Goal: Task Accomplishment & Management: Use online tool/utility

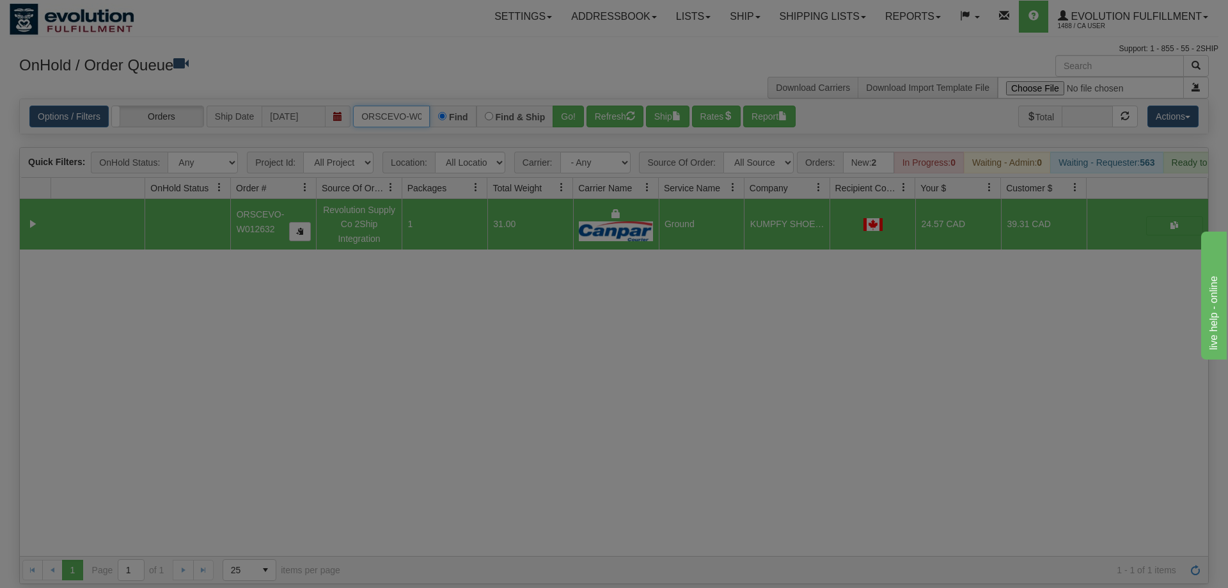
scroll to position [0, 26]
click at [391, 106] on input "ORSCEVO-W012632" at bounding box center [391, 117] width 77 height 22
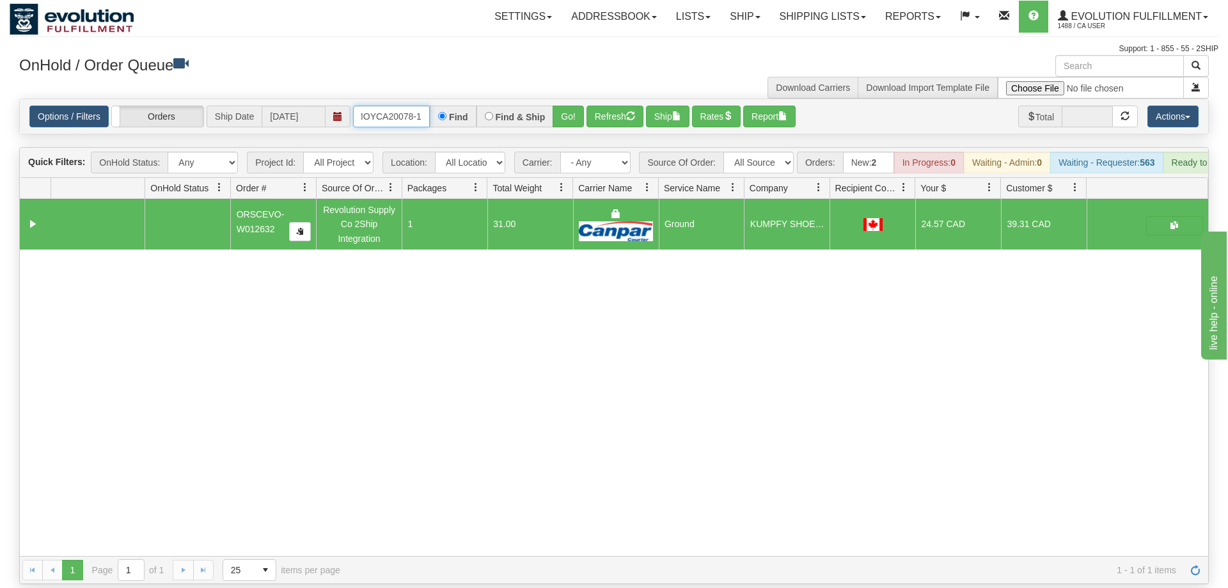
scroll to position [0, 13]
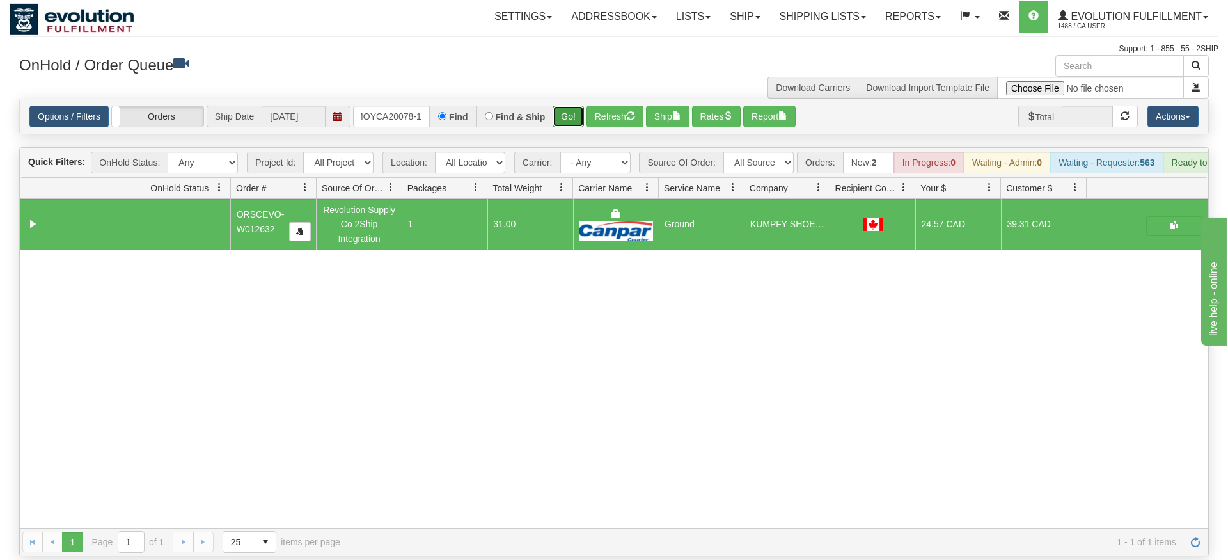
click at [564, 129] on div "Is equal to Is not equal to Contains Does not contains CAD USD EUR ZAR [PERSON_…" at bounding box center [614, 327] width 1209 height 457
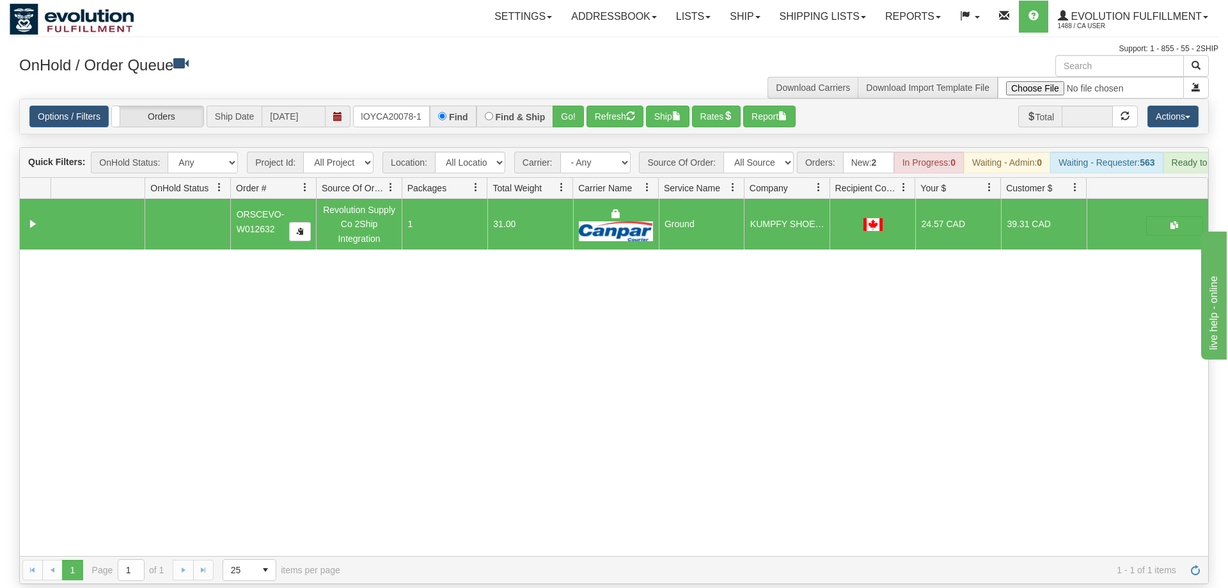
click at [574, 99] on div "Options / Filters Group Shipments Orders Ship Date [DATE] OMOYCA20078-1 Find Fi…" at bounding box center [614, 116] width 1188 height 35
click at [574, 106] on button "Go!" at bounding box center [568, 117] width 31 height 22
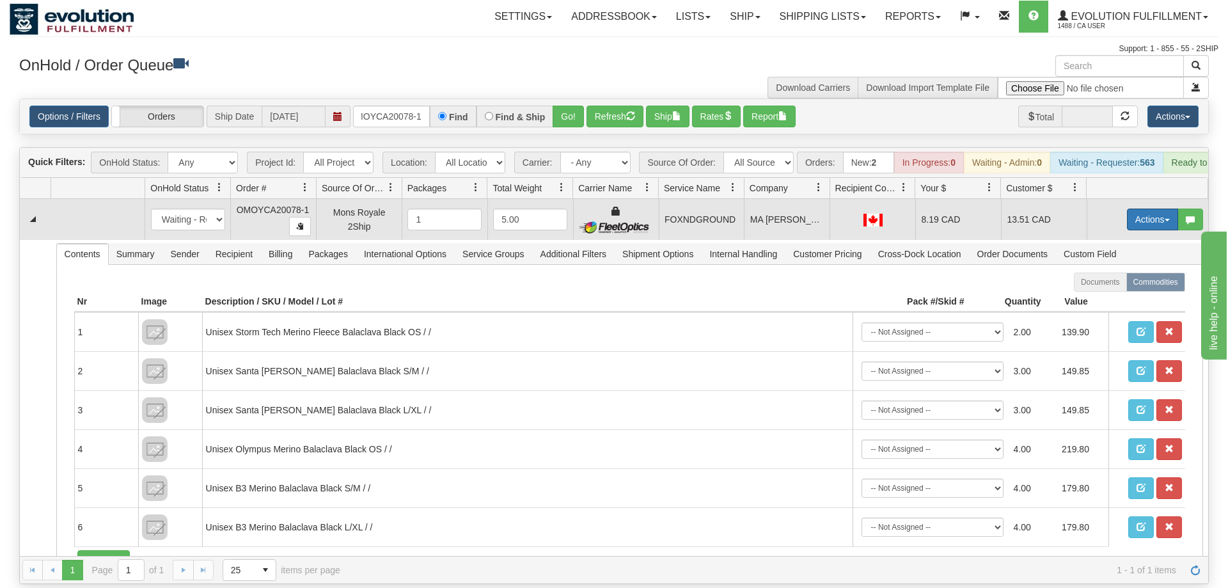
click at [1141, 209] on button "Actions" at bounding box center [1152, 220] width 51 height 22
click at [1114, 285] on link "Ship" at bounding box center [1126, 293] width 102 height 17
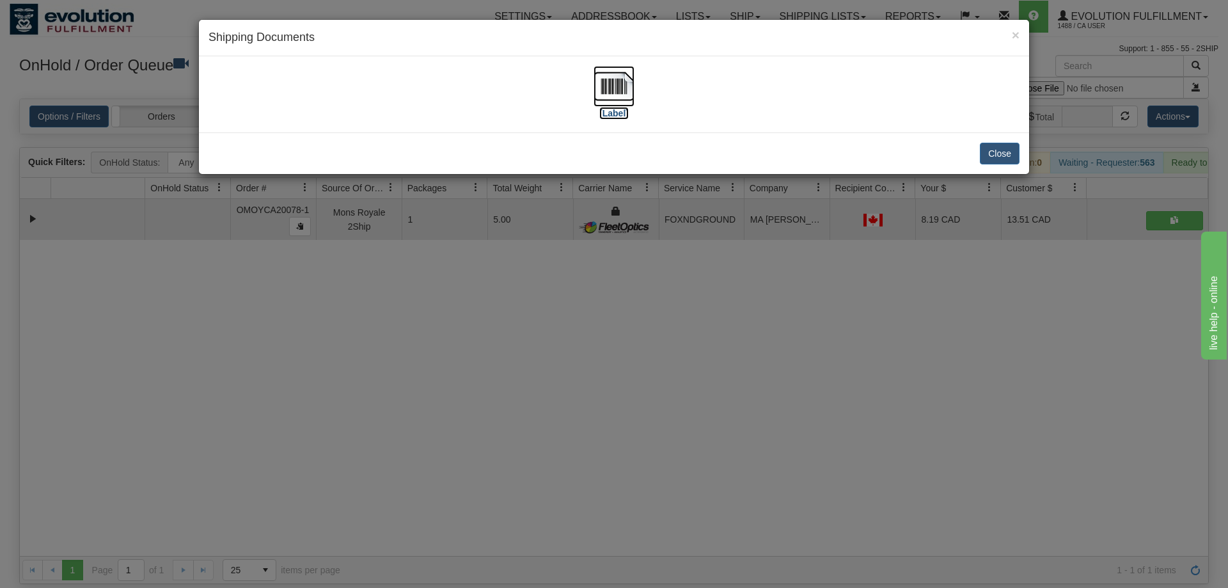
click at [610, 86] on img at bounding box center [614, 86] width 41 height 41
drag, startPoint x: 631, startPoint y: 542, endPoint x: 354, endPoint y: 118, distance: 507.4
click at [631, 530] on div "× Shipping Documents [Label] Close" at bounding box center [614, 294] width 1228 height 588
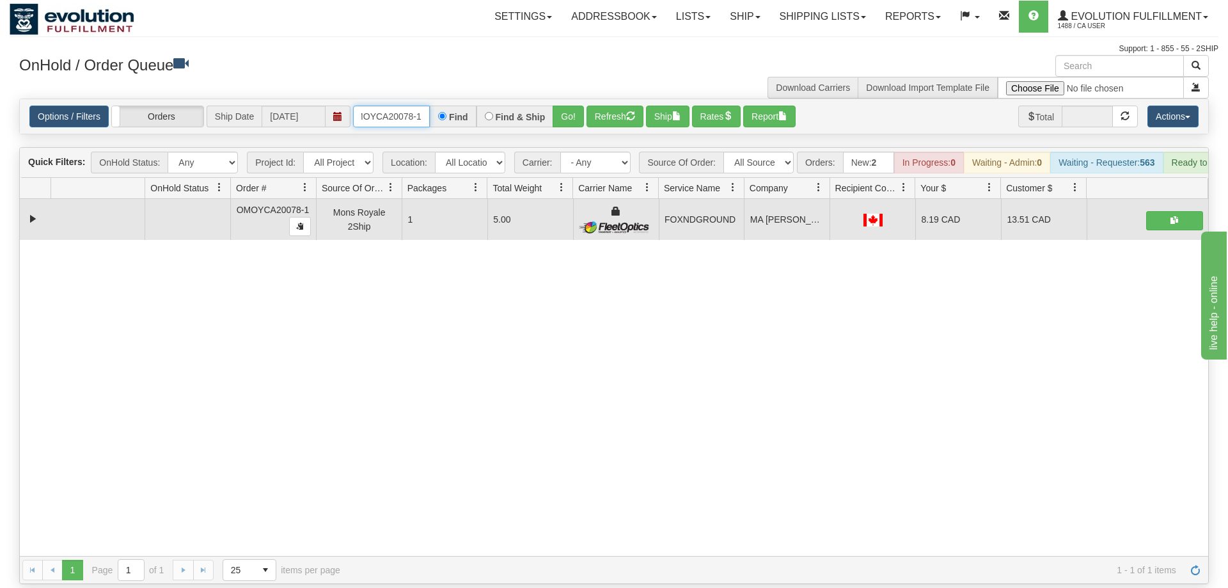
click at [365, 106] on input "OMOYCA20078-1" at bounding box center [391, 117] width 77 height 22
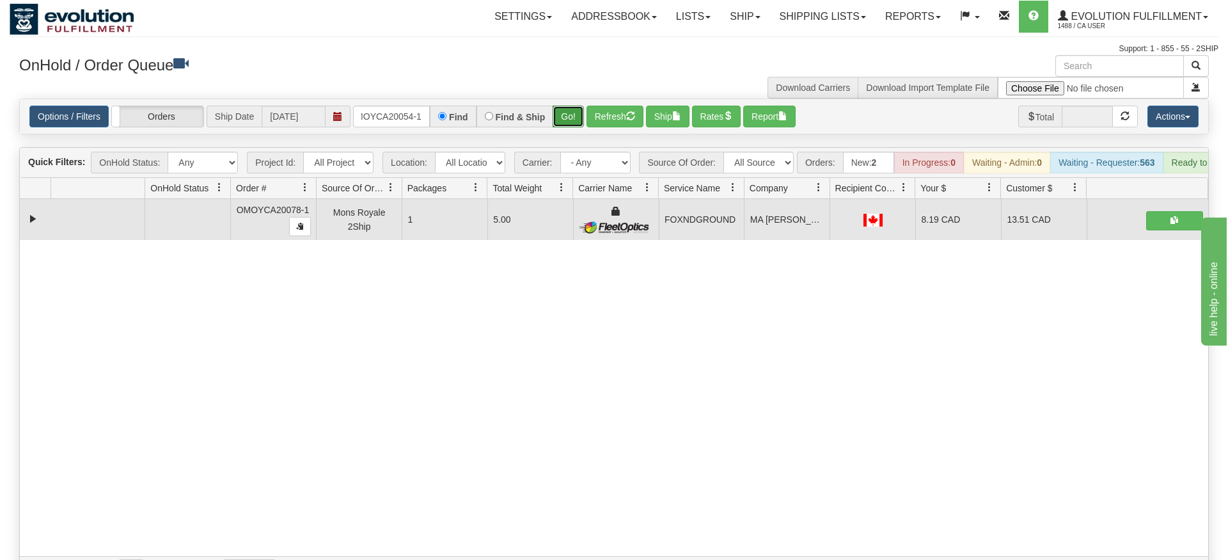
click at [568, 123] on div "Is equal to Is not equal to Contains Does not contains CAD USD EUR ZAR [PERSON_…" at bounding box center [614, 341] width 1209 height 485
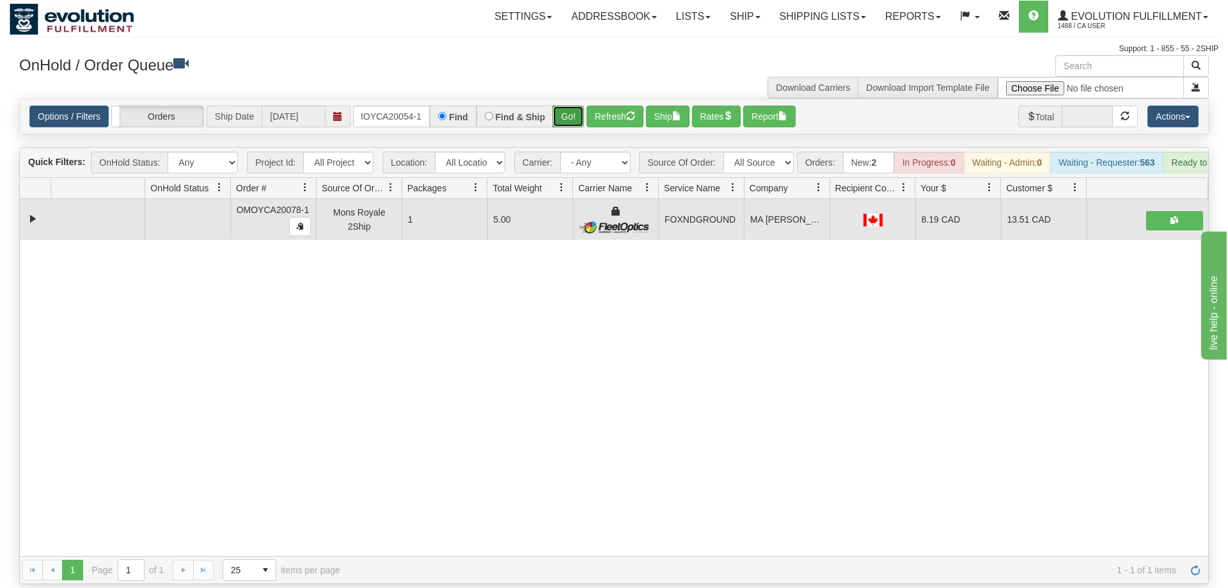
click at [569, 106] on button "Go!" at bounding box center [568, 117] width 31 height 22
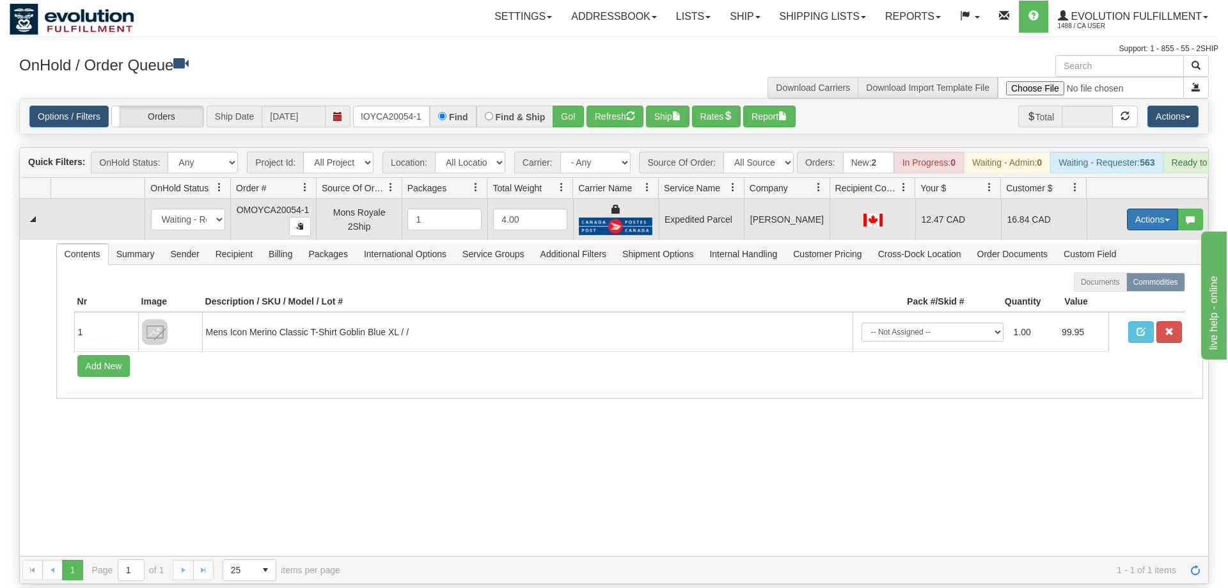
click at [1175, 209] on button "Actions" at bounding box center [1152, 220] width 51 height 22
click at [1114, 285] on link "Ship" at bounding box center [1126, 293] width 102 height 17
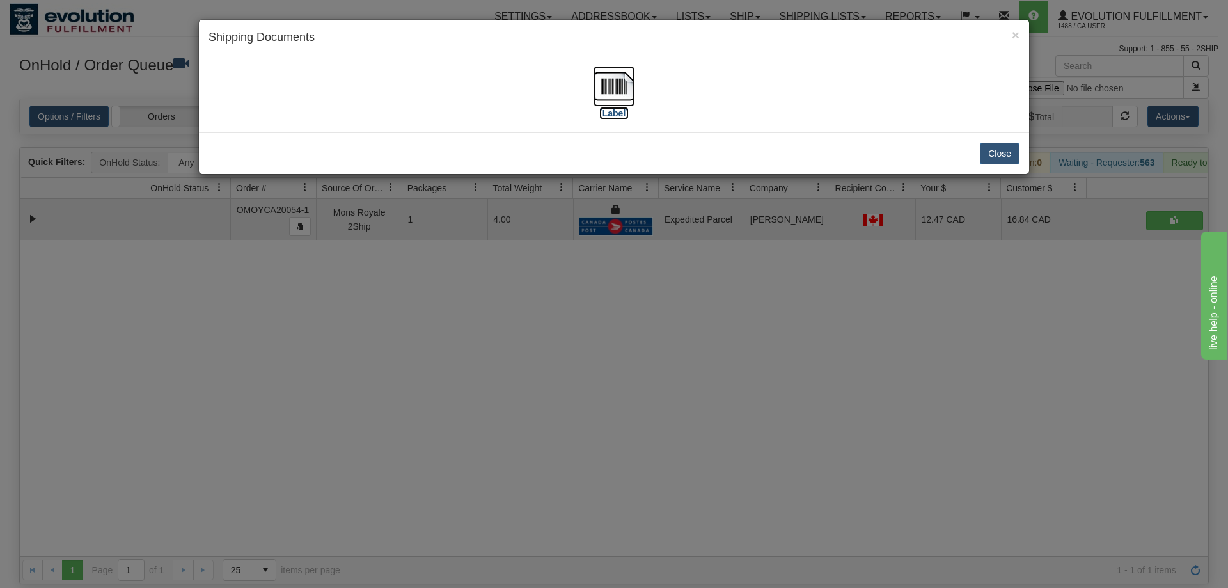
click at [597, 67] on img at bounding box center [614, 86] width 41 height 41
drag, startPoint x: 398, startPoint y: 377, endPoint x: 398, endPoint y: 349, distance: 28.2
click at [398, 349] on div "× Shipping Documents [Label] Close" at bounding box center [614, 294] width 1228 height 588
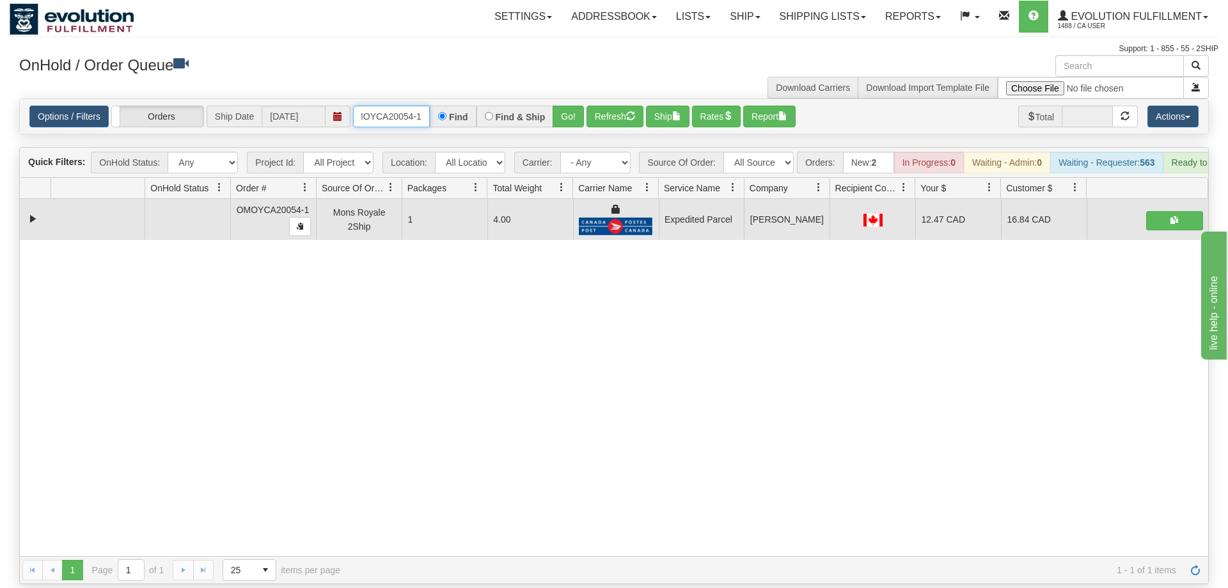
click at [417, 106] on input "OMOYCA20054-1" at bounding box center [391, 117] width 77 height 22
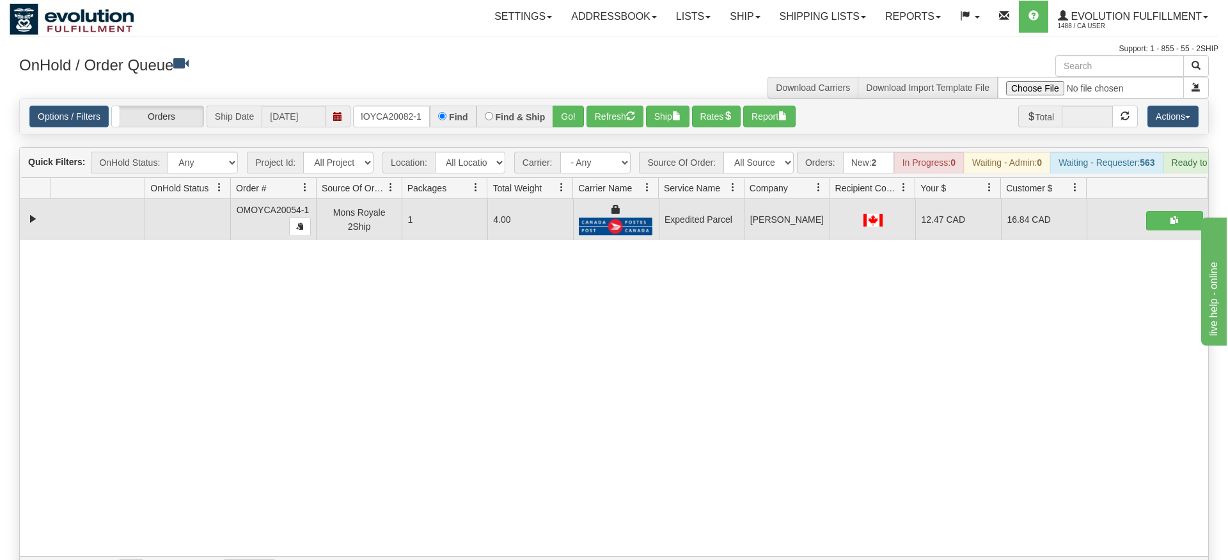
click at [557, 111] on div "Options / Filters Group Shipments Orders Ship Date [DATE] OMOYCA20082-1 Find Fi…" at bounding box center [614, 116] width 1188 height 35
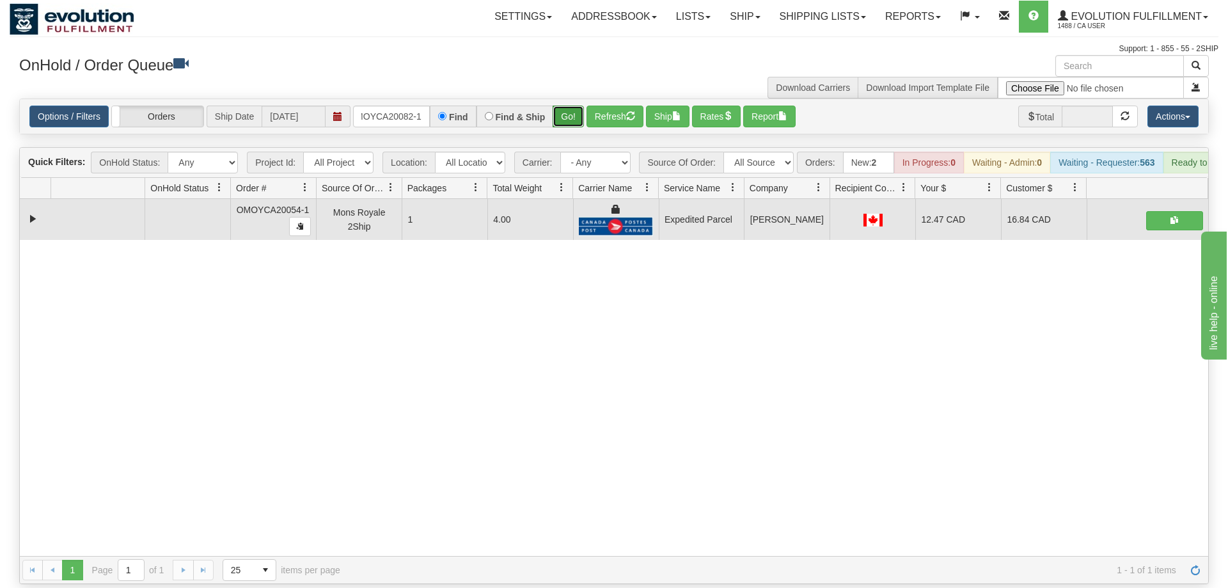
click at [574, 106] on button "Go!" at bounding box center [568, 117] width 31 height 22
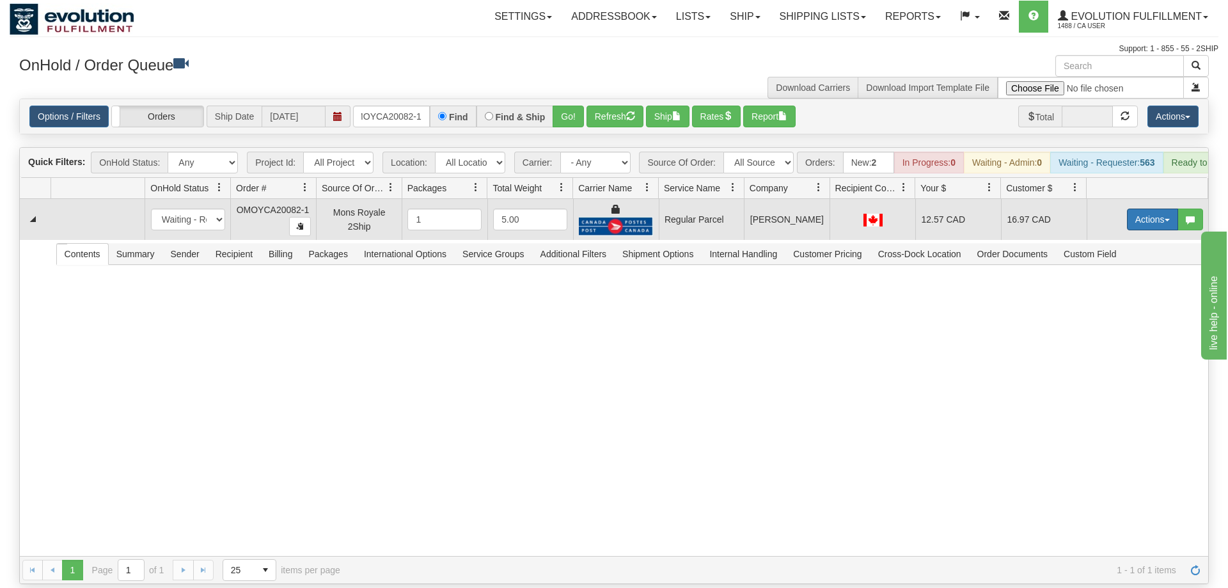
click at [1144, 209] on button "Actions" at bounding box center [1152, 220] width 51 height 22
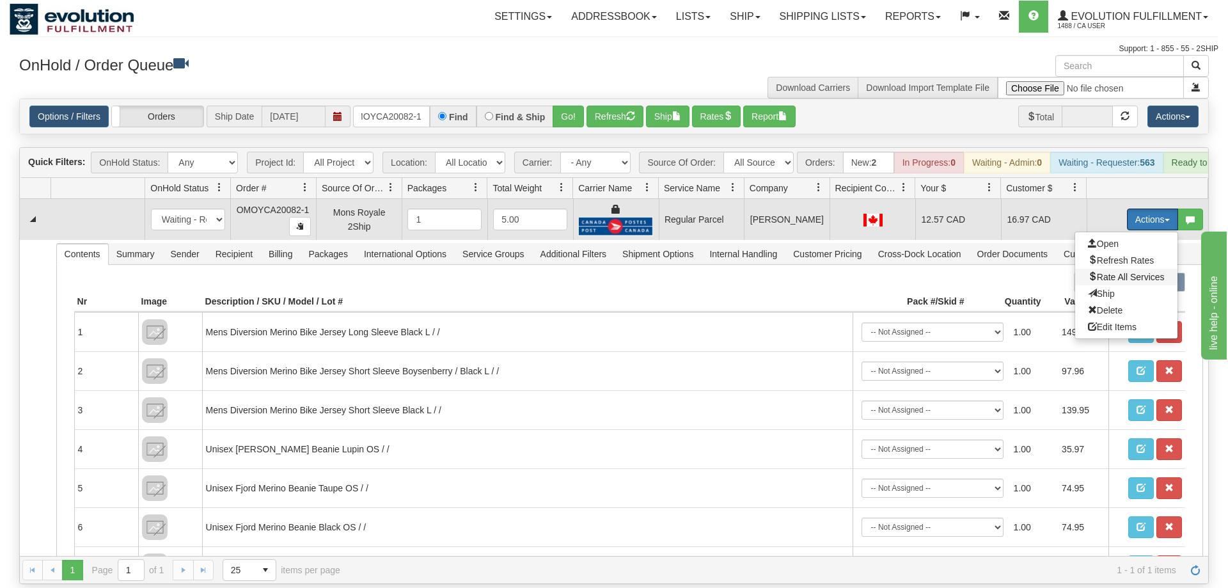
click at [1120, 272] on span "Rate All Services" at bounding box center [1126, 277] width 77 height 10
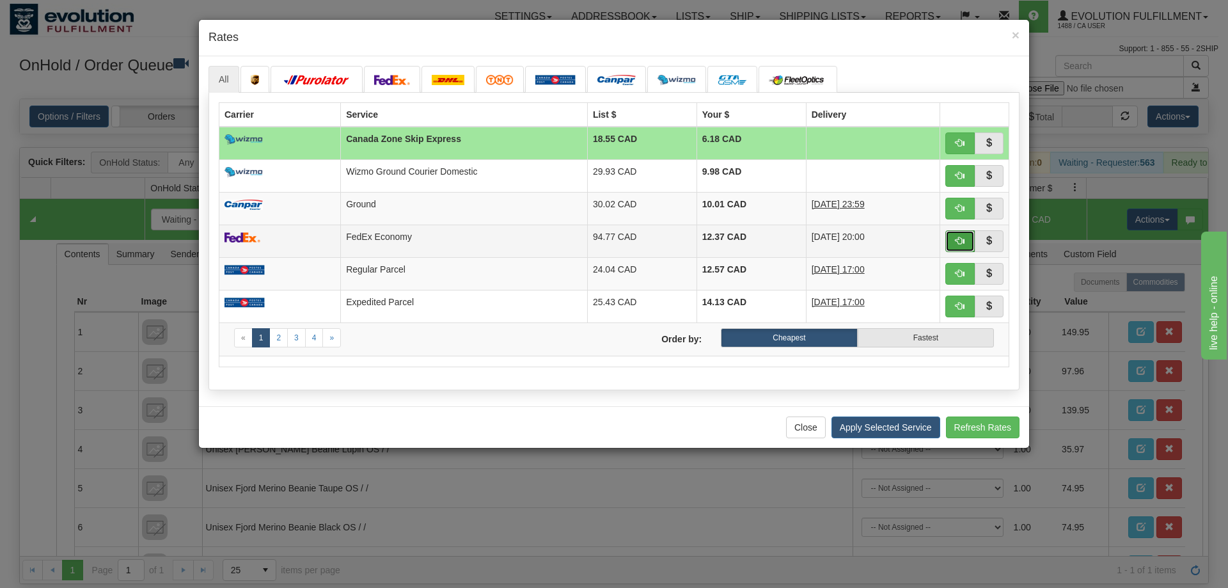
click at [959, 238] on span "button" at bounding box center [960, 240] width 9 height 9
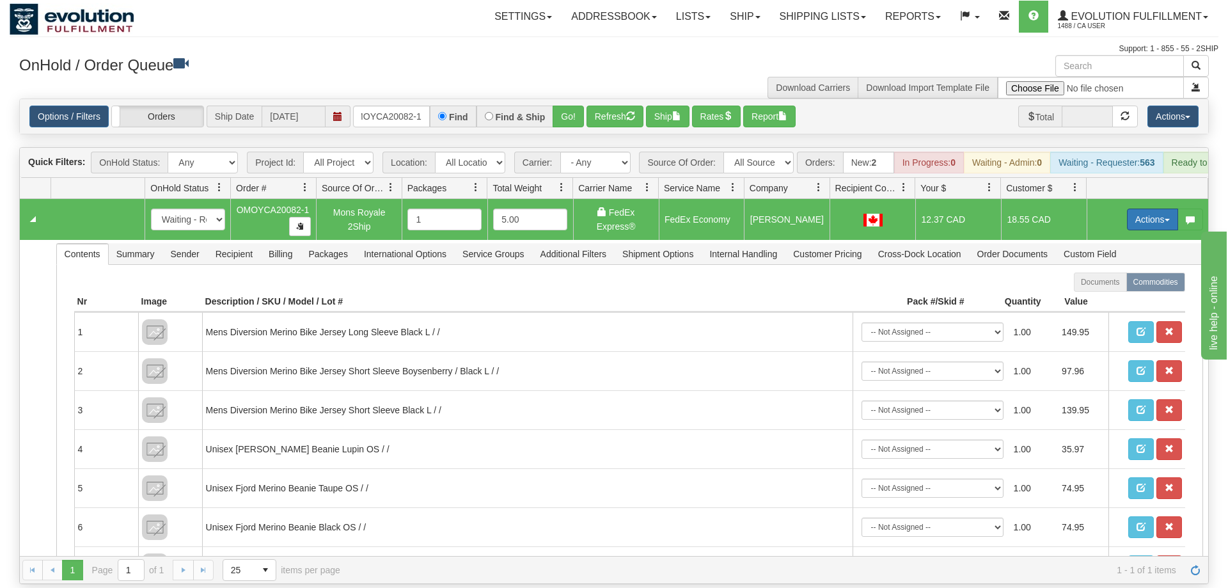
click at [1141, 209] on button "Actions" at bounding box center [1152, 220] width 51 height 22
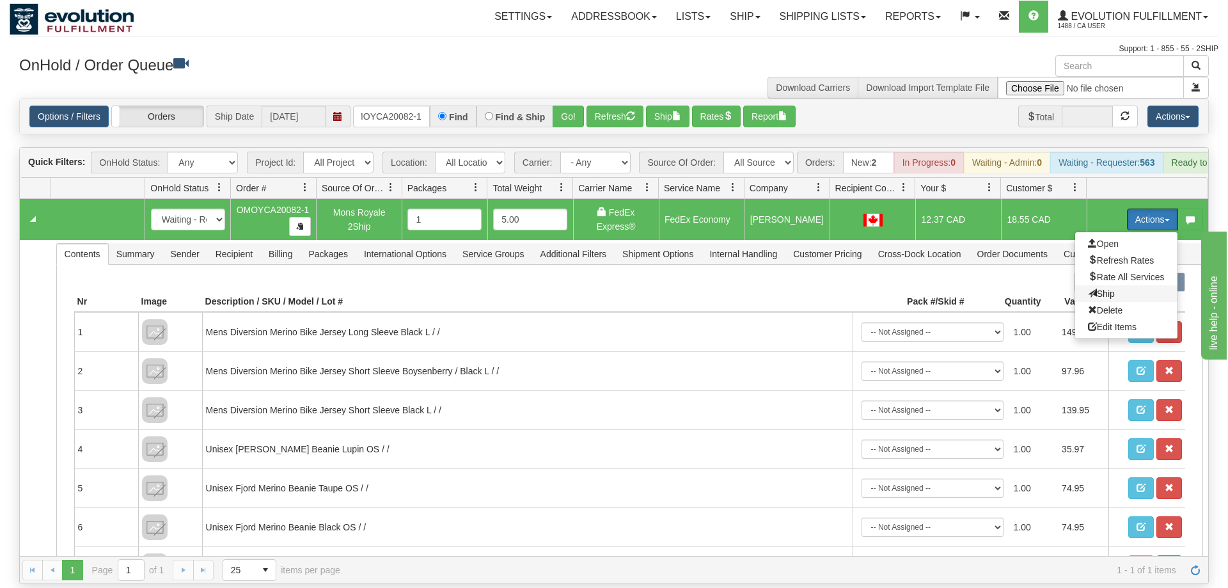
click at [1096, 288] on span "Ship" at bounding box center [1101, 293] width 27 height 10
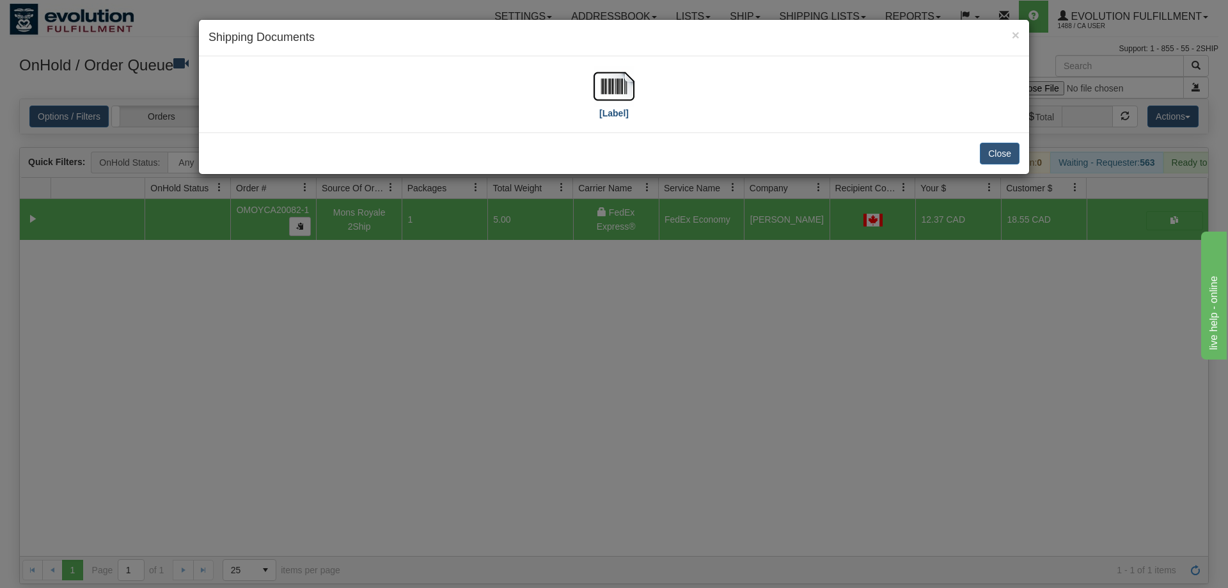
drag, startPoint x: 658, startPoint y: 111, endPoint x: 618, endPoint y: 85, distance: 48.1
click at [656, 111] on div "[Label]" at bounding box center [614, 94] width 811 height 57
click at [618, 85] on img at bounding box center [614, 86] width 41 height 41
drag, startPoint x: 417, startPoint y: 255, endPoint x: 358, endPoint y: 42, distance: 221.6
click at [417, 233] on div "× Shipping Documents [Label] Close" at bounding box center [614, 294] width 1228 height 588
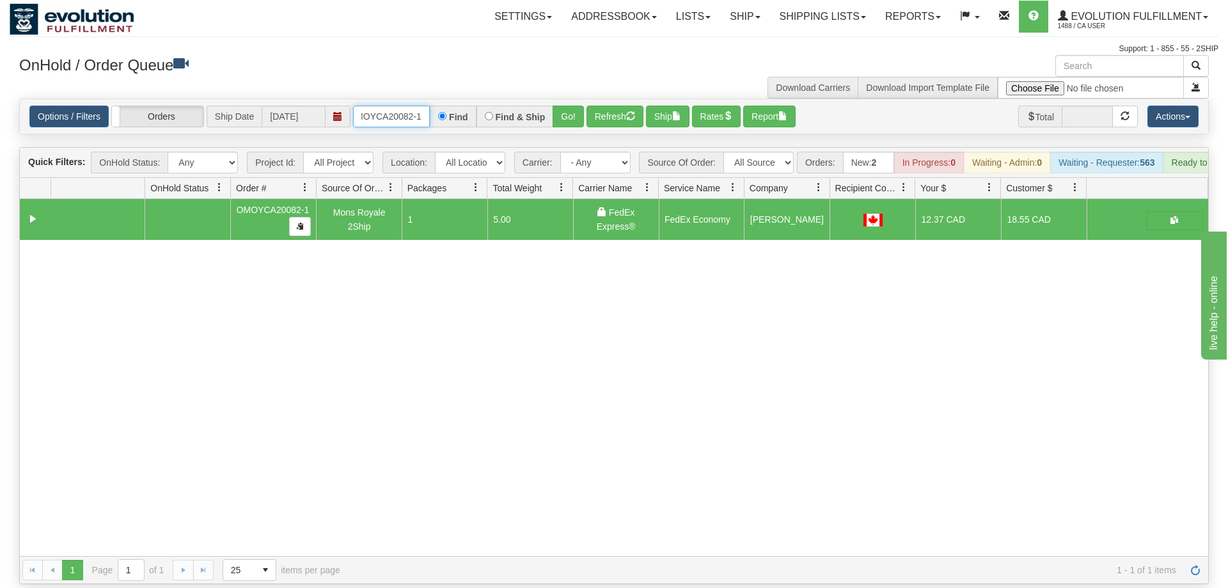
click at [386, 106] on input "OMOYCA20082-1" at bounding box center [391, 117] width 77 height 22
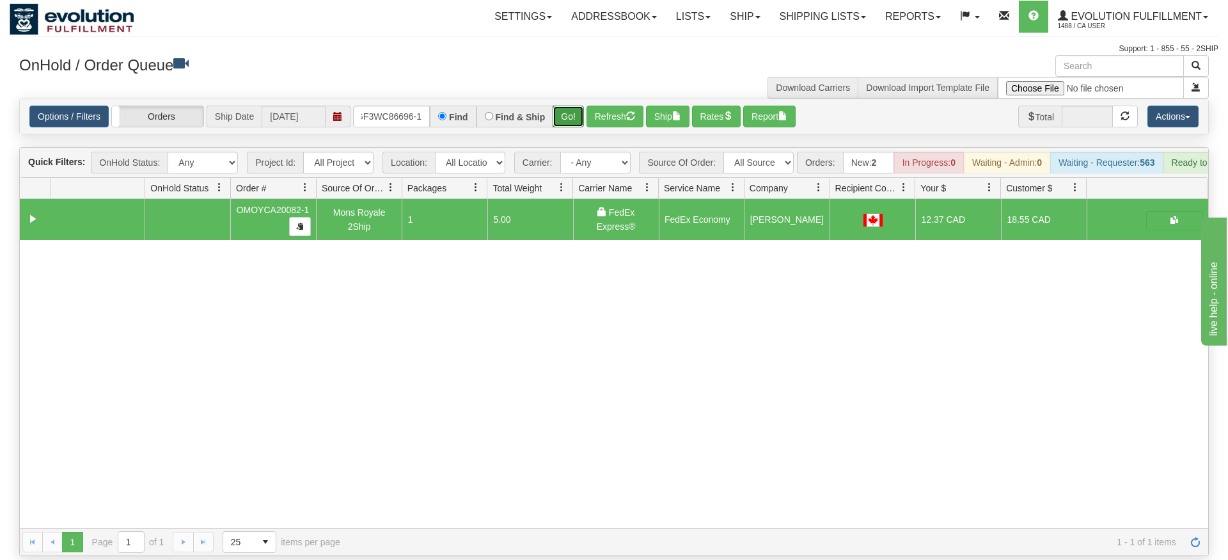
click at [569, 117] on div "Is equal to Is not equal to Contains Does not contains CAD USD EUR ZAR [PERSON_…" at bounding box center [614, 327] width 1209 height 457
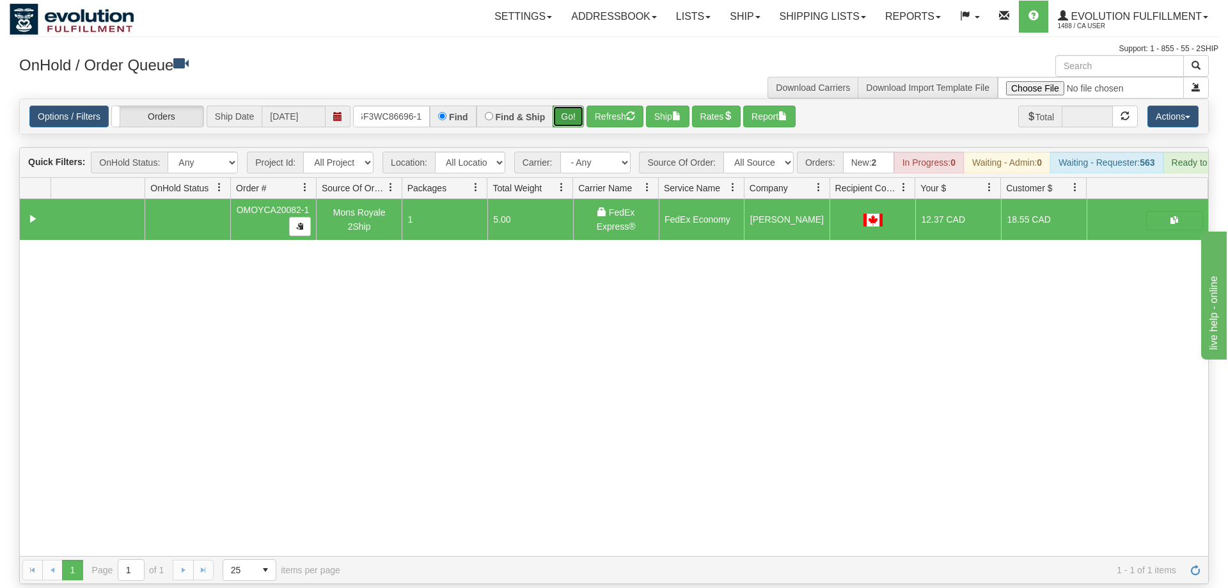
click at [574, 106] on button "Go!" at bounding box center [568, 117] width 31 height 22
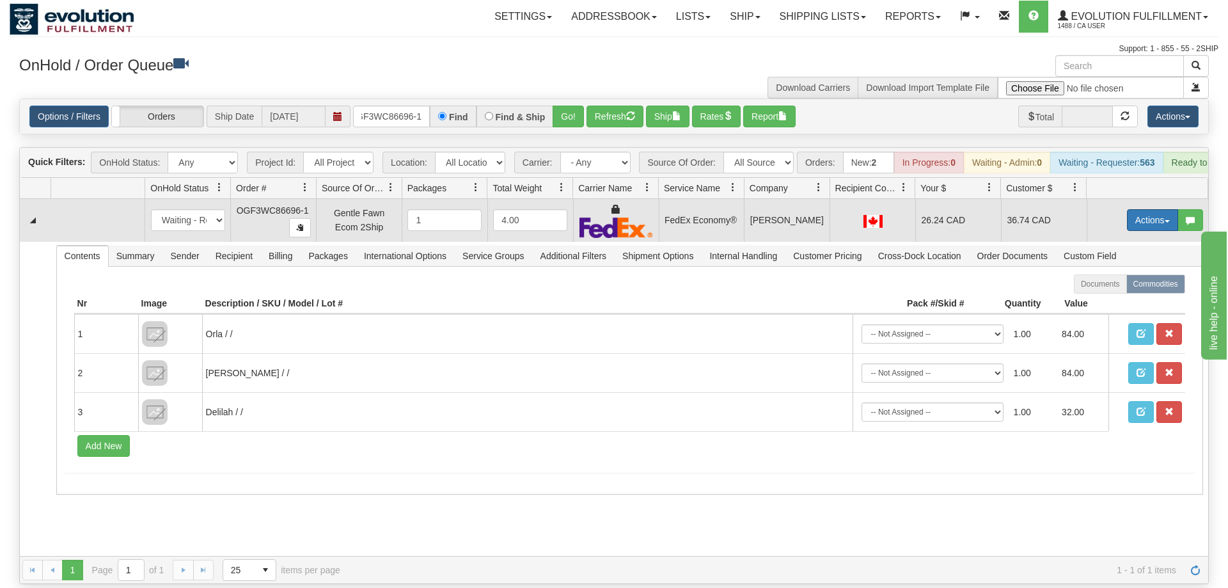
click at [1132, 209] on button "Actions" at bounding box center [1152, 220] width 51 height 22
click at [1114, 286] on link "Ship" at bounding box center [1126, 294] width 102 height 17
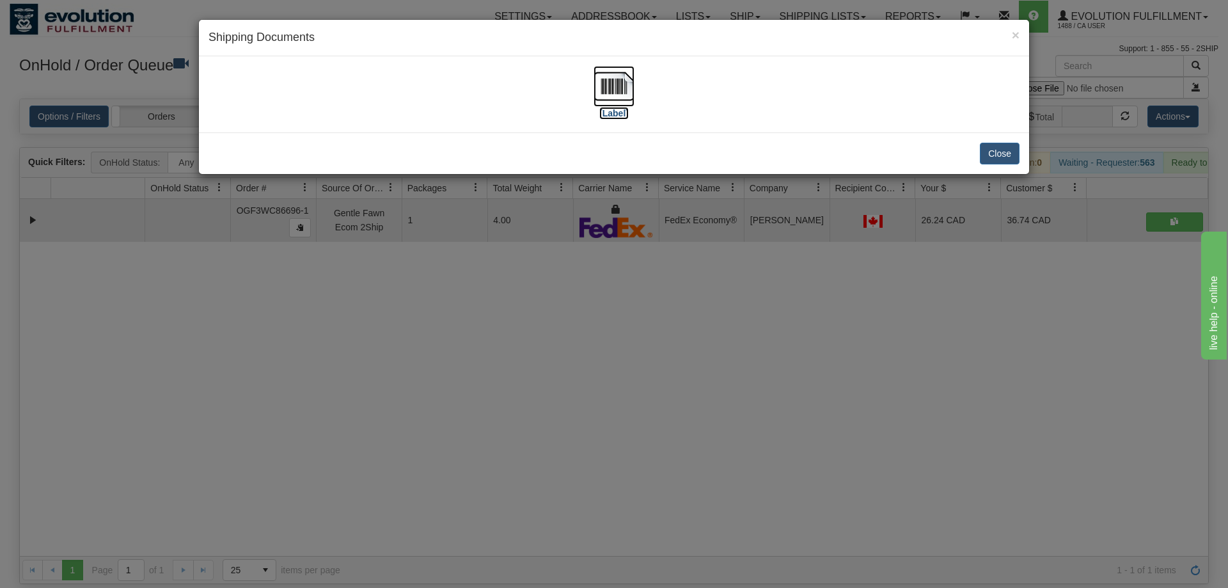
click at [619, 98] on img at bounding box center [614, 86] width 41 height 41
drag, startPoint x: 377, startPoint y: 358, endPoint x: 411, endPoint y: 219, distance: 142.3
click at [381, 337] on div "× Shipping Documents [Label] Close" at bounding box center [614, 294] width 1228 height 588
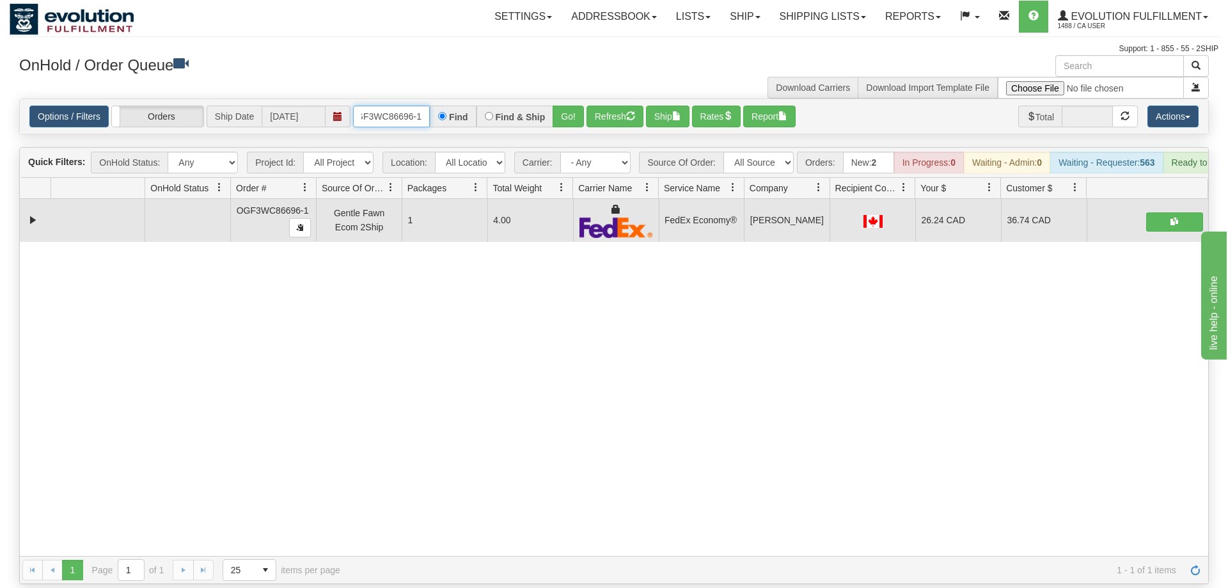
click at [409, 106] on input "OGF3WC86696-1" at bounding box center [391, 117] width 77 height 22
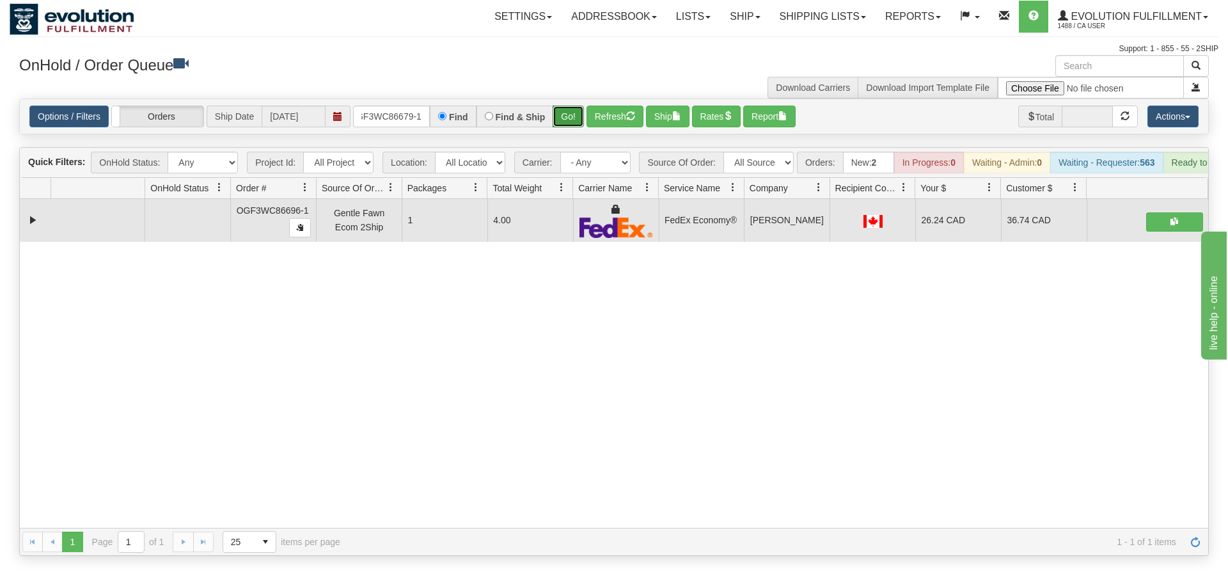
click at [562, 123] on div "Is equal to Is not equal to Contains Does not contains CAD USD EUR ZAR [PERSON_…" at bounding box center [614, 327] width 1209 height 457
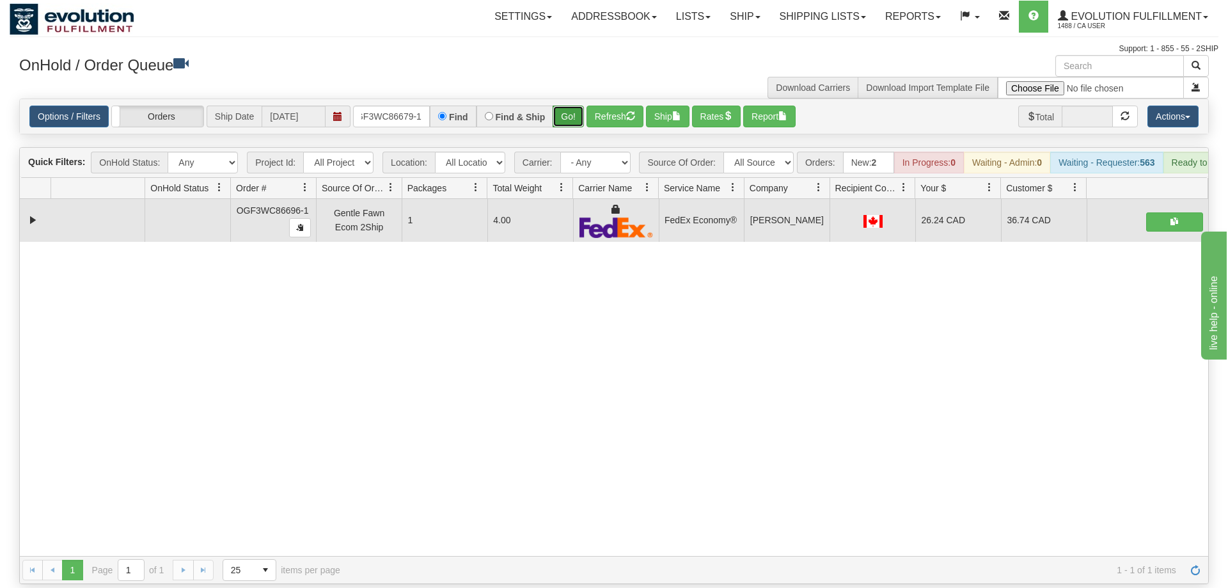
click at [567, 106] on button "Go!" at bounding box center [568, 117] width 31 height 22
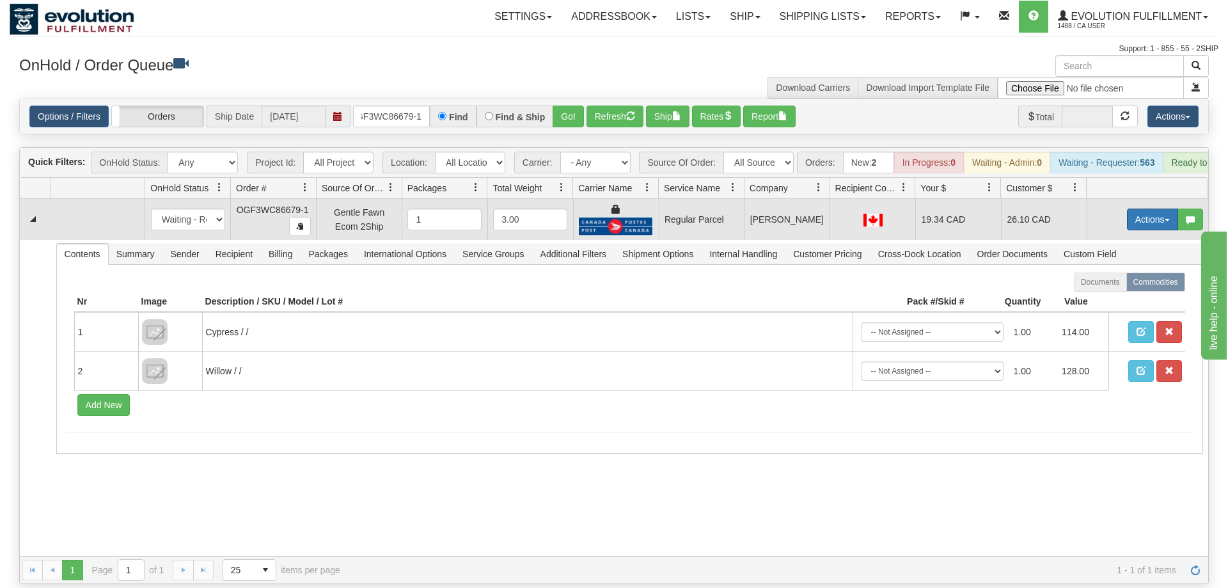
click at [1128, 209] on button "Actions" at bounding box center [1152, 220] width 51 height 22
click at [1116, 272] on span "Rate All Services" at bounding box center [1126, 277] width 77 height 10
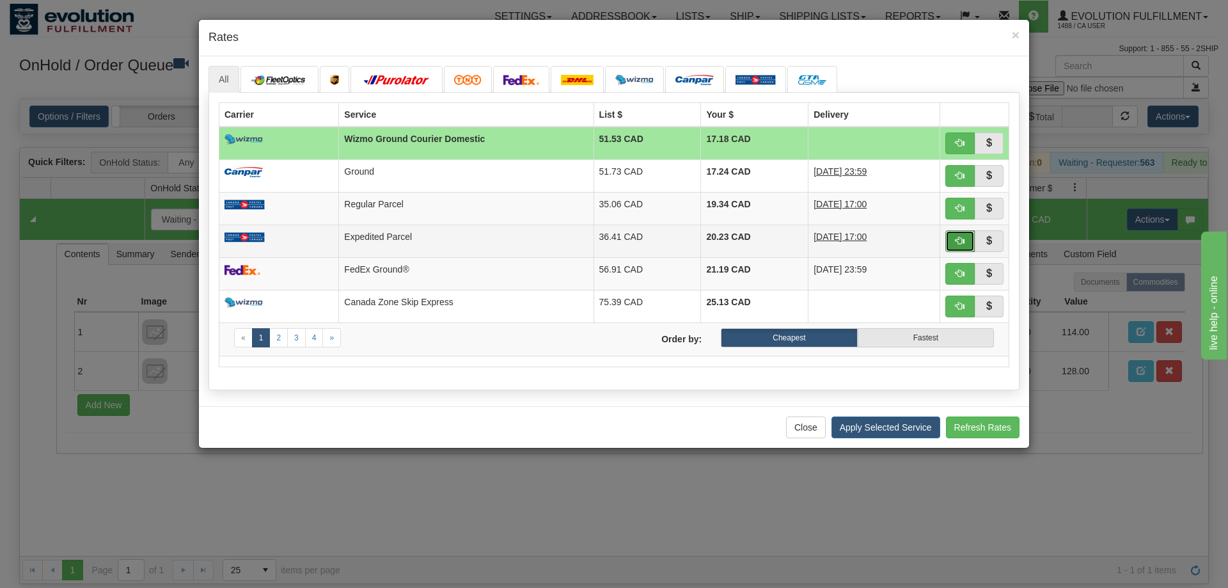
click at [956, 243] on span "button" at bounding box center [960, 240] width 9 height 9
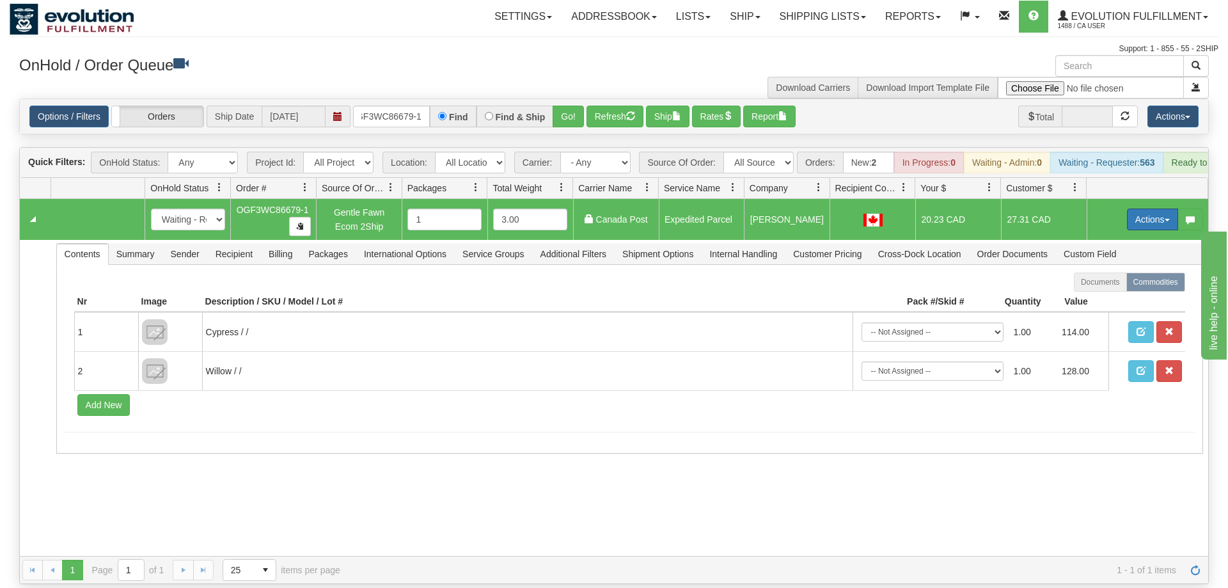
click at [1155, 209] on button "Actions" at bounding box center [1152, 220] width 51 height 22
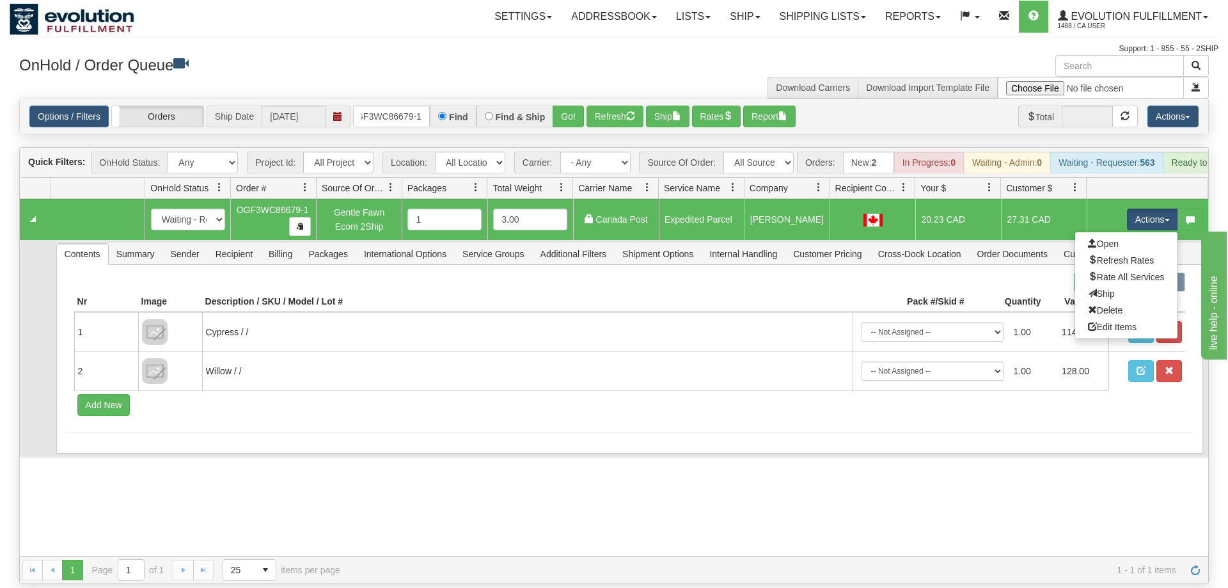
click at [1119, 285] on link "Ship" at bounding box center [1126, 293] width 102 height 17
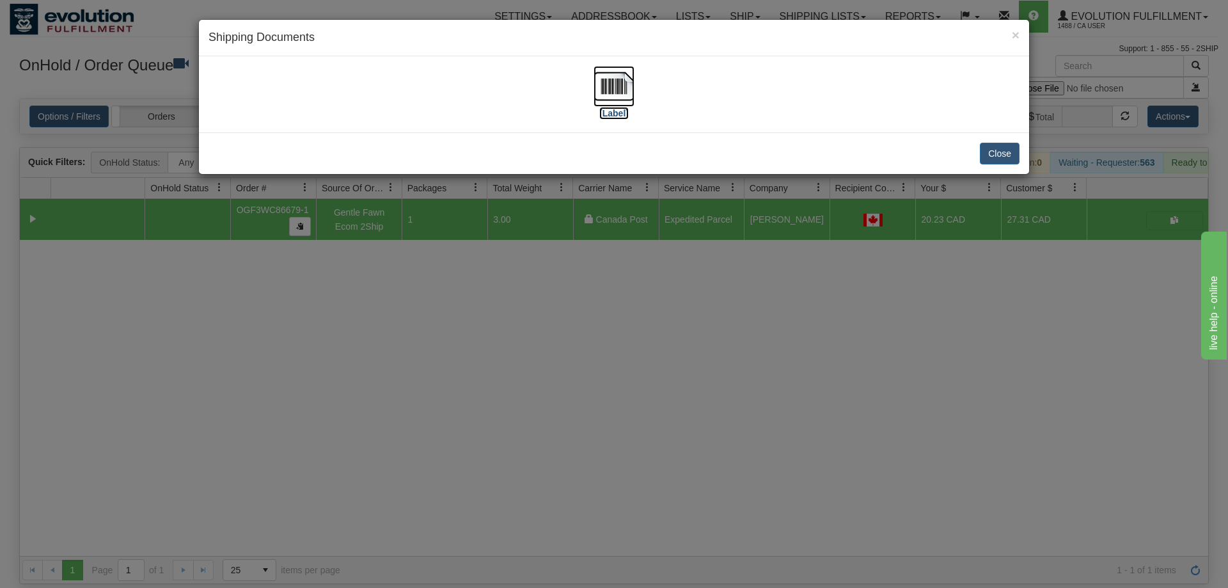
click at [620, 100] on img at bounding box center [614, 86] width 41 height 41
drag, startPoint x: 359, startPoint y: 296, endPoint x: 356, endPoint y: 77, distance: 218.1
click at [359, 287] on div "× Shipping Documents [Label] Close" at bounding box center [614, 294] width 1228 height 588
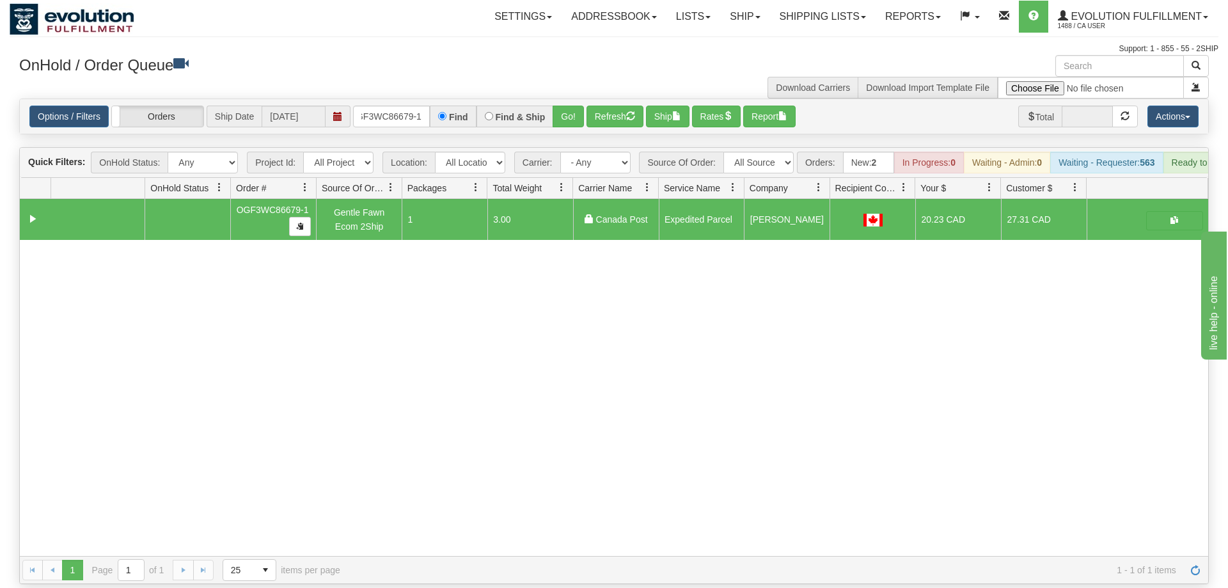
click at [370, 110] on div "Options / Filters Group Shipments Orders Ship Date [DATE] oGF3WC86679-1 Find Fi…" at bounding box center [614, 116] width 1188 height 35
click at [383, 106] on input "oGF3WC86679-1" at bounding box center [391, 117] width 77 height 22
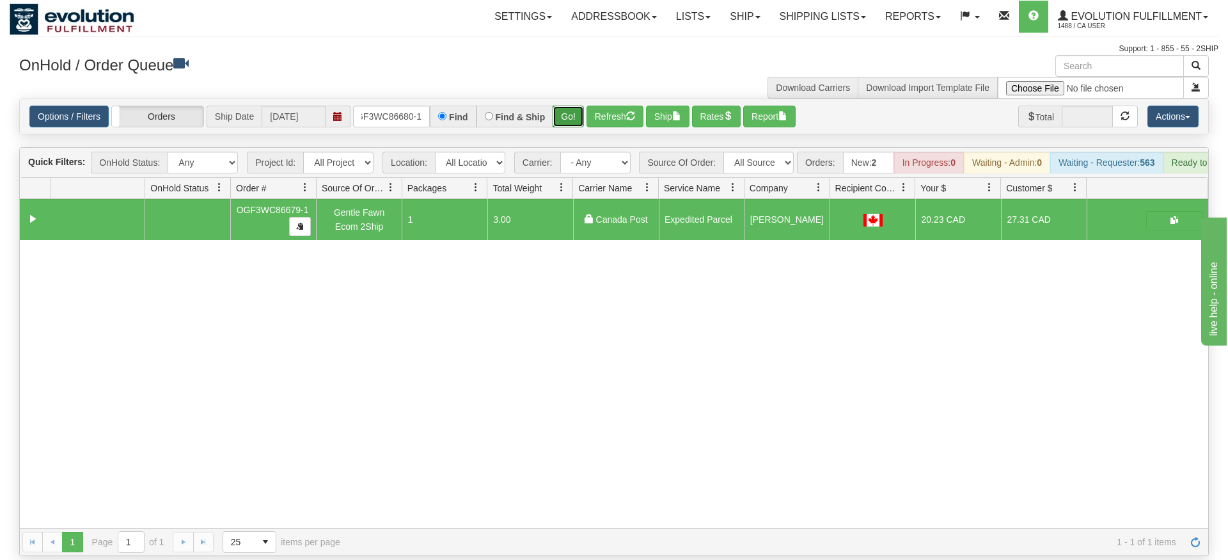
click at [558, 130] on div "Is equal to Is not equal to Contains Does not contains CAD USD EUR ZAR [PERSON_…" at bounding box center [614, 327] width 1209 height 457
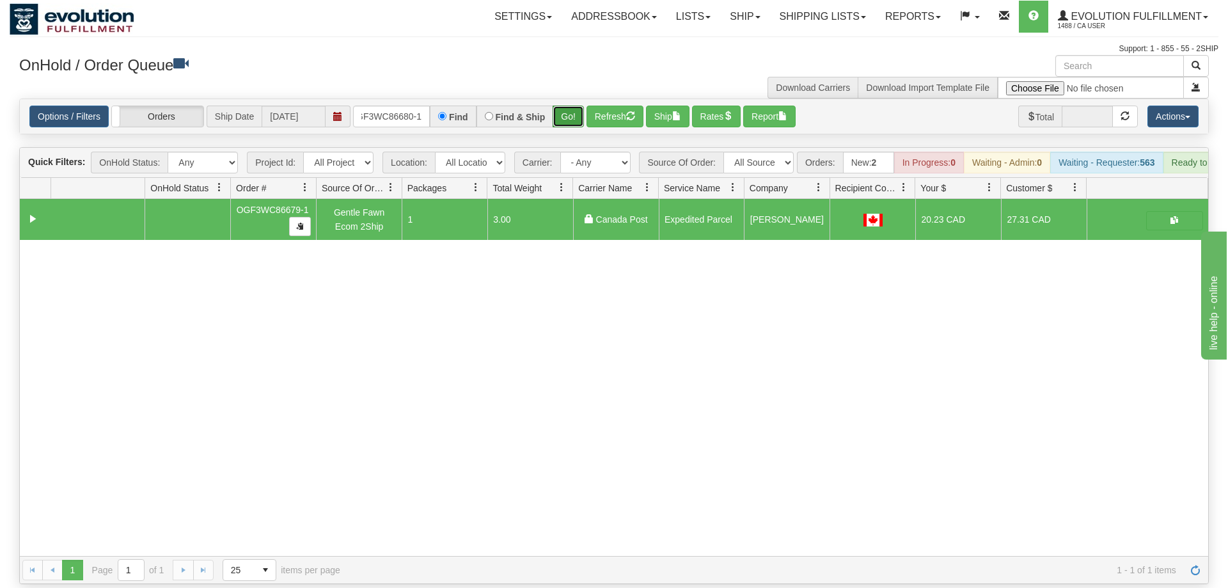
click at [573, 106] on button "Go!" at bounding box center [568, 117] width 31 height 22
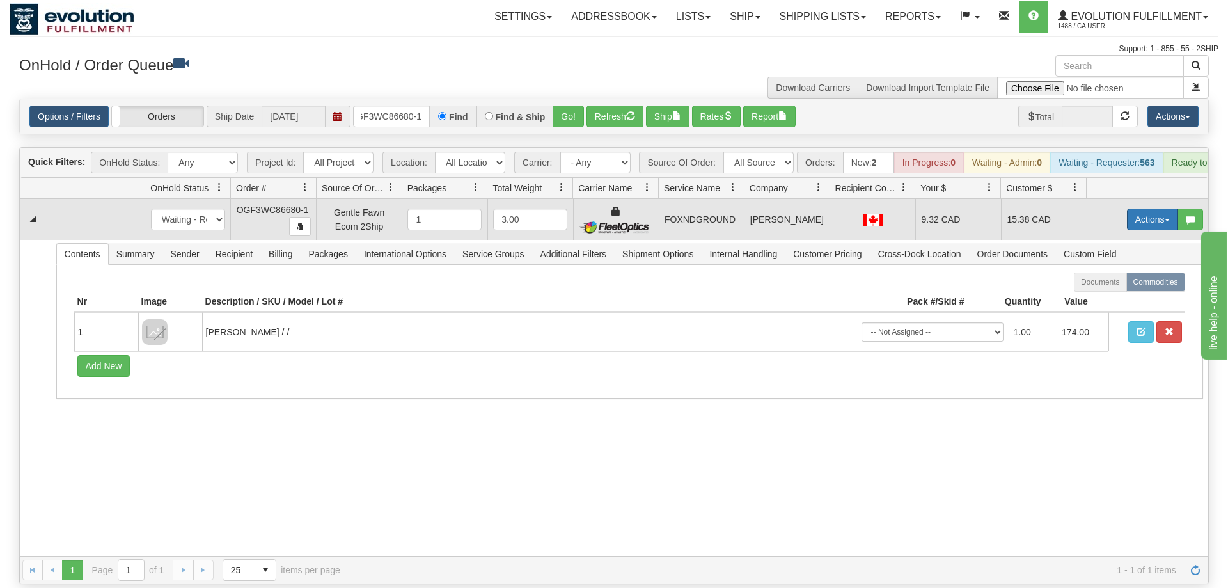
click at [1149, 209] on button "Actions" at bounding box center [1152, 220] width 51 height 22
click at [1115, 285] on link "Ship" at bounding box center [1126, 293] width 102 height 17
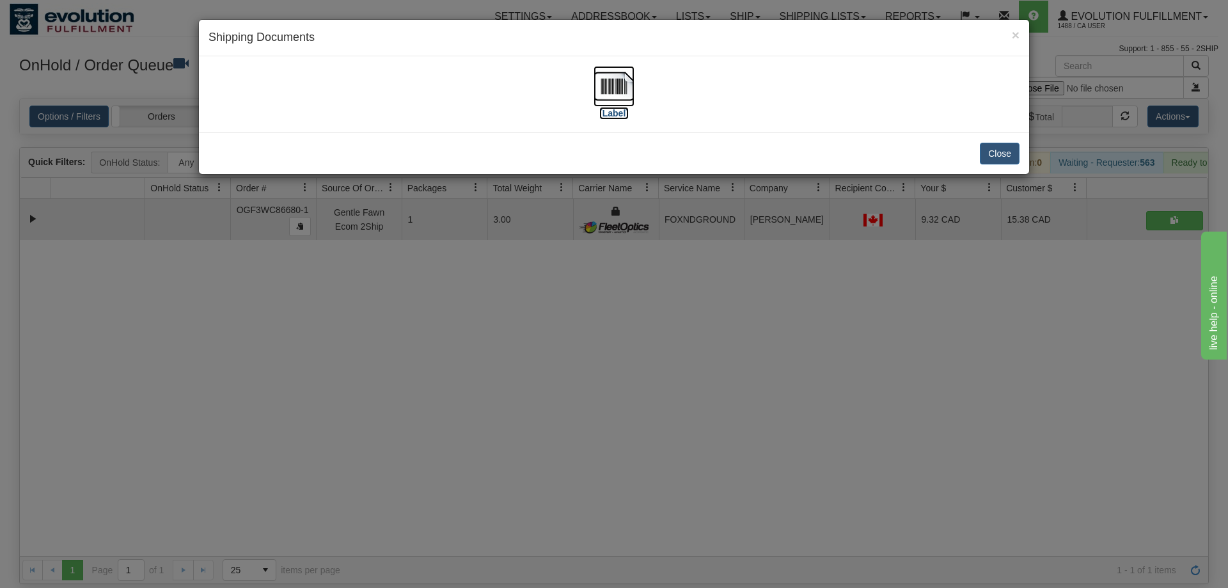
click at [603, 87] on img at bounding box center [614, 86] width 41 height 41
drag, startPoint x: 500, startPoint y: 383, endPoint x: 461, endPoint y: 157, distance: 229.1
click at [501, 361] on div "× Shipping Documents [Label] Close" at bounding box center [614, 294] width 1228 height 588
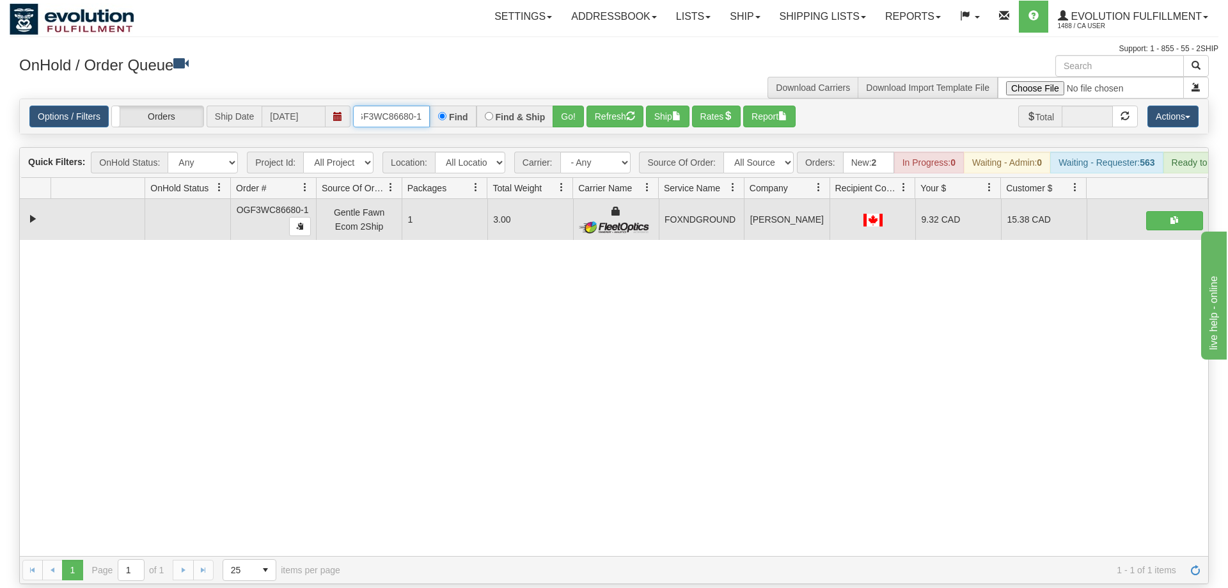
click at [411, 106] on input "OGF3WC86680-1" at bounding box center [391, 117] width 77 height 22
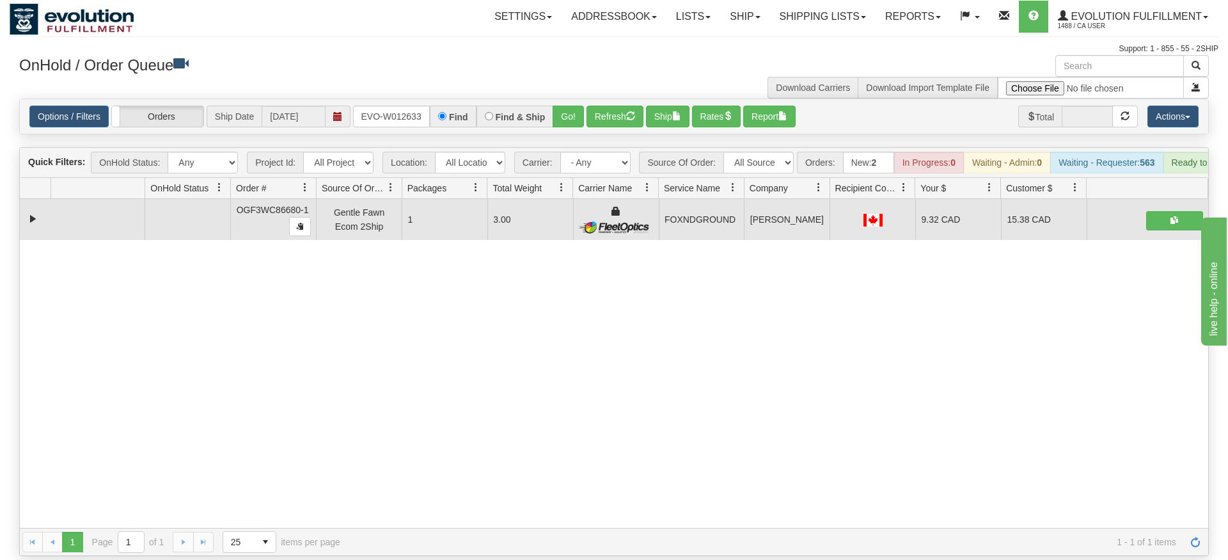
click at [561, 114] on div "Options / Filters Group Shipments Orders Ship Date [DATE] oRSCEVO-W012633 Find …" at bounding box center [614, 116] width 1188 height 35
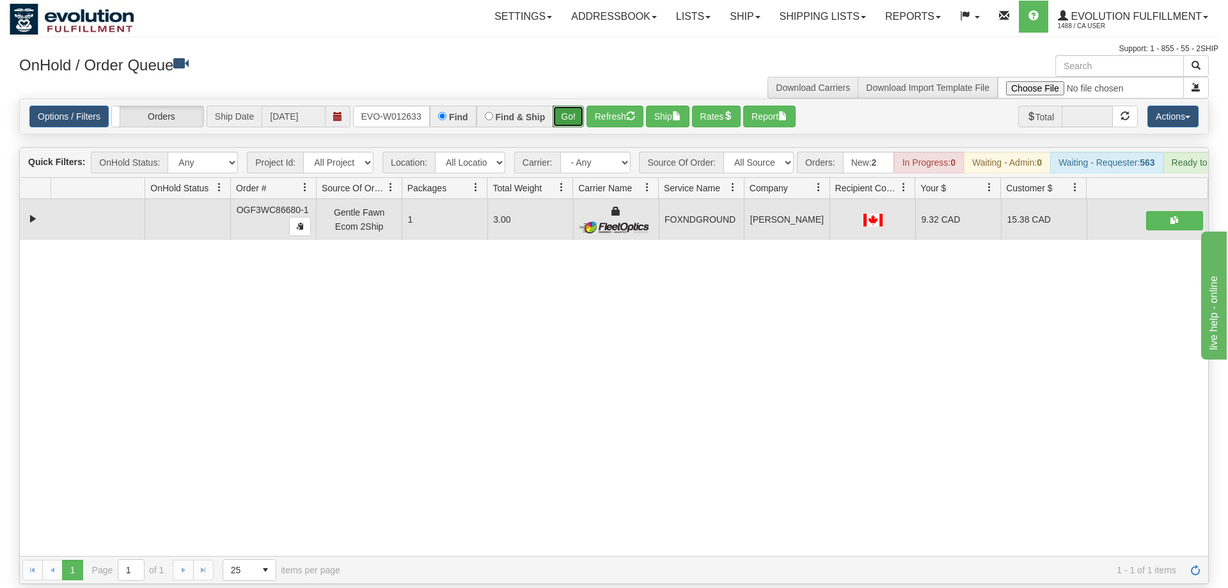
click at [569, 106] on button "Go!" at bounding box center [568, 117] width 31 height 22
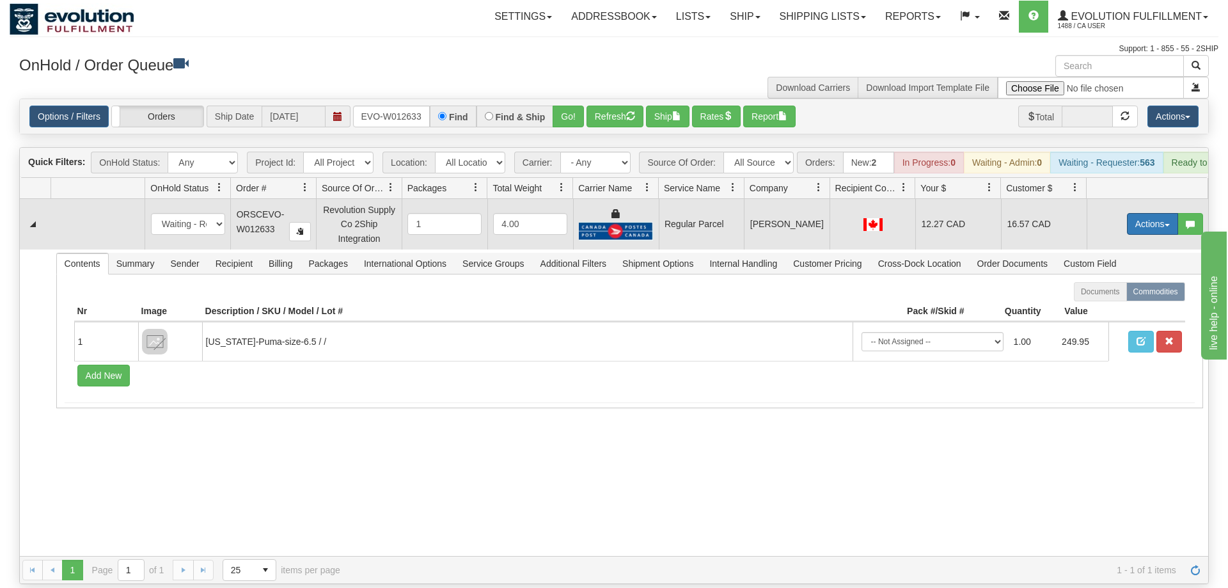
click at [1140, 213] on button "Actions" at bounding box center [1152, 224] width 51 height 22
click at [1120, 276] on span "Rate All Services" at bounding box center [1126, 281] width 77 height 10
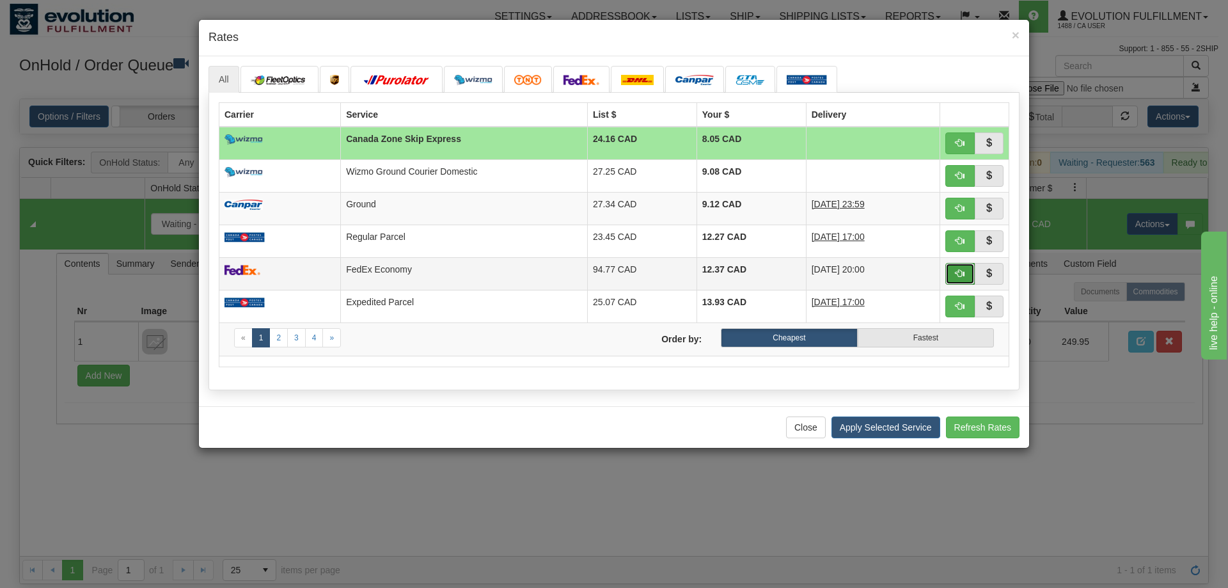
click at [968, 270] on button "button" at bounding box center [959, 274] width 29 height 22
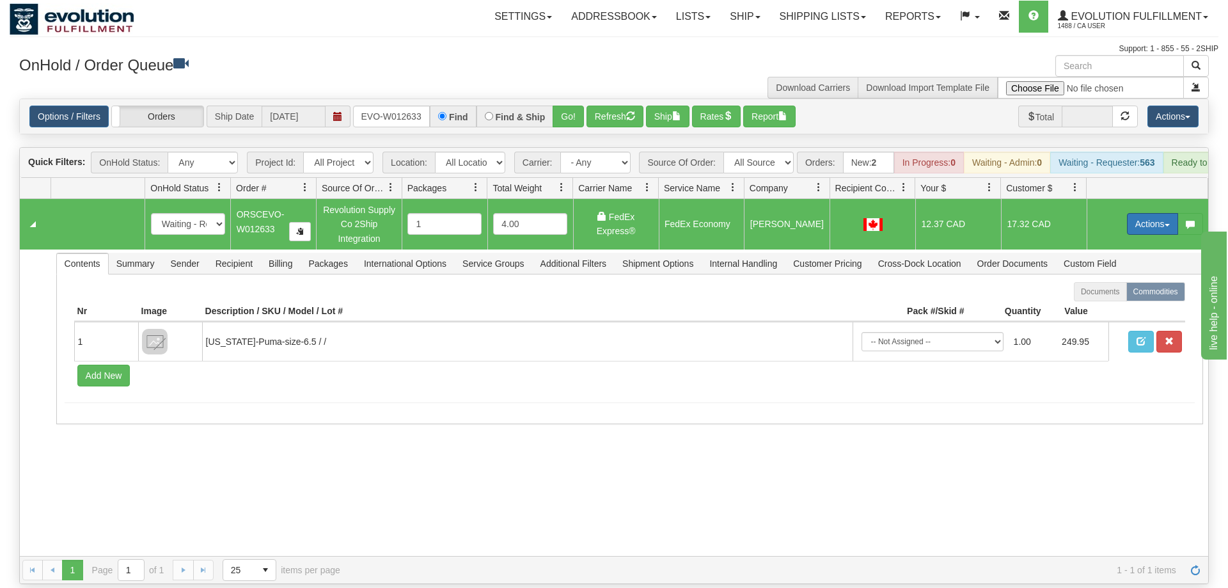
click at [1133, 213] on button "Actions" at bounding box center [1152, 224] width 51 height 22
click at [1109, 293] on span "Ship" at bounding box center [1101, 298] width 27 height 10
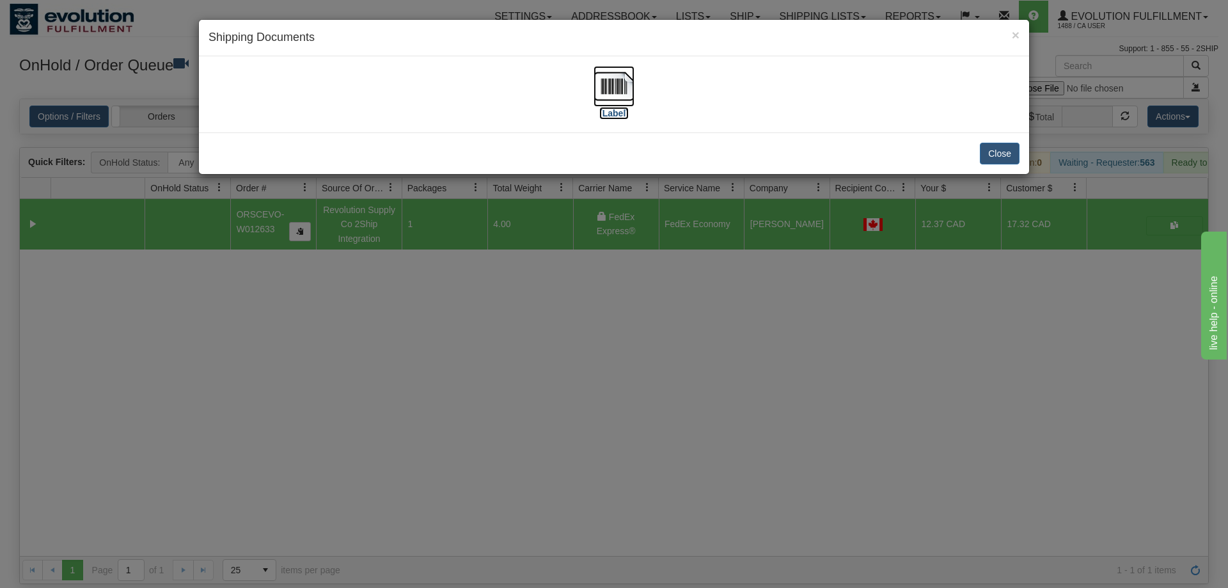
click at [606, 97] on img at bounding box center [614, 86] width 41 height 41
click at [328, 296] on div "× Shipping Documents [Label] Close" at bounding box center [614, 294] width 1228 height 588
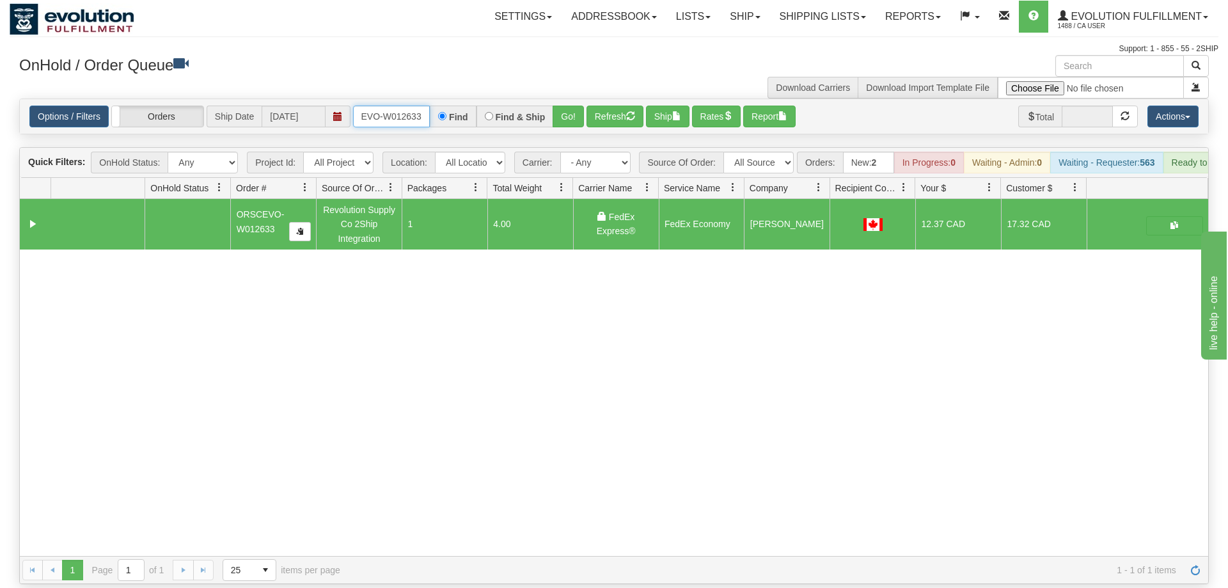
click at [386, 106] on input "oRSCEVO-W012633" at bounding box center [391, 117] width 77 height 22
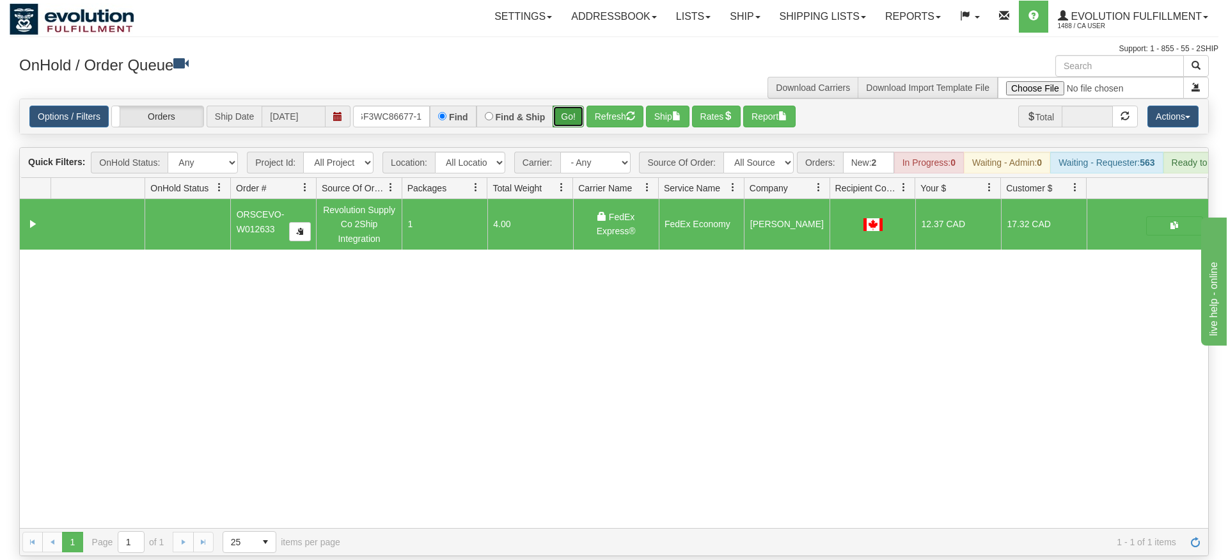
click at [568, 118] on div "Is equal to Is not equal to Contains Does not contains CAD USD EUR ZAR [PERSON_…" at bounding box center [614, 327] width 1209 height 457
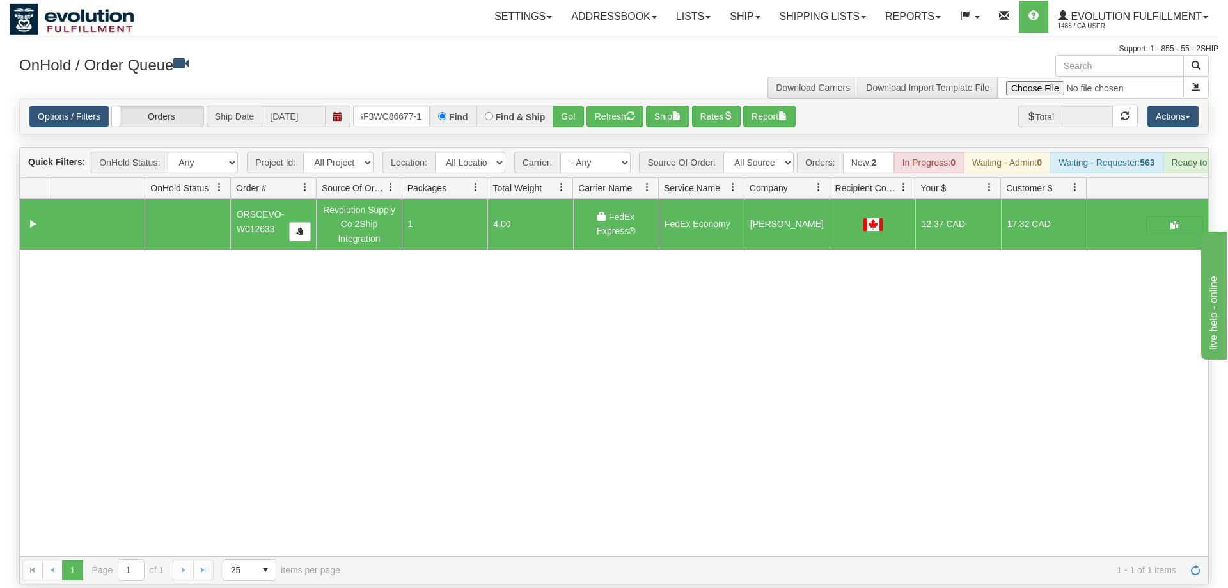
click at [577, 99] on div "Options / Filters Group Shipments Orders Ship Date [DATE] OGF3WC86677-1 Find Fi…" at bounding box center [614, 117] width 1190 height 36
click at [569, 106] on button "Go!" at bounding box center [568, 117] width 31 height 22
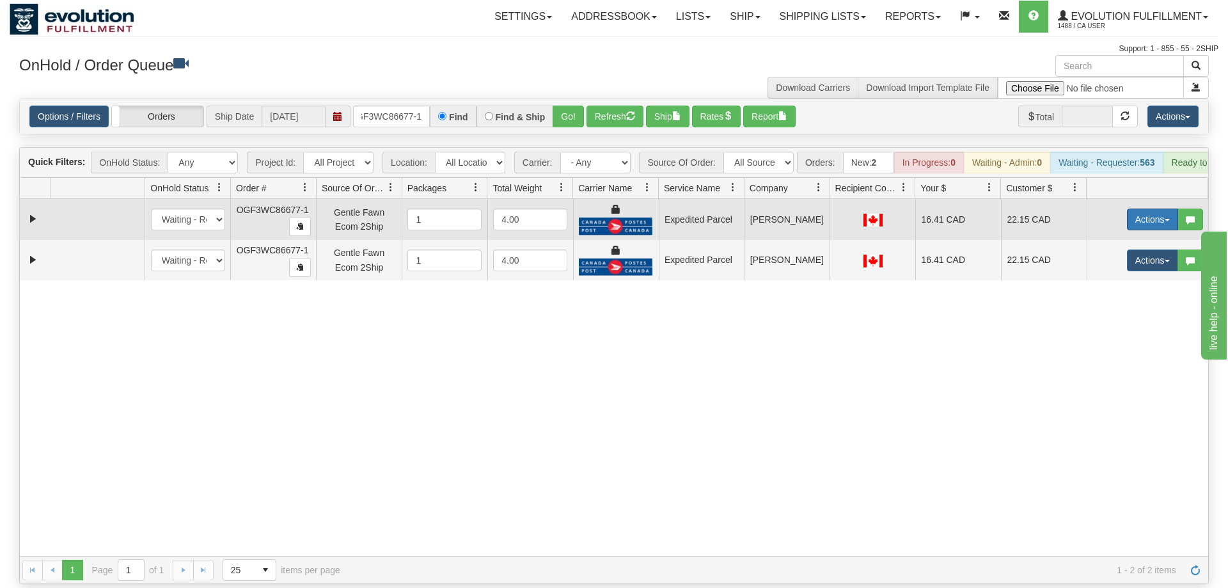
click at [1163, 209] on button "Actions" at bounding box center [1152, 220] width 51 height 22
click at [1123, 285] on link "Ship" at bounding box center [1126, 293] width 102 height 17
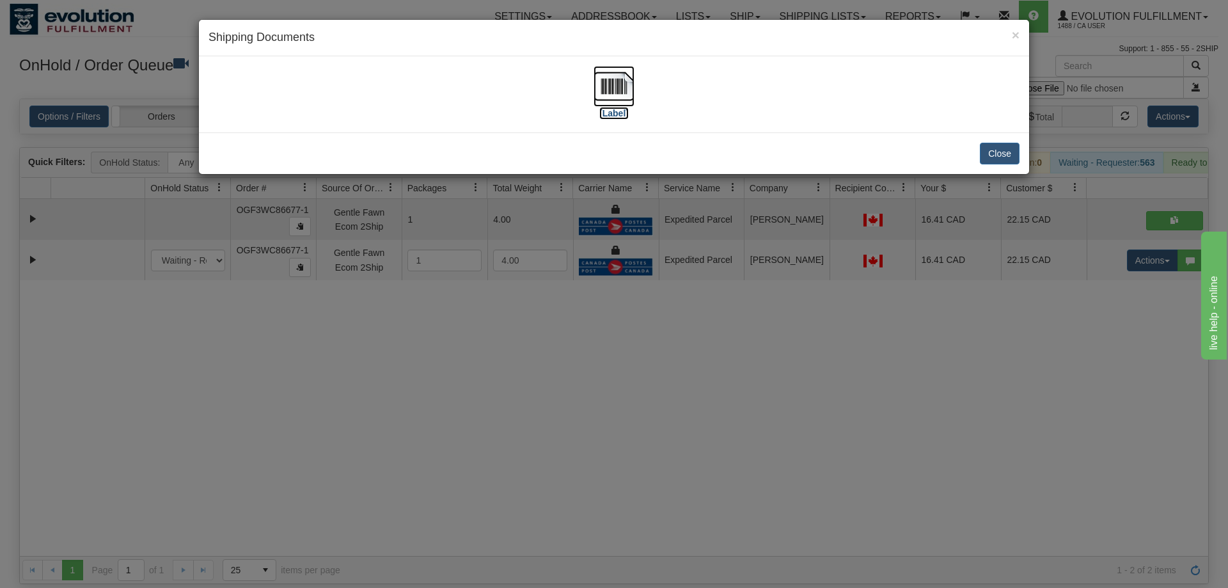
click at [625, 95] on img at bounding box center [614, 86] width 41 height 41
drag, startPoint x: 622, startPoint y: 448, endPoint x: 862, endPoint y: 171, distance: 367.3
click at [626, 430] on div "× Shipping Documents [Label] Close" at bounding box center [614, 294] width 1228 height 588
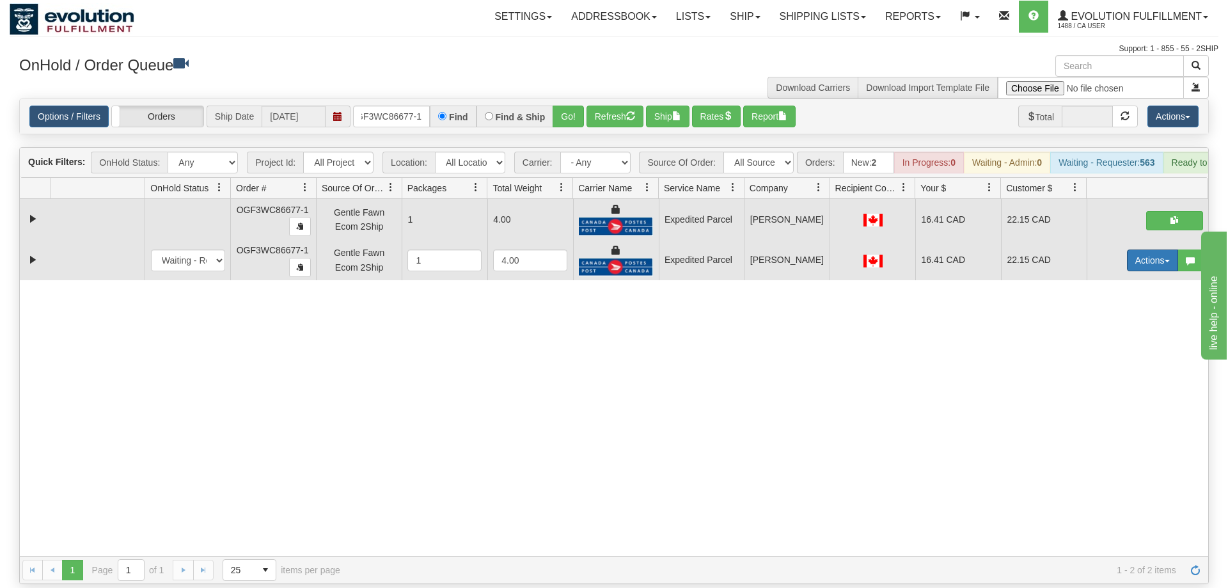
click at [1145, 250] on button "Actions" at bounding box center [1152, 260] width 51 height 22
click at [1102, 346] on span "Delete" at bounding box center [1105, 351] width 35 height 10
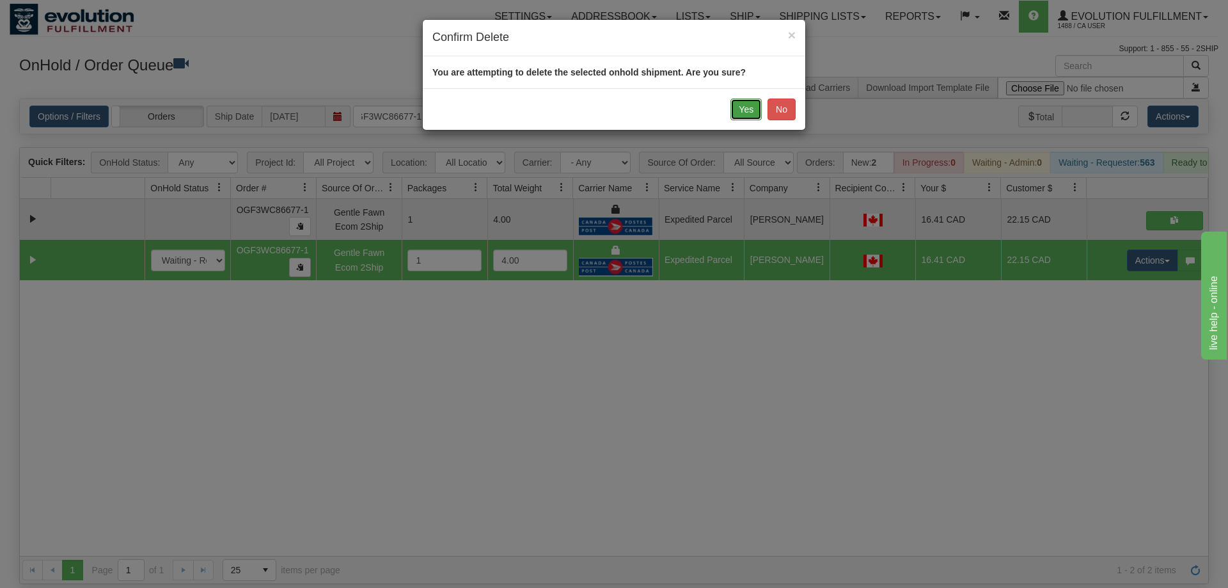
click at [733, 104] on button "Yes" at bounding box center [745, 110] width 31 height 22
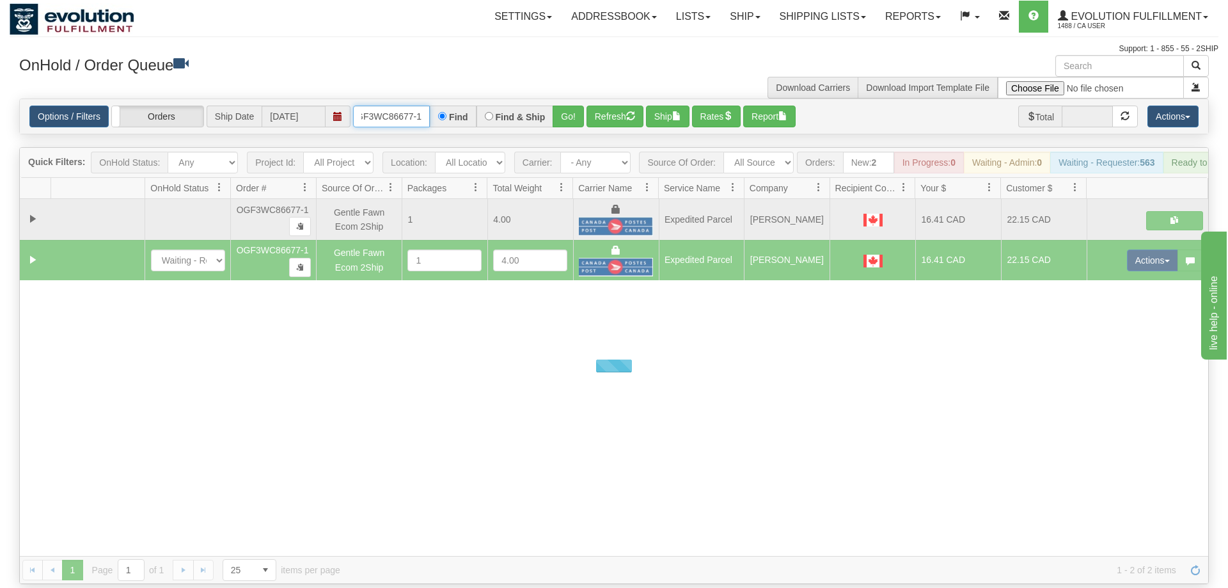
click at [407, 106] on input "OGF3WC86677-1" at bounding box center [391, 117] width 77 height 22
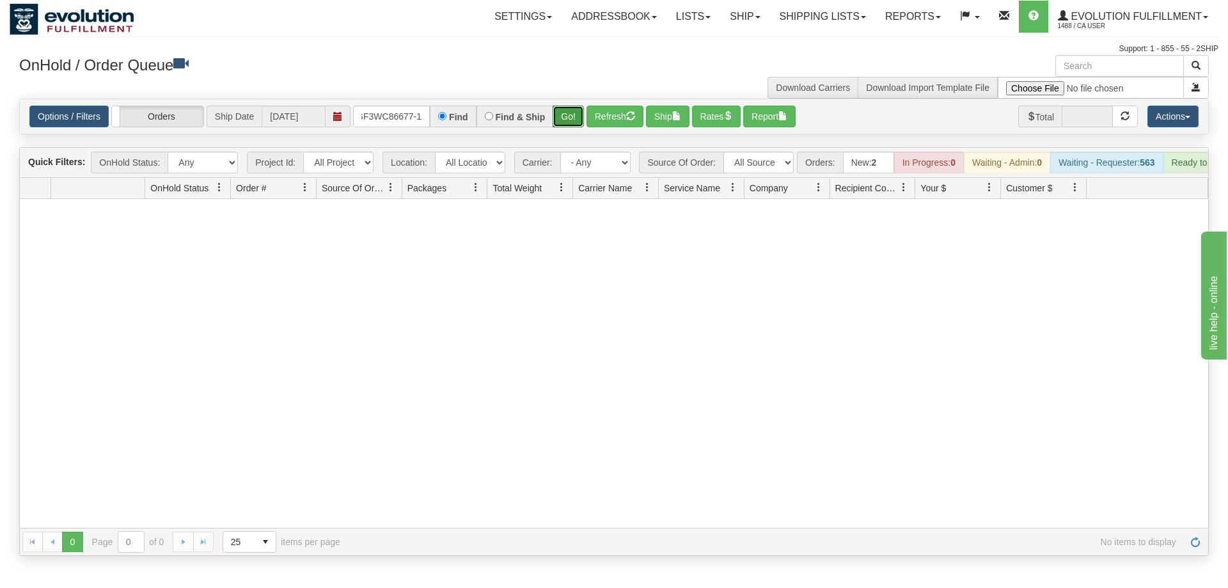
drag, startPoint x: 564, startPoint y: 90, endPoint x: 567, endPoint y: 107, distance: 18.3
click at [564, 120] on div "Is equal to Is not equal to Contains Does not contains CAD USD EUR ZAR [PERSON_…" at bounding box center [614, 327] width 1209 height 457
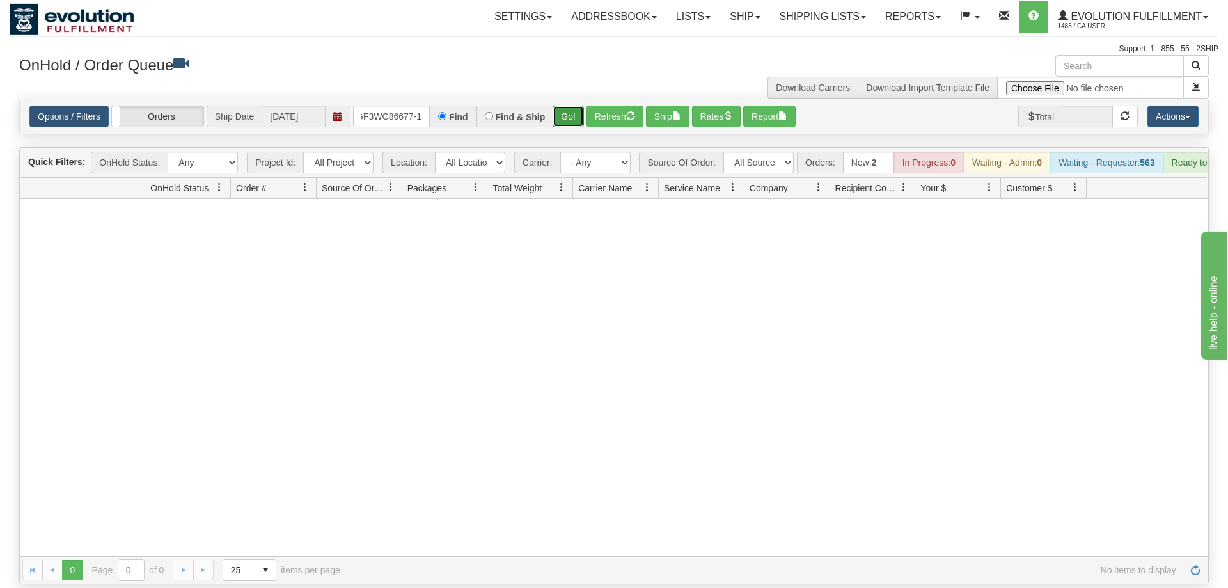
click at [569, 106] on button "Go!" at bounding box center [568, 117] width 31 height 22
click at [521, 527] on div at bounding box center [614, 377] width 1188 height 357
click at [395, 106] on input "OGF3WC86677-1" at bounding box center [391, 117] width 77 height 22
drag, startPoint x: 572, startPoint y: 97, endPoint x: 571, endPoint y: 123, distance: 26.9
click at [572, 124] on div "Is equal to Is not equal to Contains Does not contains CAD USD EUR ZAR [PERSON_…" at bounding box center [614, 341] width 1209 height 485
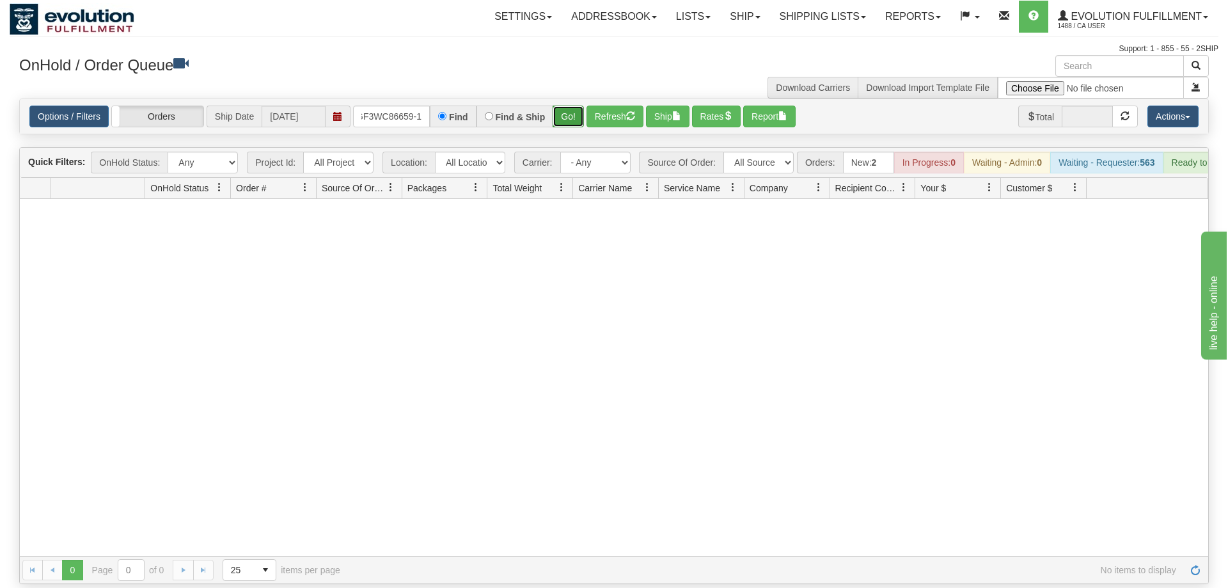
click at [570, 106] on button "Go!" at bounding box center [568, 117] width 31 height 22
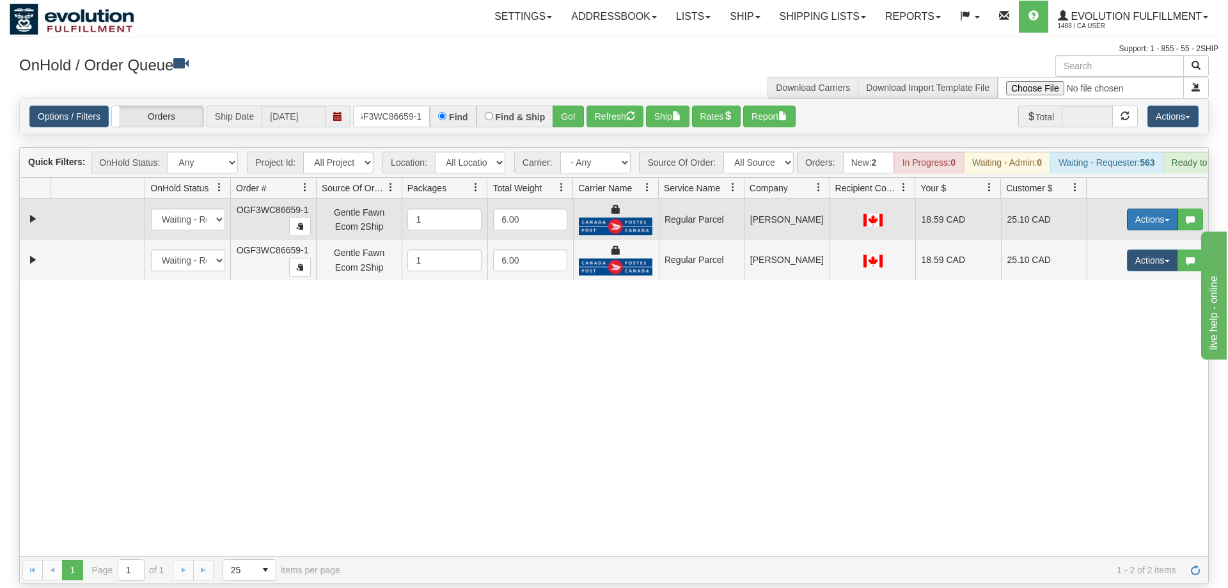
click at [1166, 209] on button "Actions" at bounding box center [1152, 220] width 51 height 22
click at [1103, 272] on span "Rate All Services" at bounding box center [1126, 277] width 77 height 10
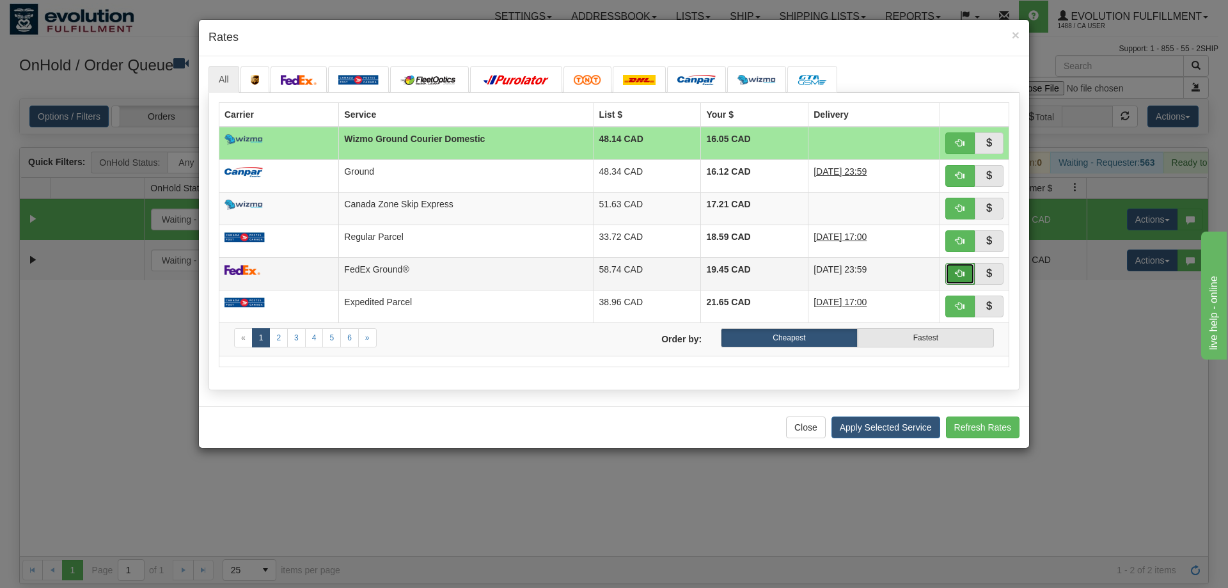
click at [968, 278] on button "button" at bounding box center [959, 274] width 29 height 22
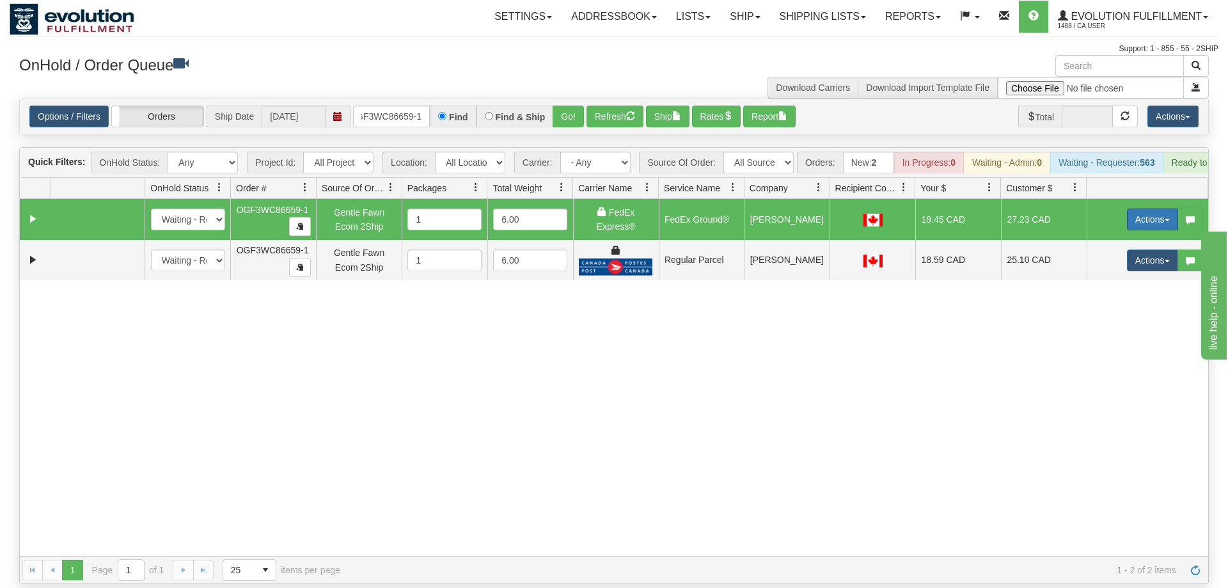
click at [1151, 209] on button "Actions" at bounding box center [1152, 220] width 51 height 22
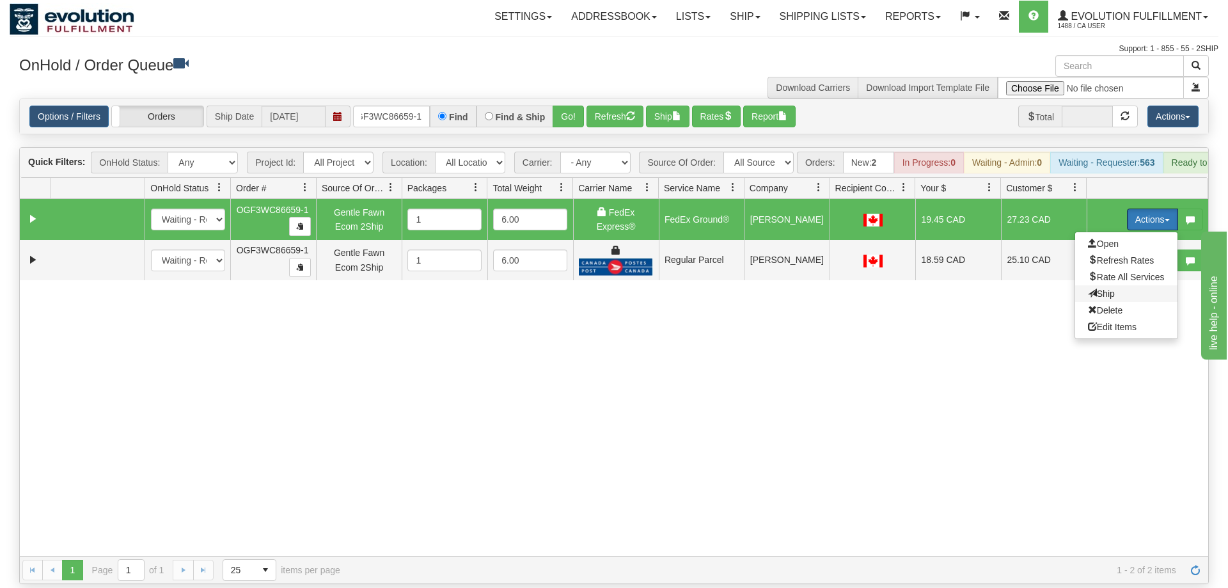
click at [1105, 288] on span "Ship" at bounding box center [1101, 293] width 27 height 10
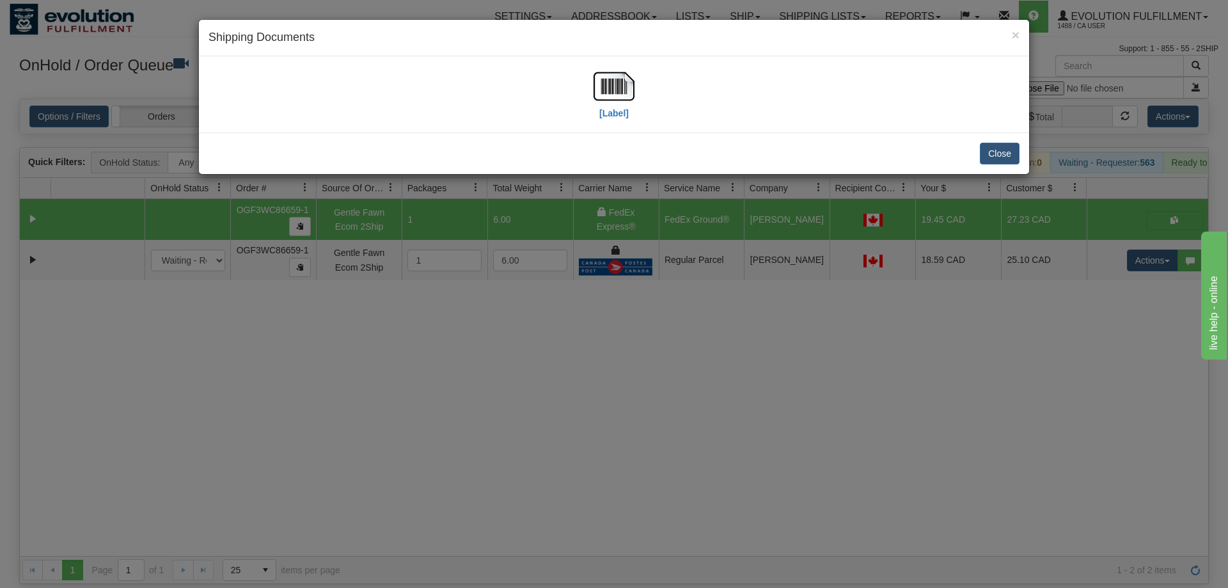
click at [592, 86] on div "[Label]" at bounding box center [614, 94] width 811 height 57
click at [627, 93] on img at bounding box center [614, 86] width 41 height 41
click at [854, 360] on div "× Shipping Documents [Label] Close" at bounding box center [614, 294] width 1228 height 588
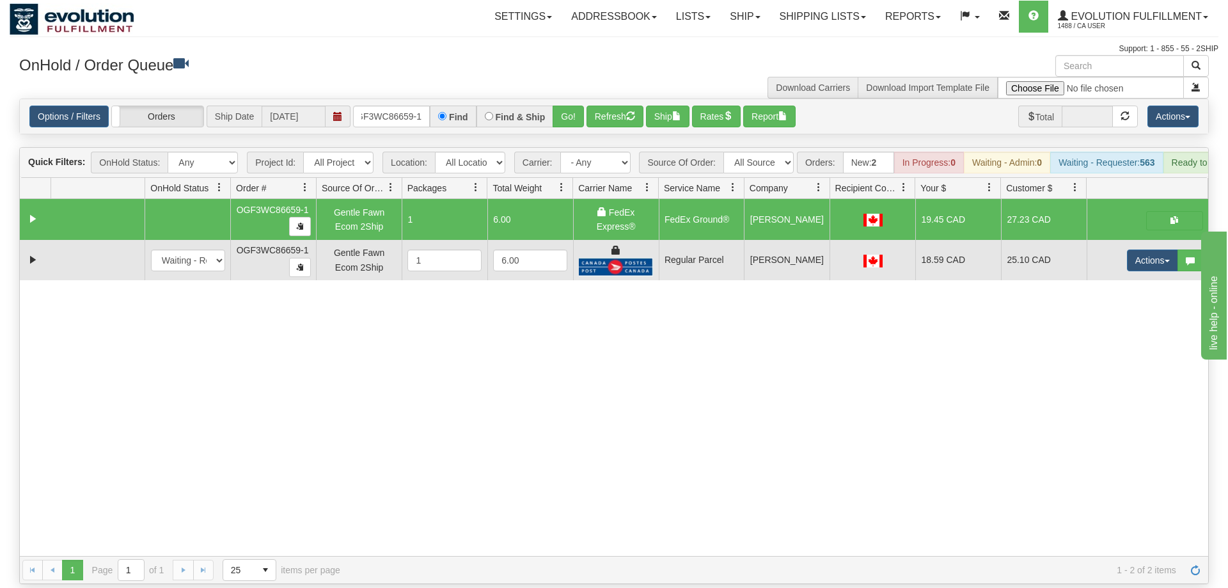
click at [1160, 254] on td "Actions Open Refresh Rates Rate All Services Ship Delete Edit Items" at bounding box center [1148, 260] width 122 height 41
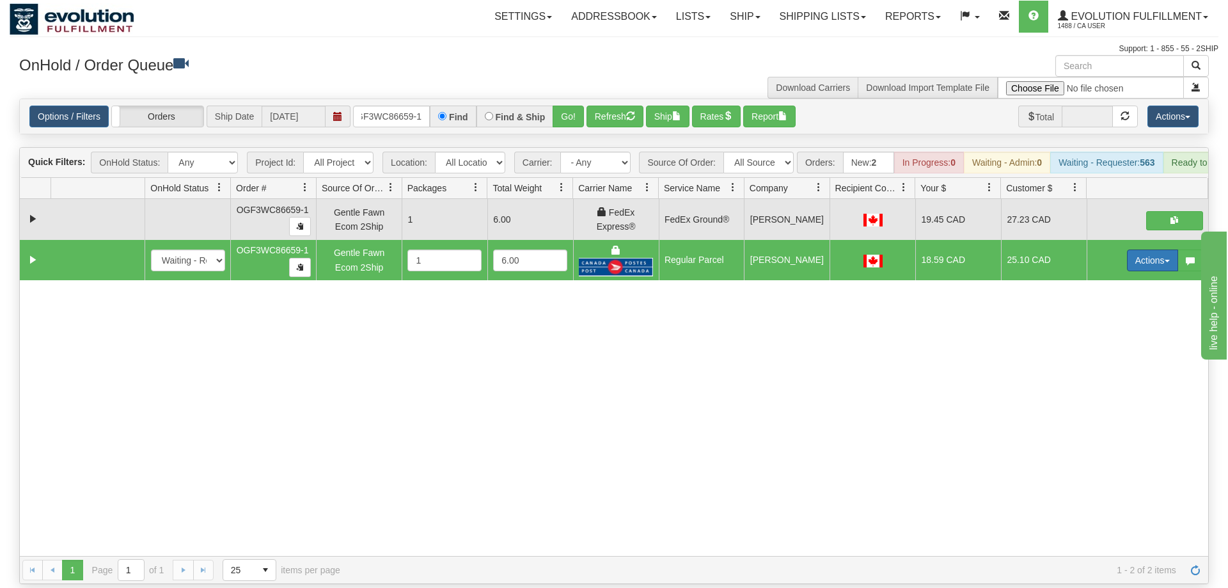
click at [1159, 249] on button "Actions" at bounding box center [1152, 260] width 51 height 22
click at [1115, 346] on span "Delete" at bounding box center [1105, 351] width 35 height 10
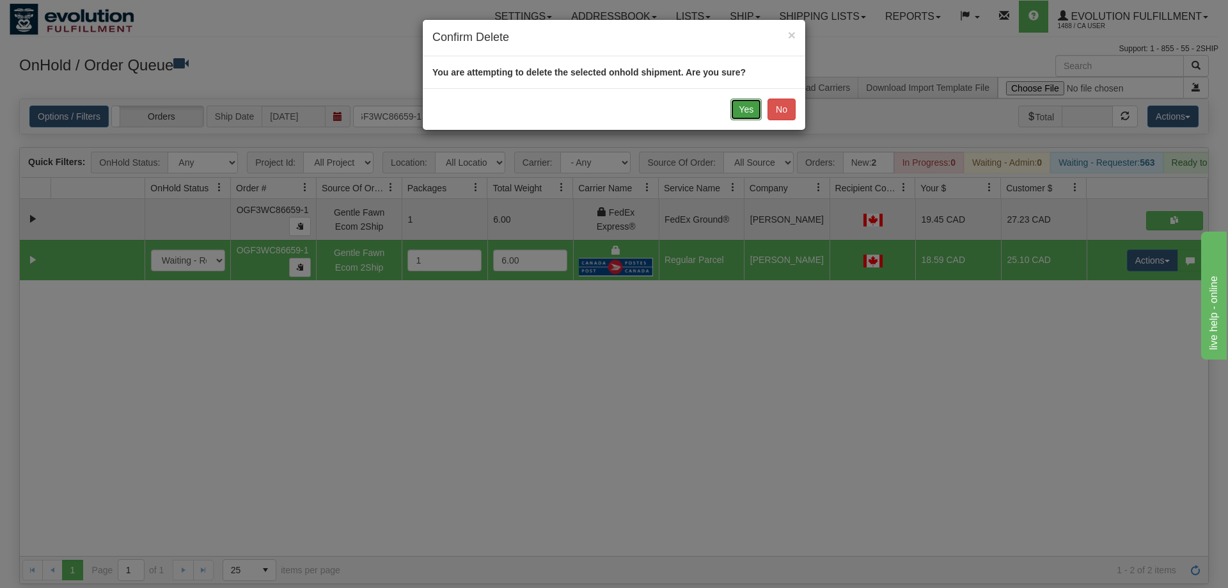
click at [746, 114] on button "Yes" at bounding box center [745, 110] width 31 height 22
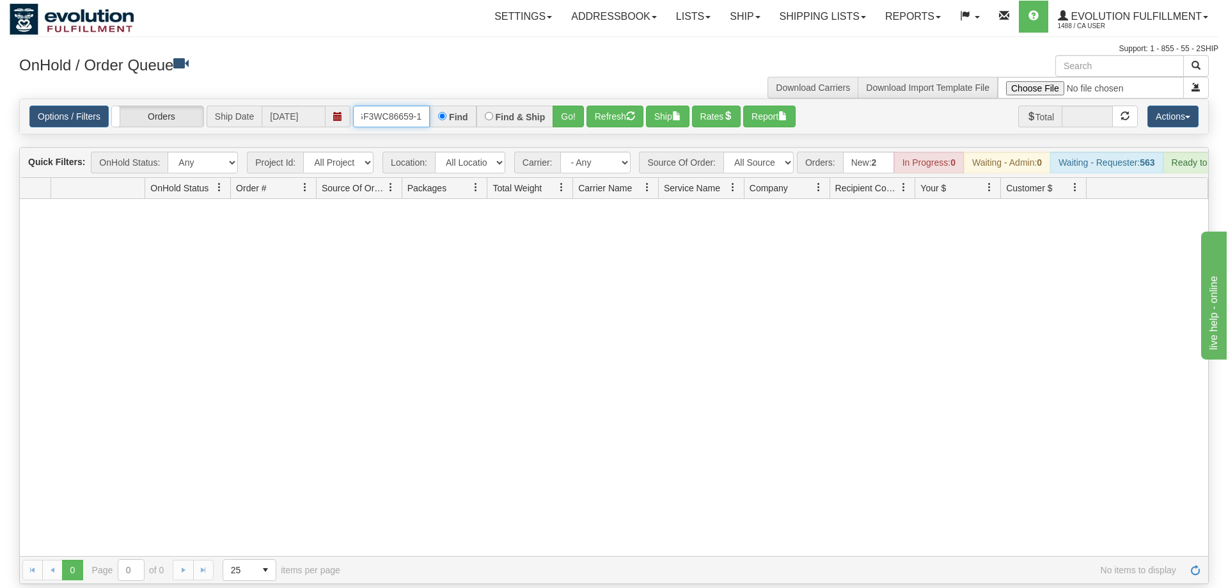
click at [381, 106] on input "OGF3WC86659-1" at bounding box center [391, 117] width 77 height 22
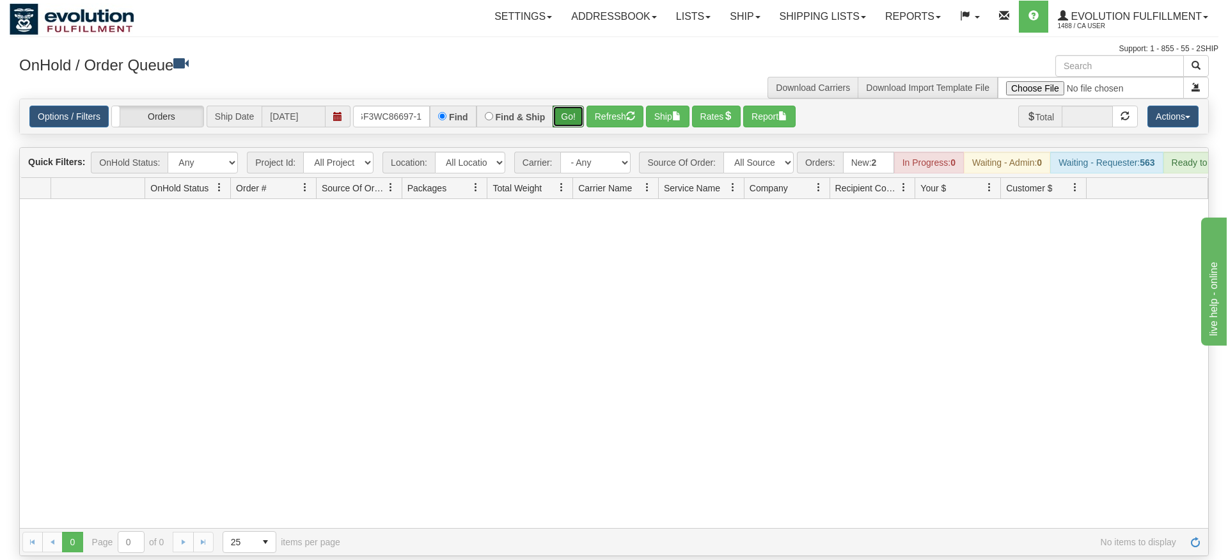
click at [558, 124] on div "Is equal to Is not equal to Contains Does not contains CAD USD EUR ZAR [PERSON_…" at bounding box center [614, 327] width 1209 height 457
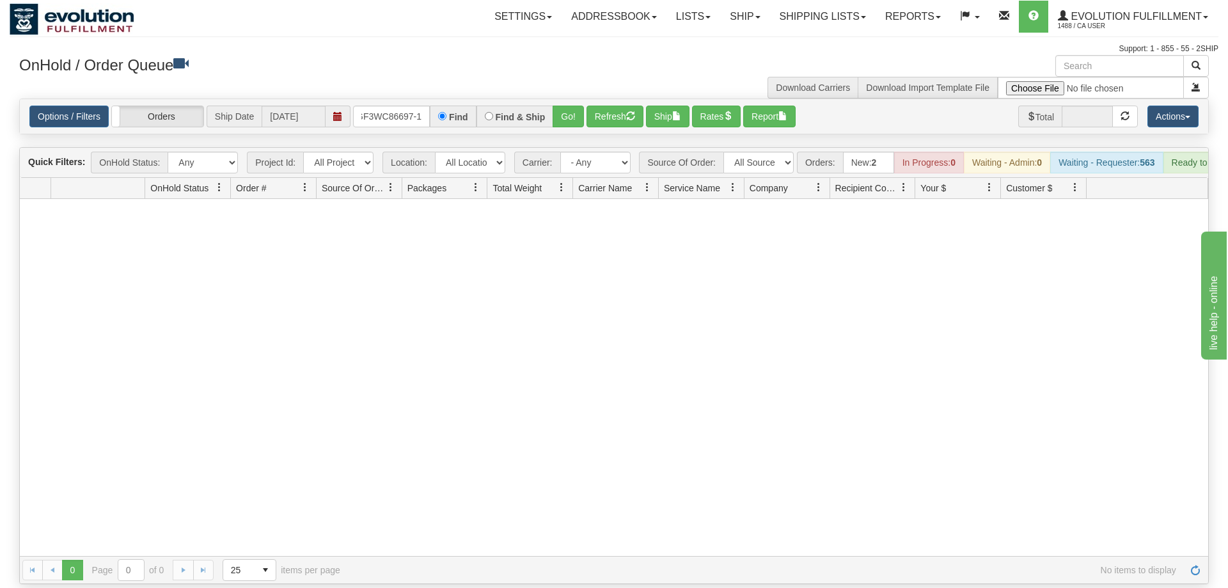
click at [578, 99] on div "Options / Filters Group Shipments Orders Ship Date [DATE] OGF3WC86697-1 Find Fi…" at bounding box center [614, 116] width 1188 height 35
click at [572, 106] on button "Go!" at bounding box center [568, 117] width 31 height 22
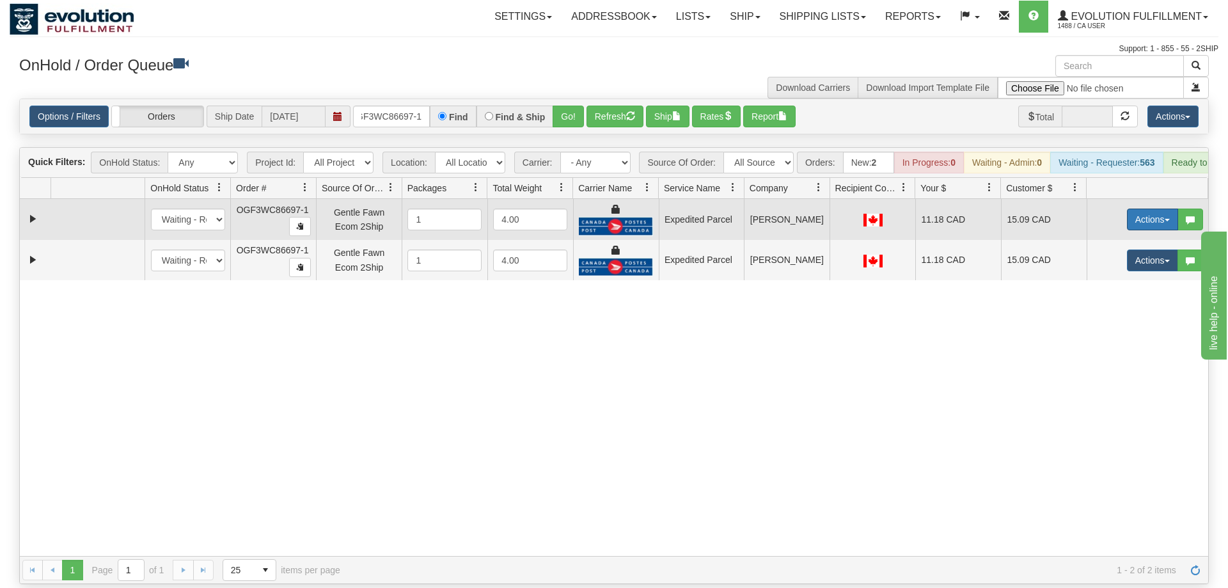
click at [1130, 209] on button "Actions" at bounding box center [1152, 220] width 51 height 22
click at [1102, 288] on span "Ship" at bounding box center [1101, 293] width 27 height 10
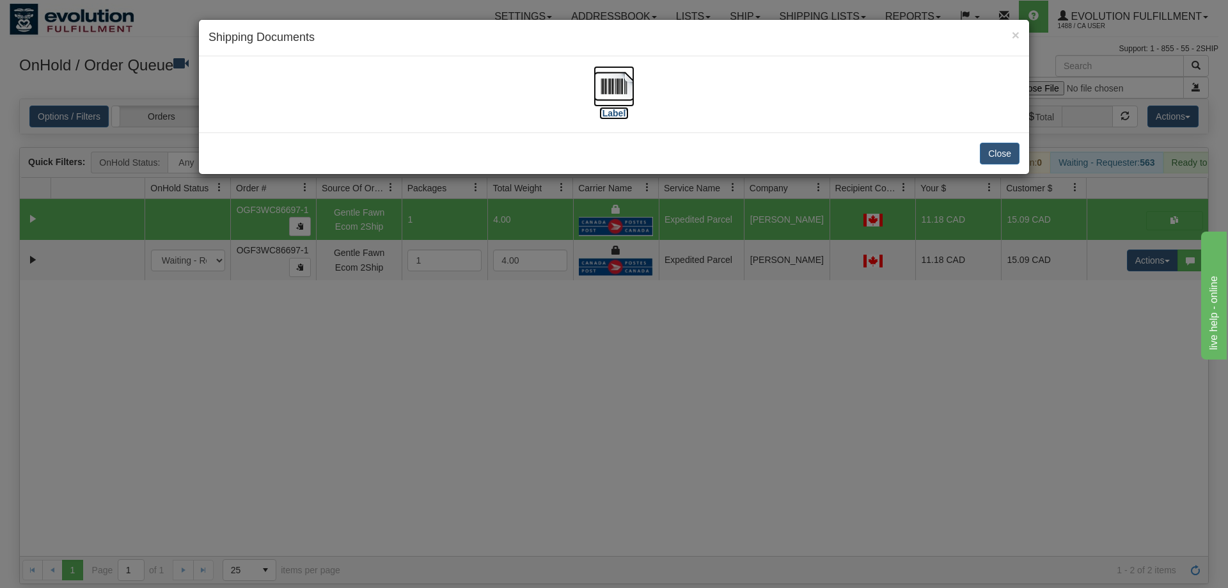
click at [612, 86] on img at bounding box center [614, 86] width 41 height 41
drag, startPoint x: 933, startPoint y: 394, endPoint x: 1004, endPoint y: 205, distance: 202.4
click at [938, 382] on div "× Shipping Documents [Label] Close" at bounding box center [614, 294] width 1228 height 588
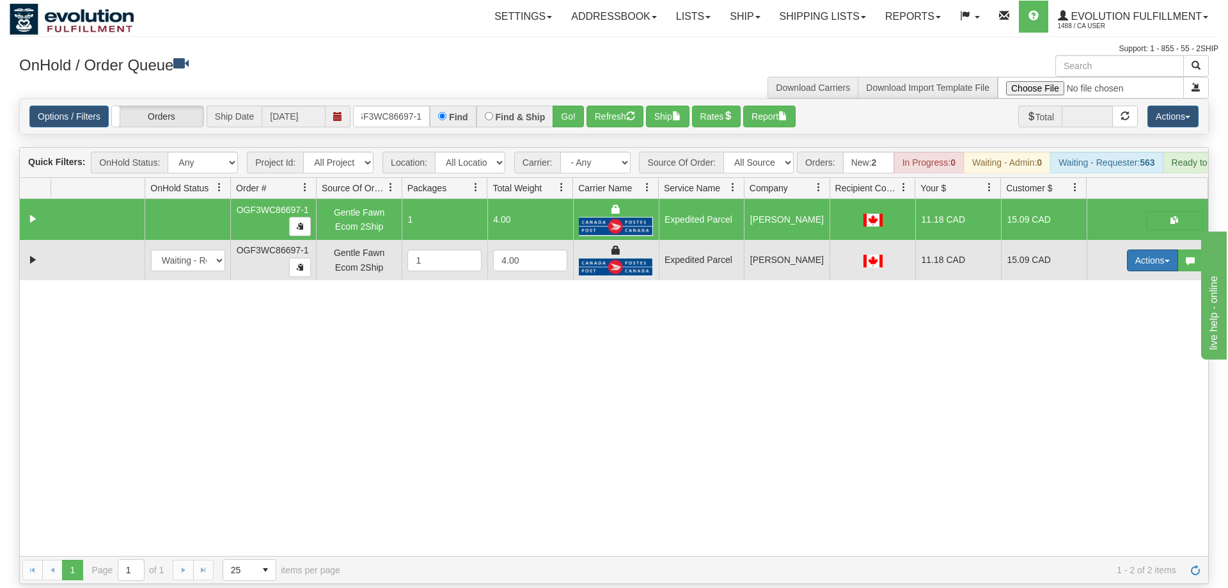
click at [1144, 249] on button "Actions" at bounding box center [1152, 260] width 51 height 22
click at [1123, 343] on link "Delete" at bounding box center [1126, 351] width 102 height 17
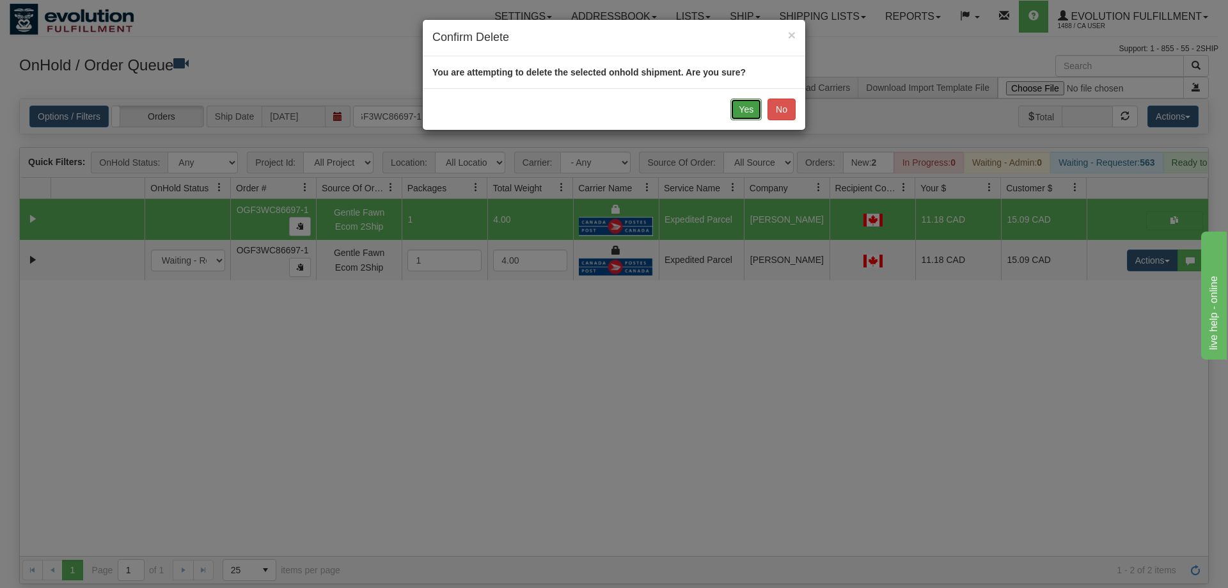
click at [738, 104] on button "Yes" at bounding box center [745, 110] width 31 height 22
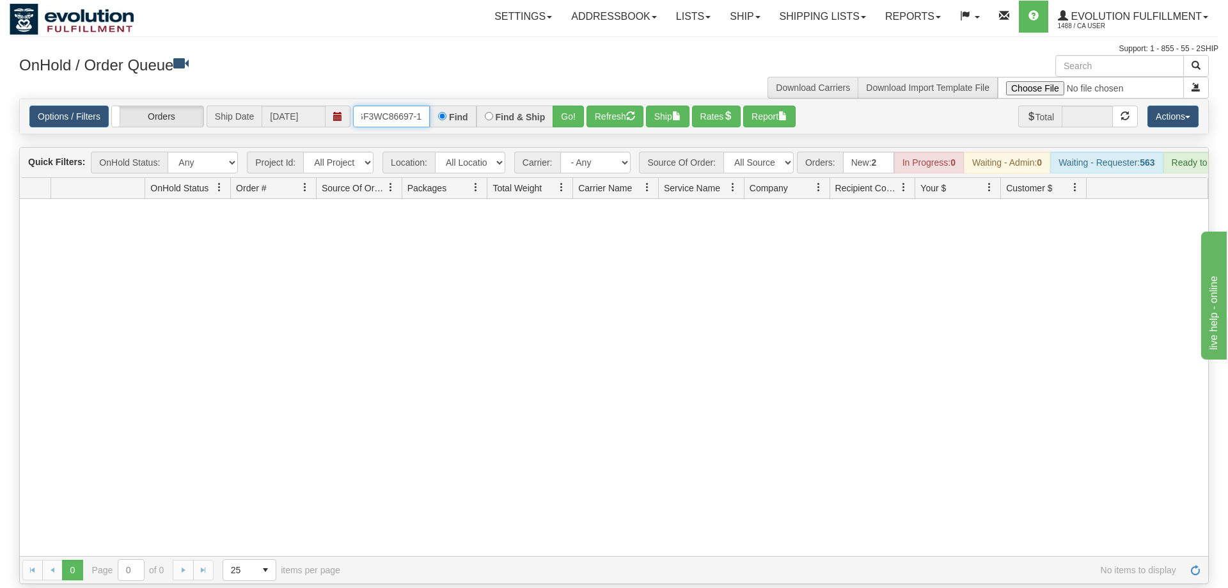
click at [391, 106] on input "OGF3WC86697-1" at bounding box center [391, 117] width 77 height 22
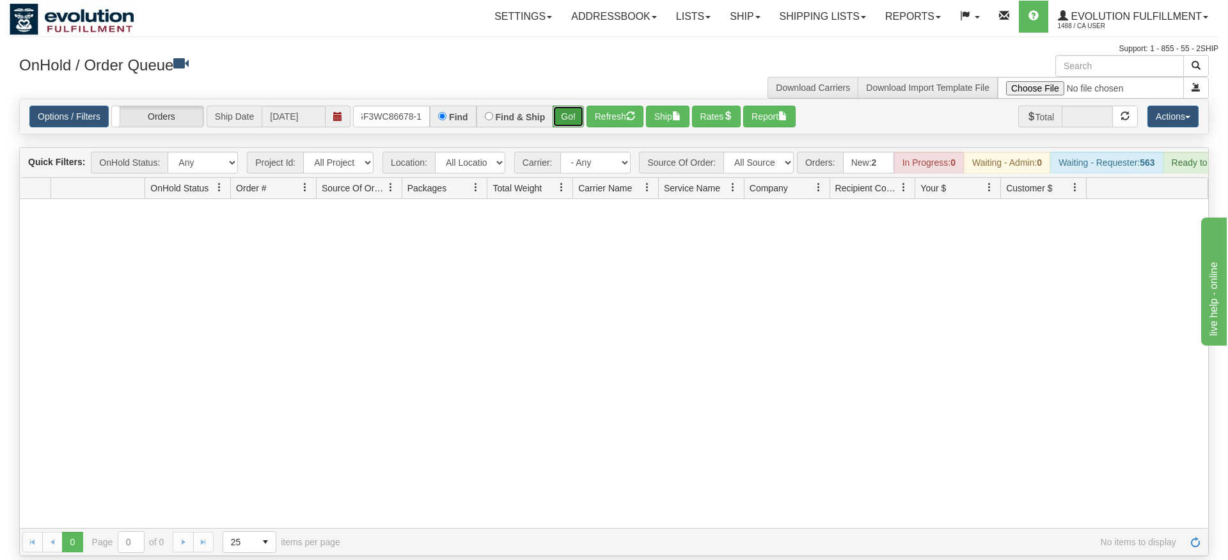
click at [565, 125] on div "Is equal to Is not equal to Contains Does not contains CAD USD EUR ZAR [PERSON_…" at bounding box center [614, 327] width 1209 height 457
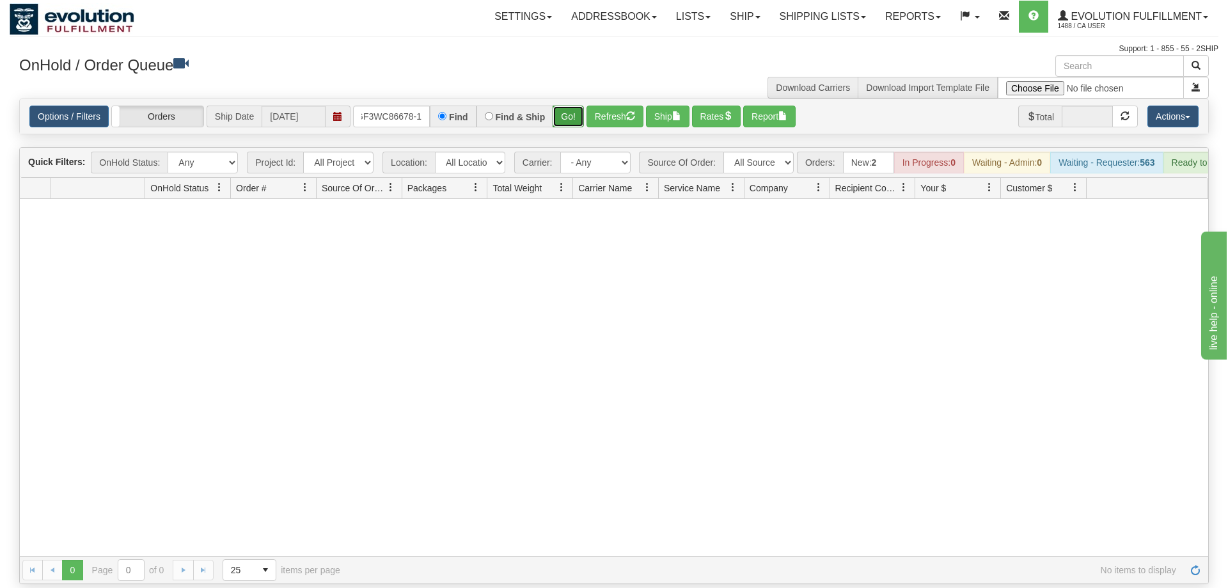
click at [572, 106] on button "Go!" at bounding box center [568, 117] width 31 height 22
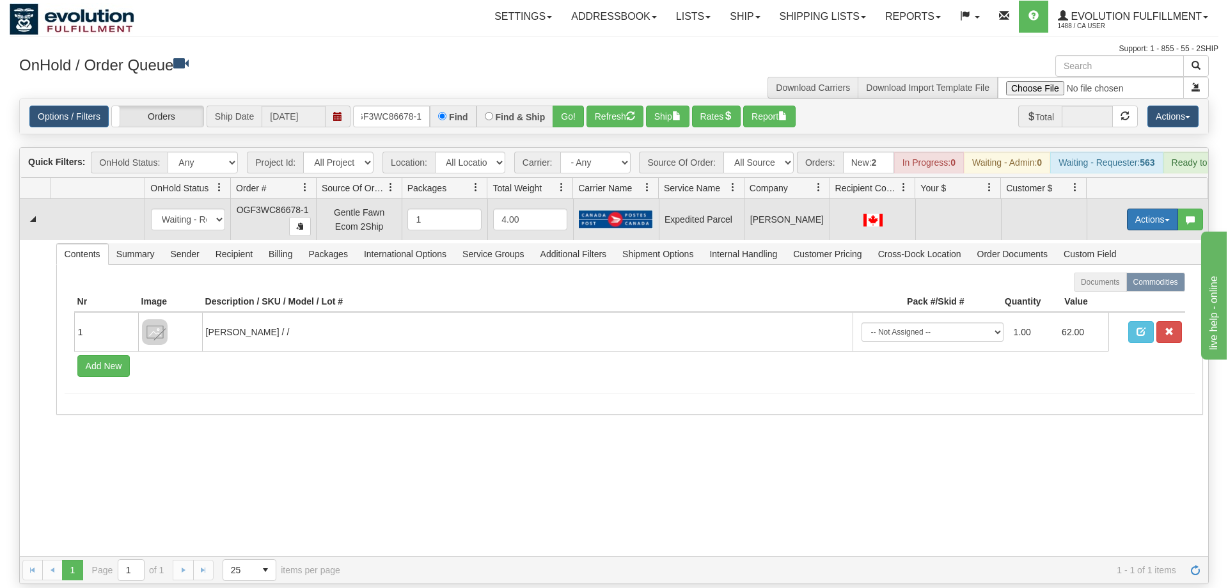
click at [1144, 209] on button "Actions" at bounding box center [1152, 220] width 51 height 22
click at [1117, 255] on span "Refresh Rates" at bounding box center [1121, 260] width 66 height 10
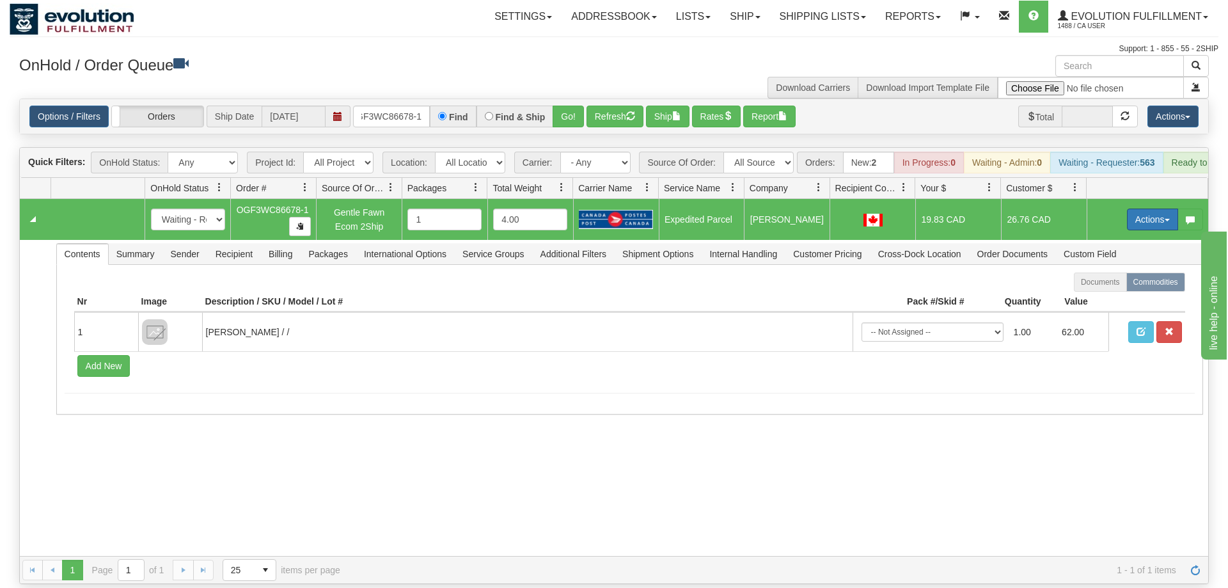
click at [1151, 209] on button "Actions" at bounding box center [1152, 220] width 51 height 22
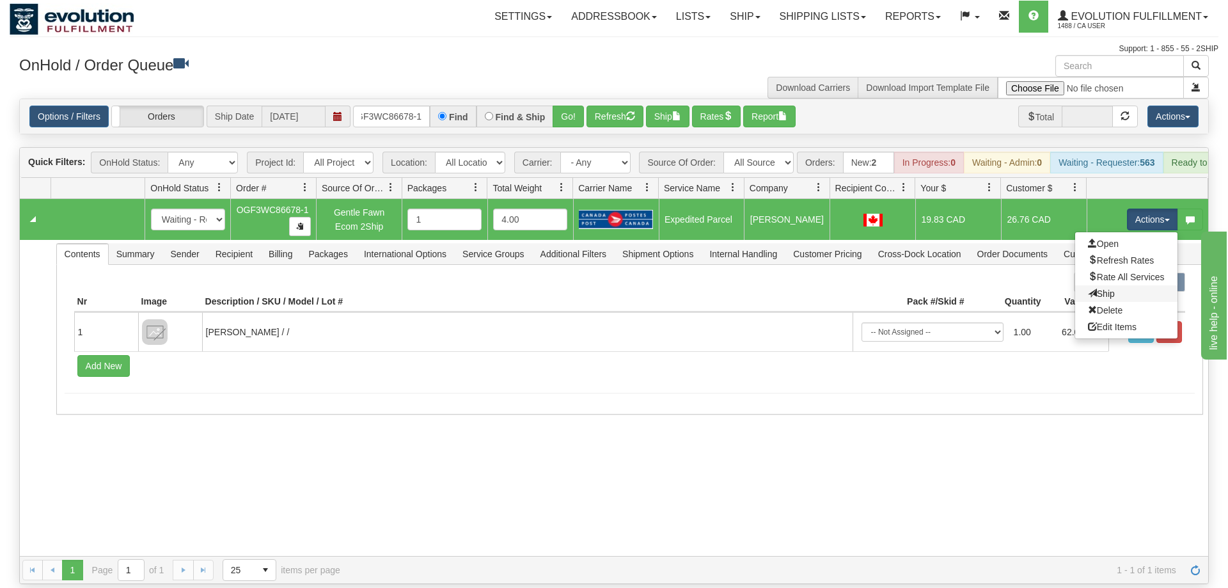
click at [1133, 285] on link "Ship" at bounding box center [1126, 293] width 102 height 17
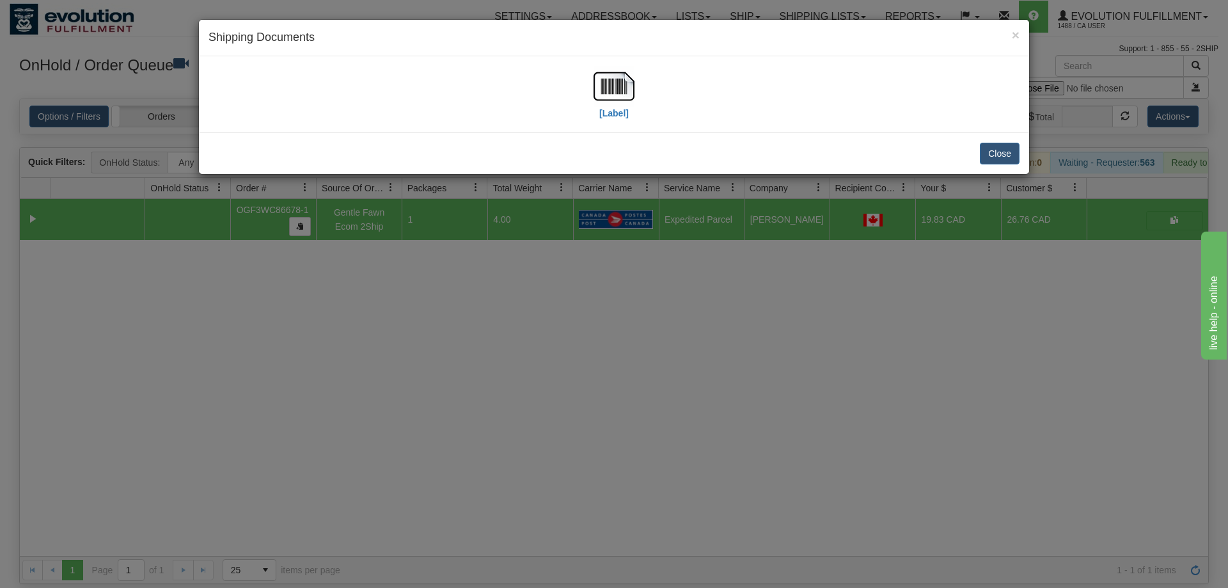
click at [628, 65] on div "[Label]" at bounding box center [614, 94] width 830 height 76
click at [615, 112] on label "[Label]" at bounding box center [613, 113] width 29 height 13
drag, startPoint x: 370, startPoint y: 242, endPoint x: 376, endPoint y: 152, distance: 90.4
click at [369, 233] on div "× Shipping Documents [Label] Close" at bounding box center [614, 294] width 1228 height 588
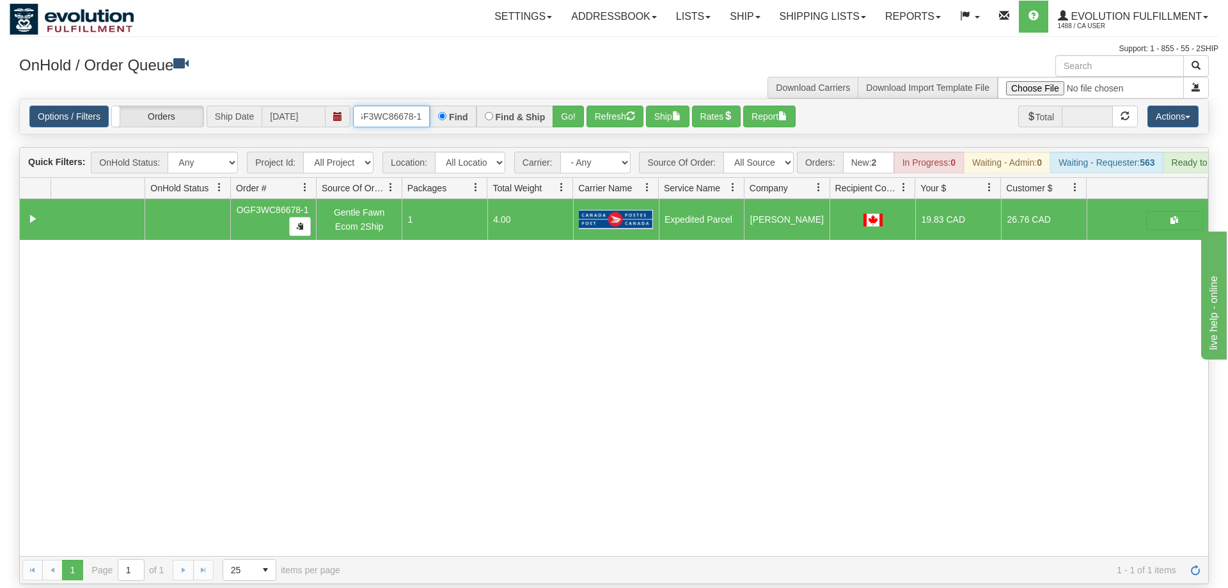
click at [393, 106] on input "OGF3WC86678-1" at bounding box center [391, 117] width 77 height 22
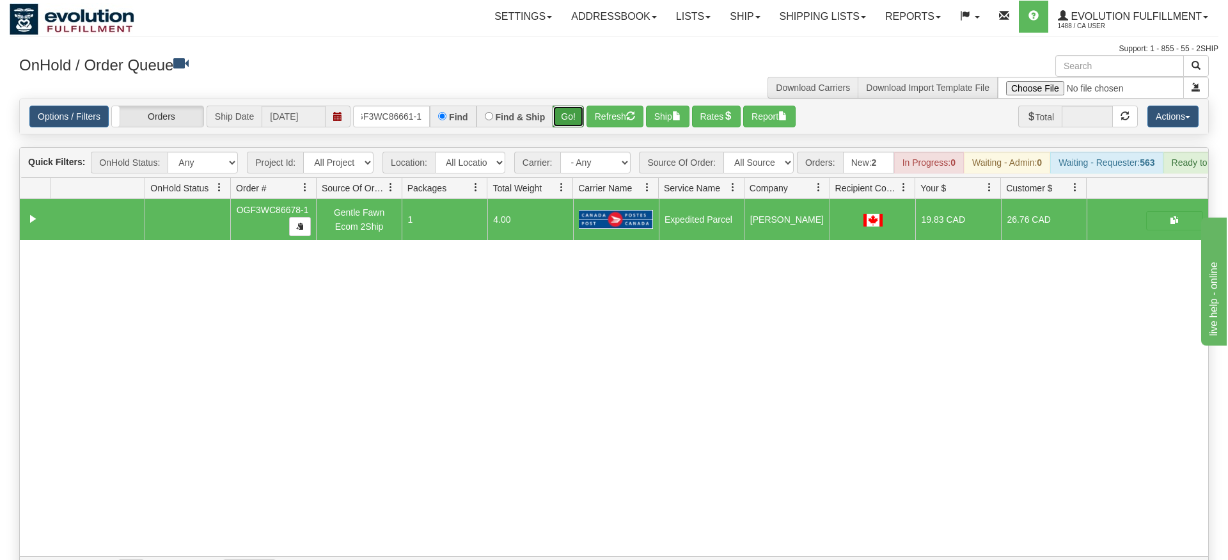
drag, startPoint x: 565, startPoint y: 97, endPoint x: 567, endPoint y: 124, distance: 27.5
click at [567, 124] on div "Is equal to Is not equal to Contains Does not contains CAD USD EUR ZAR [PERSON_…" at bounding box center [614, 341] width 1209 height 485
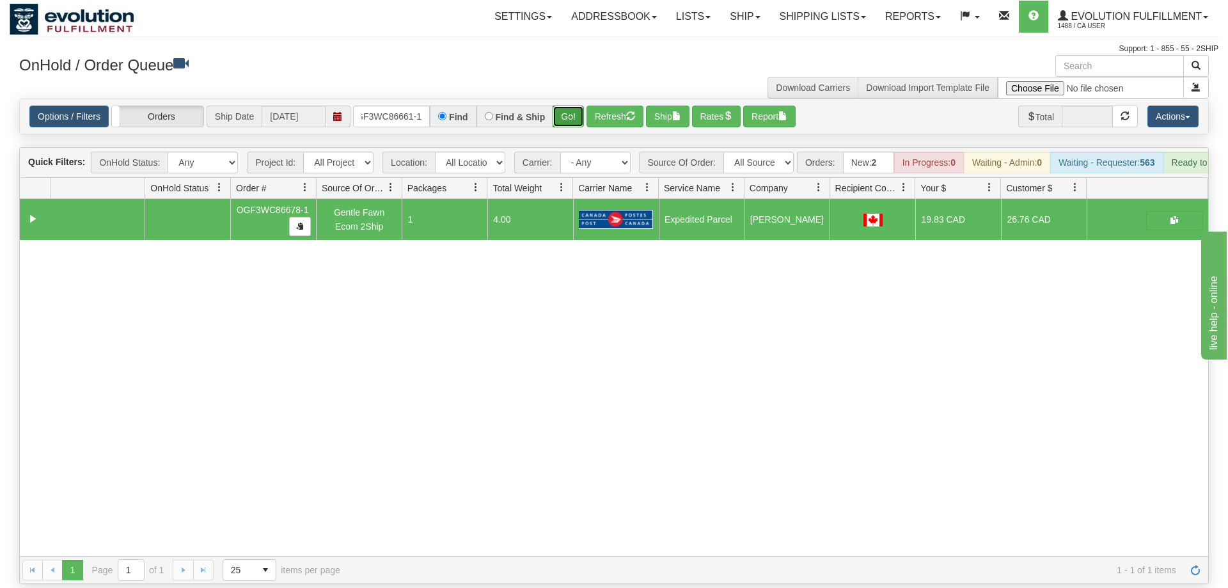
click at [577, 106] on button "Go!" at bounding box center [568, 117] width 31 height 22
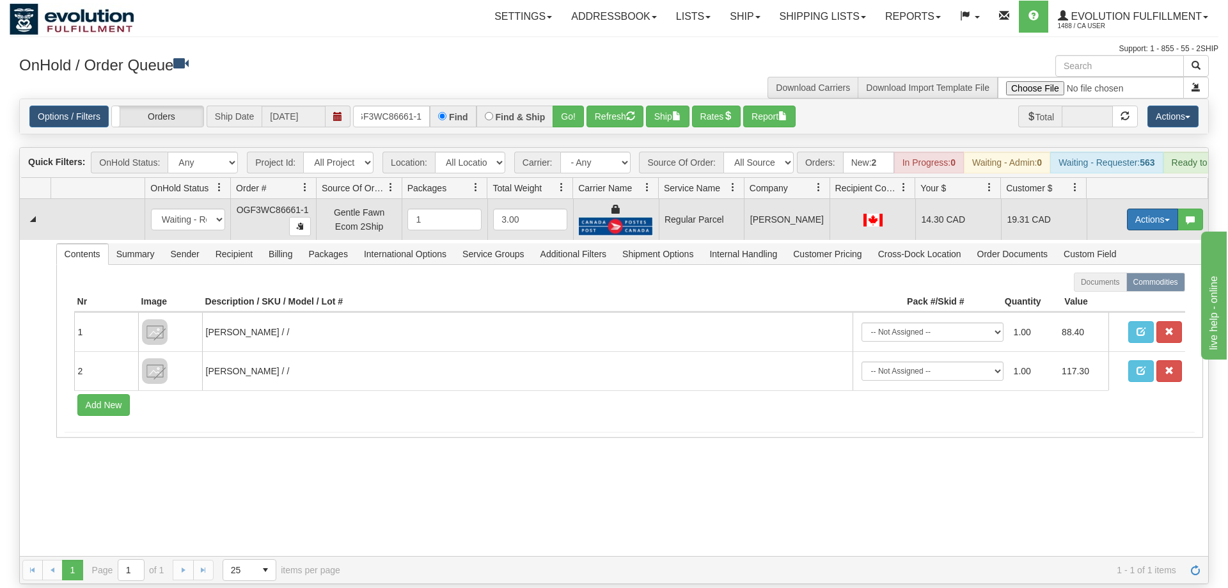
click at [1141, 209] on button "Actions" at bounding box center [1152, 220] width 51 height 22
click at [1125, 272] on span "Rate All Services" at bounding box center [1126, 277] width 77 height 10
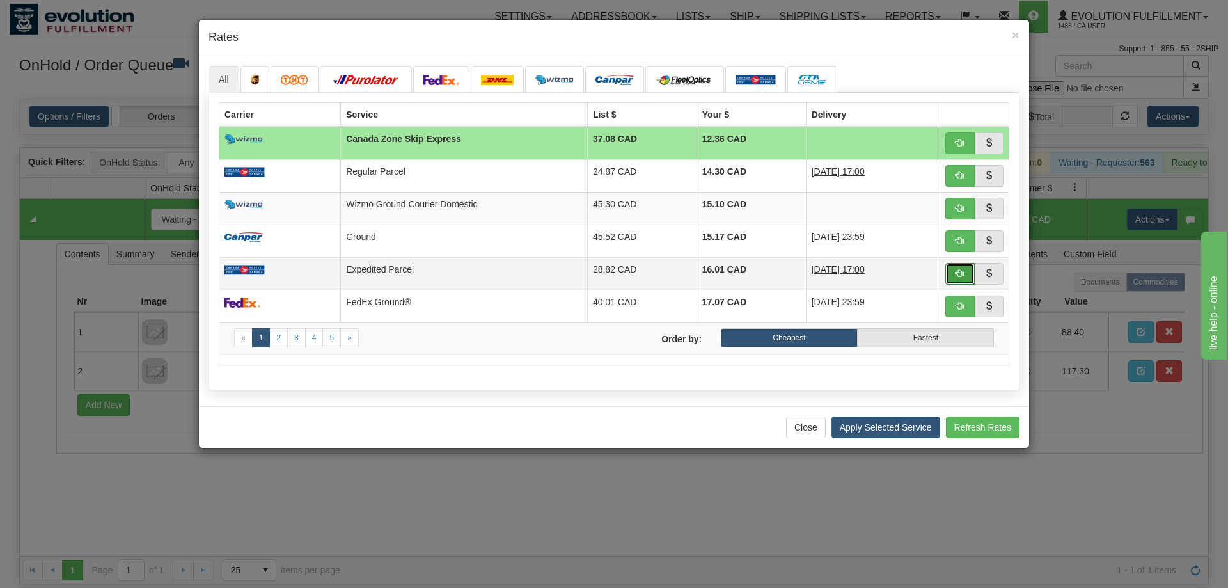
click at [957, 272] on span "button" at bounding box center [960, 273] width 9 height 9
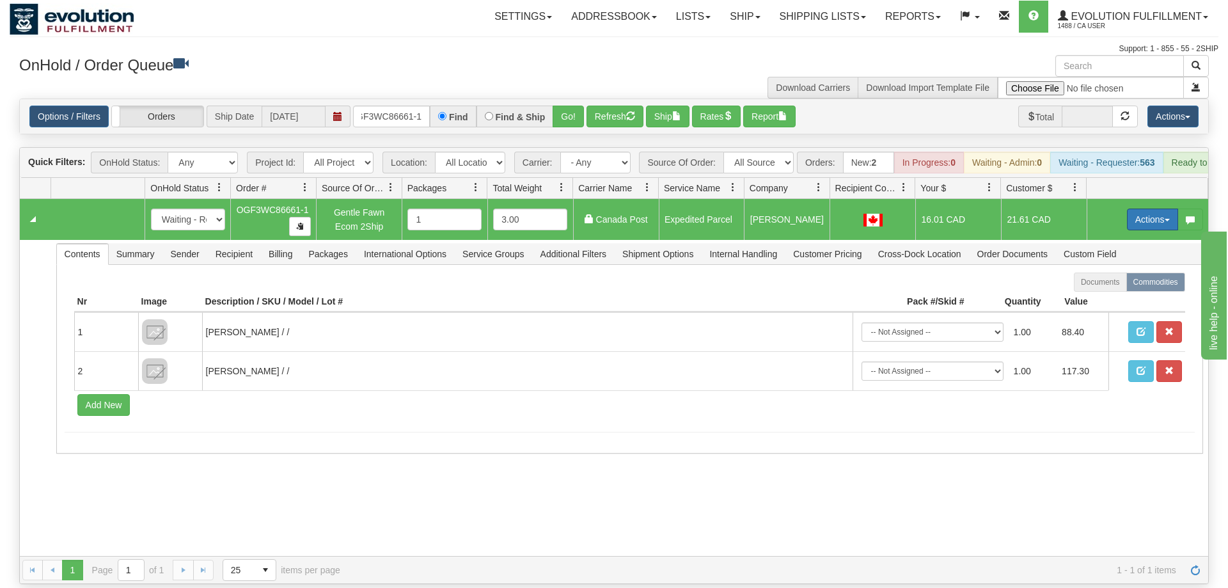
click at [1154, 209] on button "Actions" at bounding box center [1152, 220] width 51 height 22
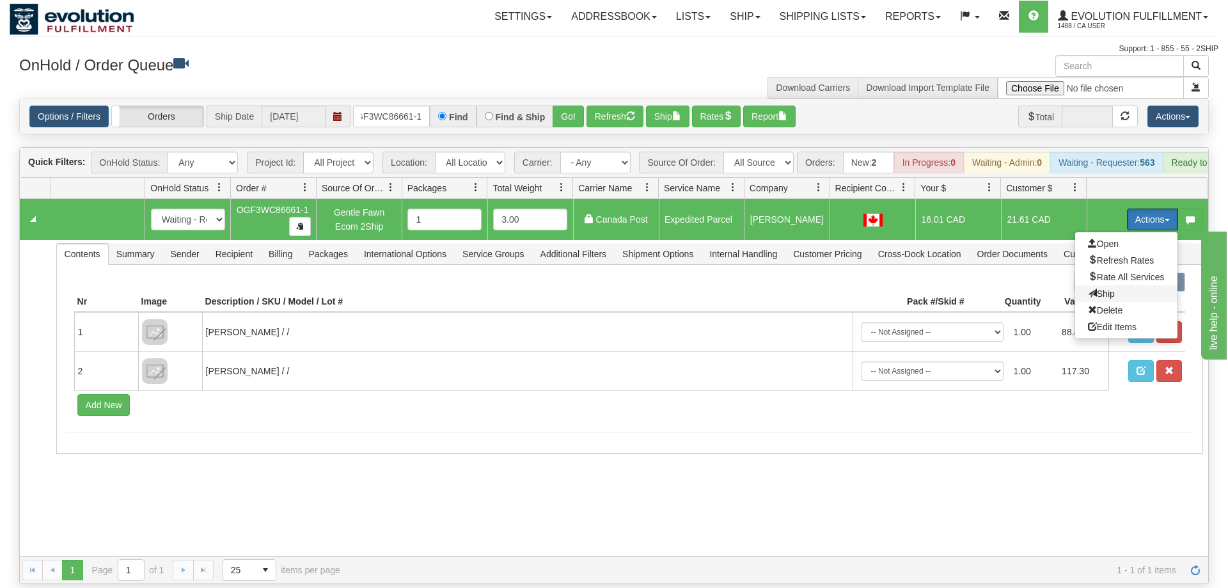
click at [1100, 288] on span "Ship" at bounding box center [1101, 293] width 27 height 10
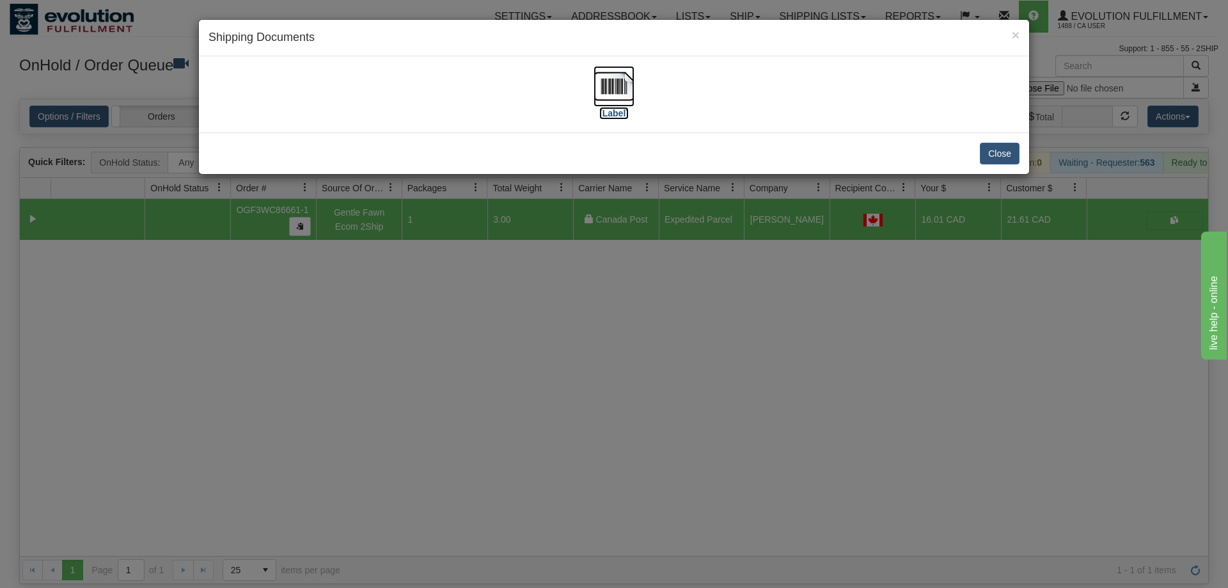
click at [624, 93] on img at bounding box center [614, 86] width 41 height 41
drag, startPoint x: 488, startPoint y: 391, endPoint x: 400, endPoint y: 48, distance: 353.9
click at [491, 363] on div "× Shipping Documents [Label] Close" at bounding box center [614, 294] width 1228 height 588
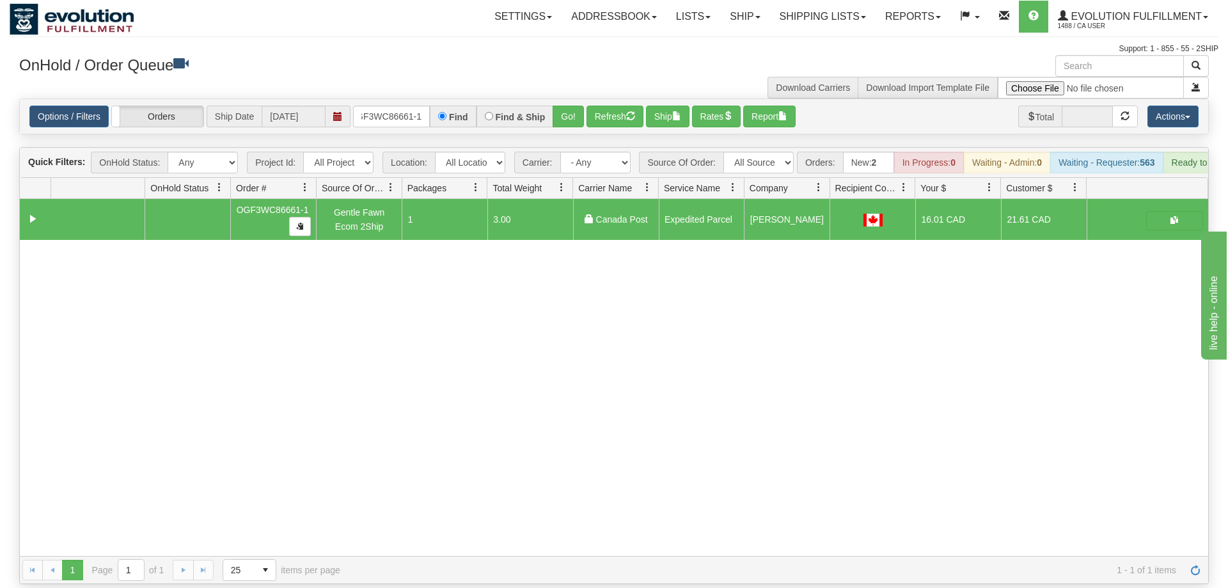
click at [416, 99] on div "Options / Filters Group Shipments Orders Ship Date [DATE] OGF3WC86661-1 Find Fi…" at bounding box center [614, 116] width 1188 height 35
click at [405, 106] on input "OGF3WC86661-1" at bounding box center [391, 117] width 77 height 22
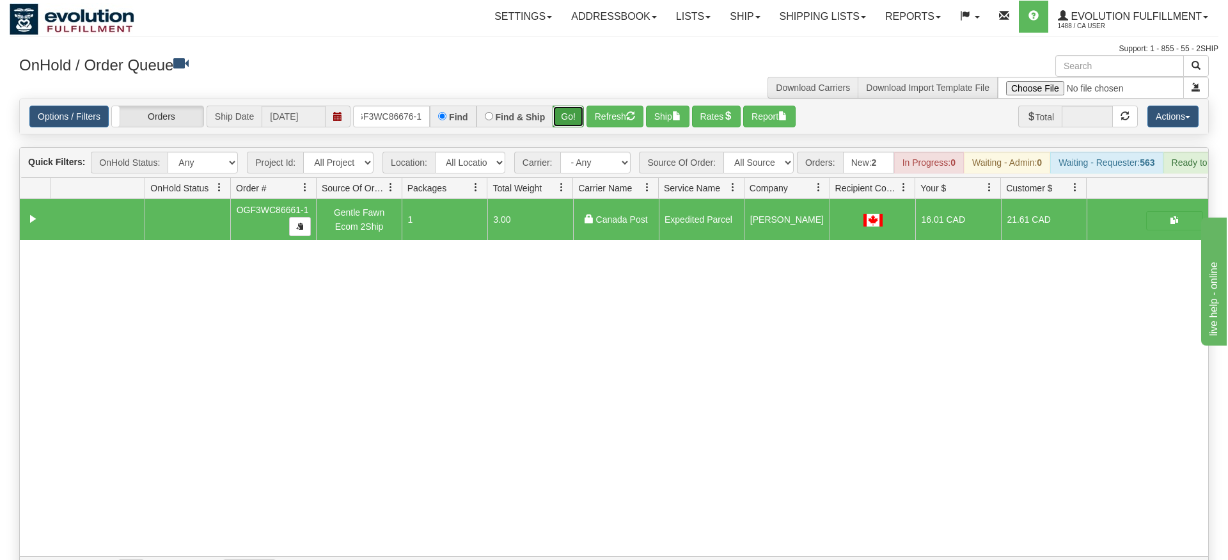
click at [570, 127] on div "Is equal to Is not equal to Contains Does not contains CAD USD EUR ZAR [PERSON_…" at bounding box center [614, 341] width 1209 height 485
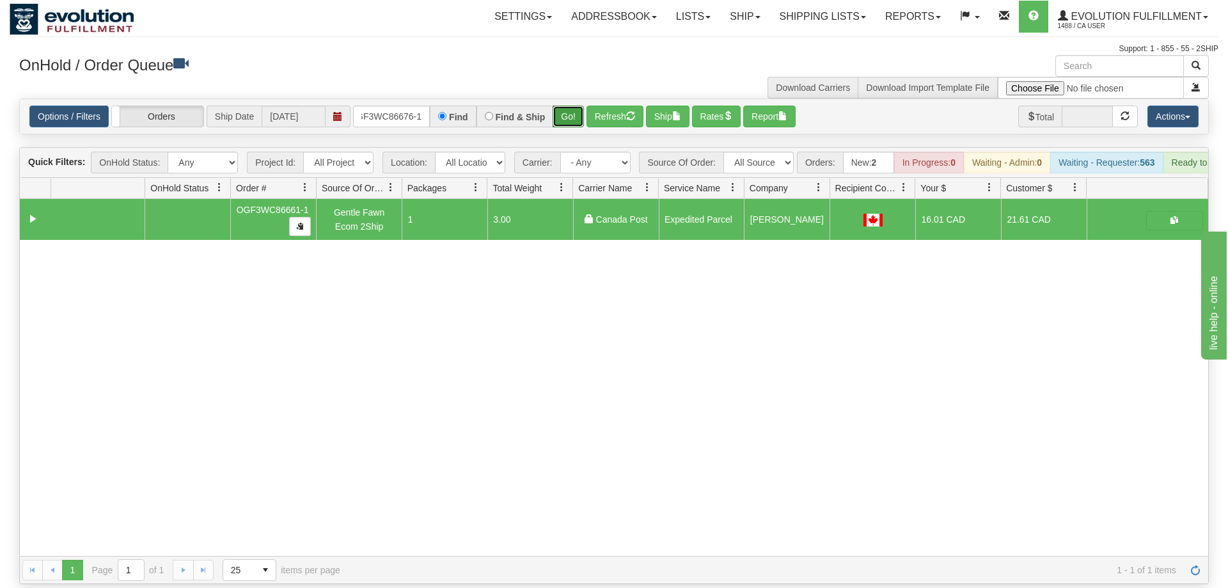
click at [573, 106] on button "Go!" at bounding box center [568, 117] width 31 height 22
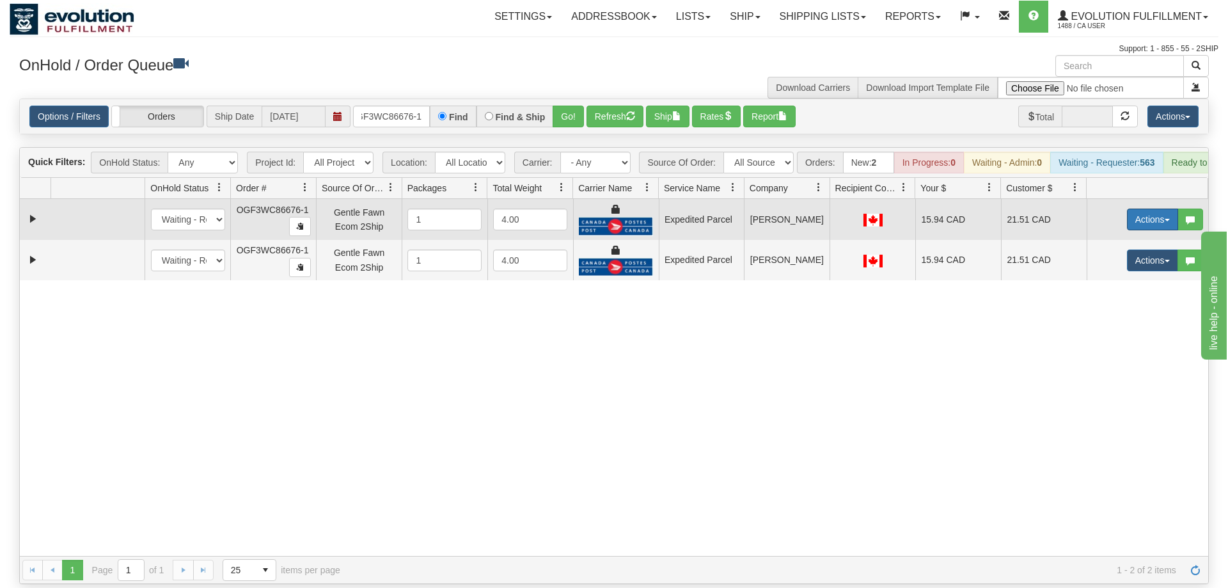
click at [1142, 209] on button "Actions" at bounding box center [1152, 220] width 51 height 22
click at [1110, 288] on span "Ship" at bounding box center [1101, 293] width 27 height 10
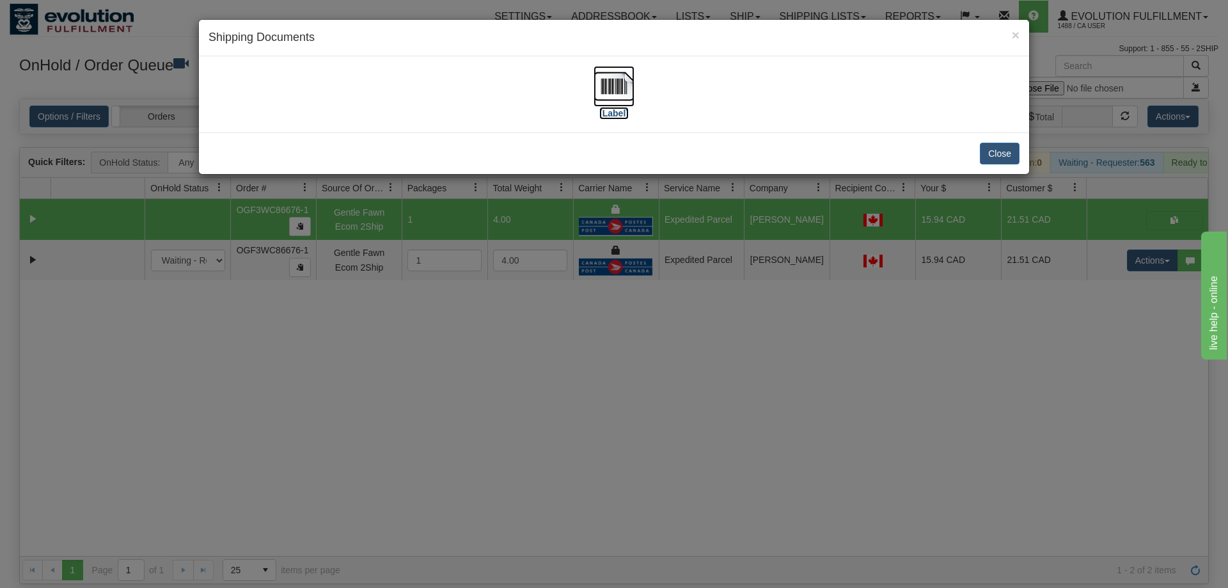
click at [626, 104] on img at bounding box center [614, 86] width 41 height 41
click at [678, 327] on div "× Shipping Documents [Label] Close" at bounding box center [614, 294] width 1228 height 588
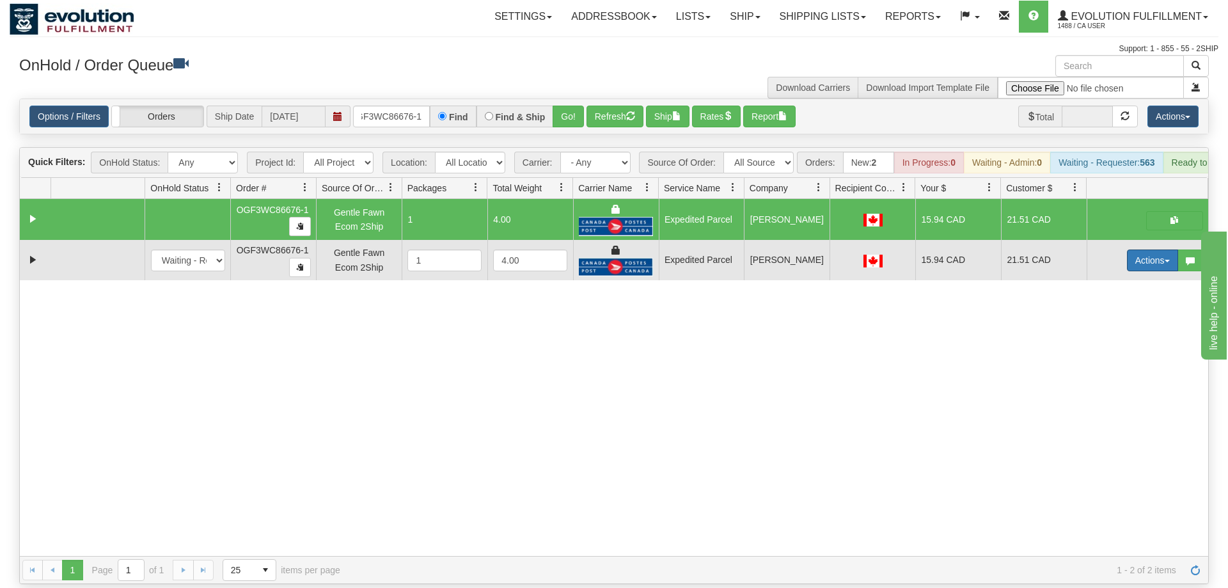
click at [1144, 249] on button "Actions" at bounding box center [1152, 260] width 51 height 22
click at [1097, 346] on span "Delete" at bounding box center [1105, 351] width 35 height 10
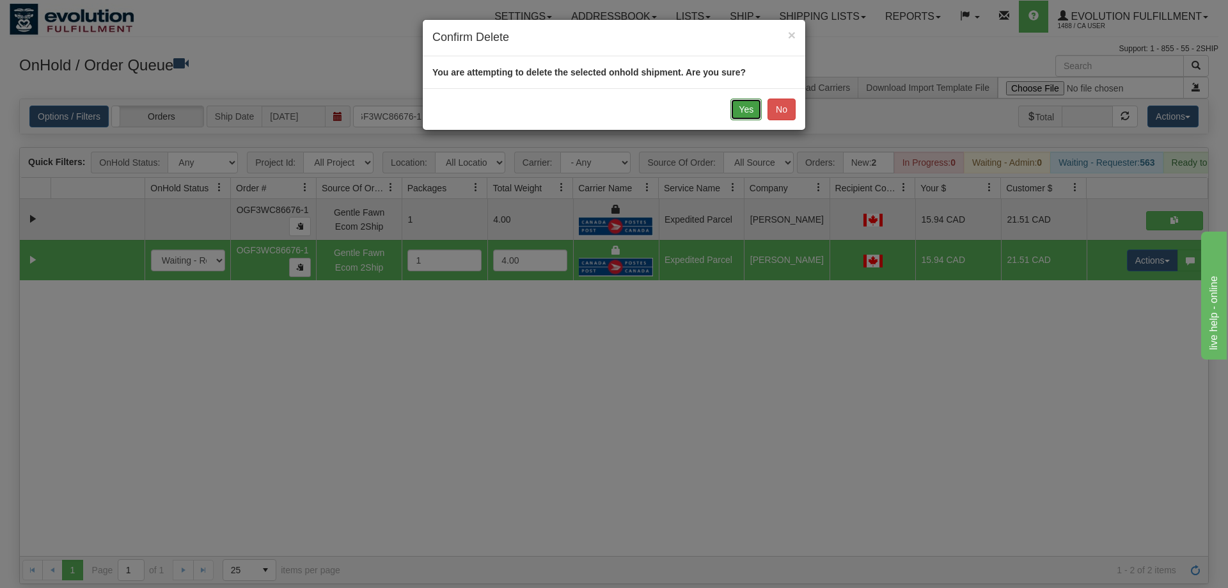
click at [759, 103] on button "Yes" at bounding box center [745, 110] width 31 height 22
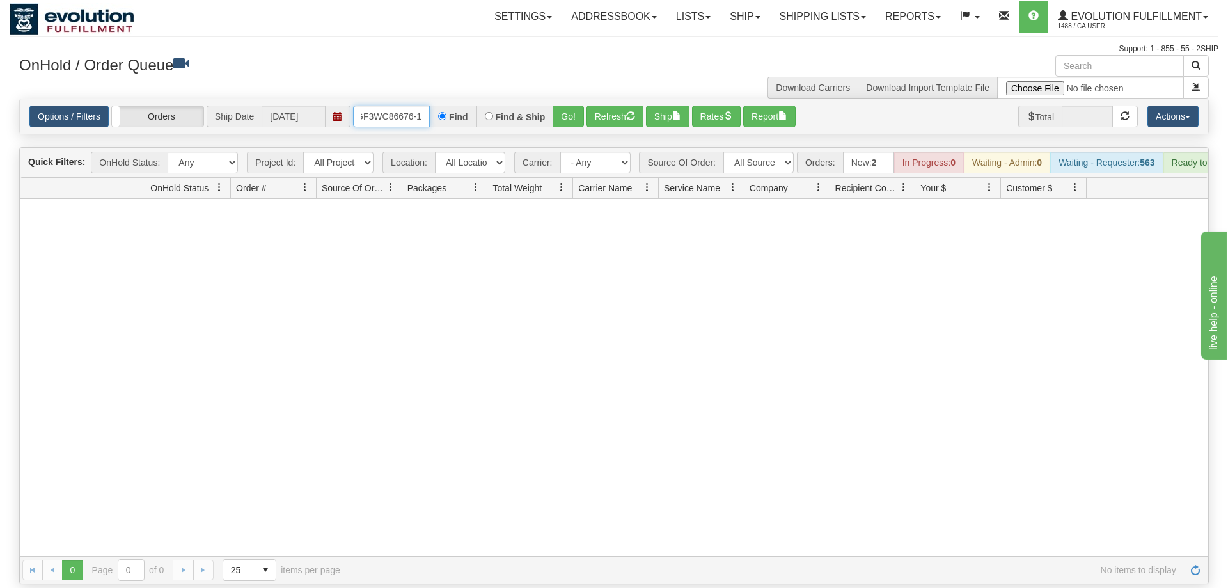
click at [413, 106] on input "OGF3WC86676-1" at bounding box center [391, 117] width 77 height 22
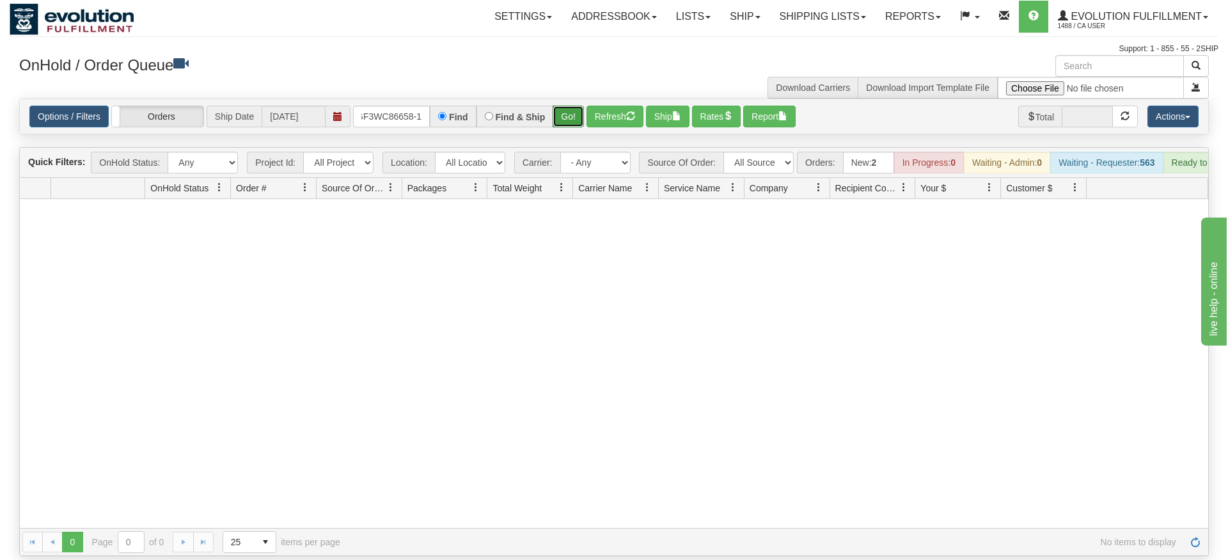
drag, startPoint x: 567, startPoint y: 102, endPoint x: 565, endPoint y: 111, distance: 8.4
click at [566, 130] on div "Is equal to Is not equal to Contains Does not contains CAD USD EUR ZAR [PERSON_…" at bounding box center [614, 327] width 1209 height 457
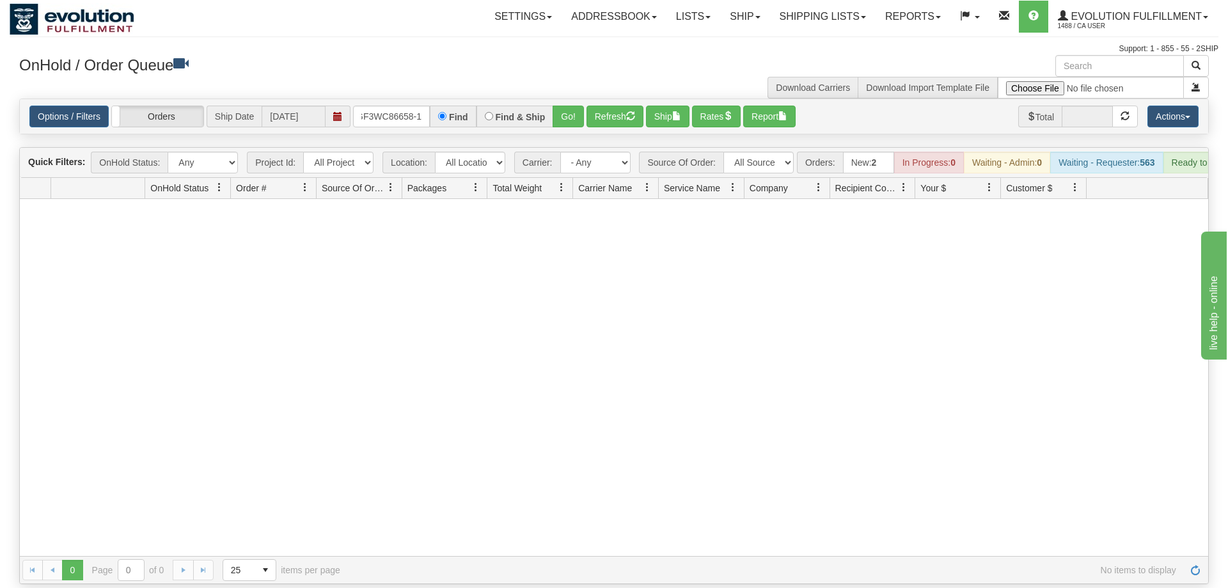
click at [566, 109] on div "Options / Filters Group Shipments Orders Ship Date [DATE] OGF3WC86658-1 Find Fi…" at bounding box center [614, 116] width 1188 height 35
click at [567, 106] on button "Go!" at bounding box center [568, 117] width 31 height 22
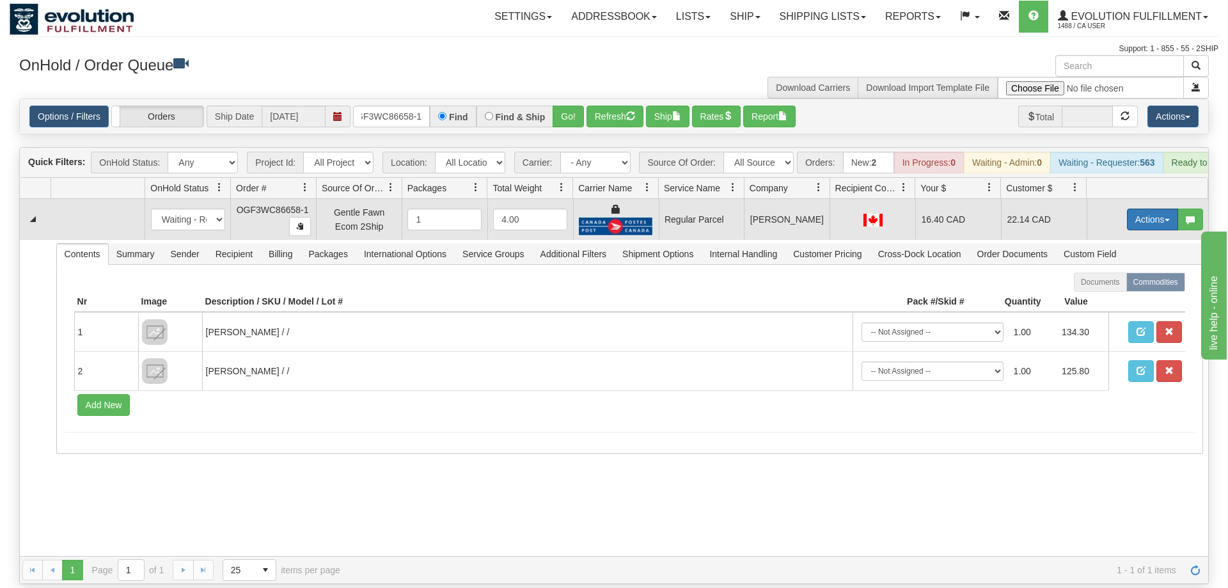
click at [1140, 209] on button "Actions" at bounding box center [1152, 220] width 51 height 22
click at [1110, 272] on span "Rate All Services" at bounding box center [1126, 277] width 77 height 10
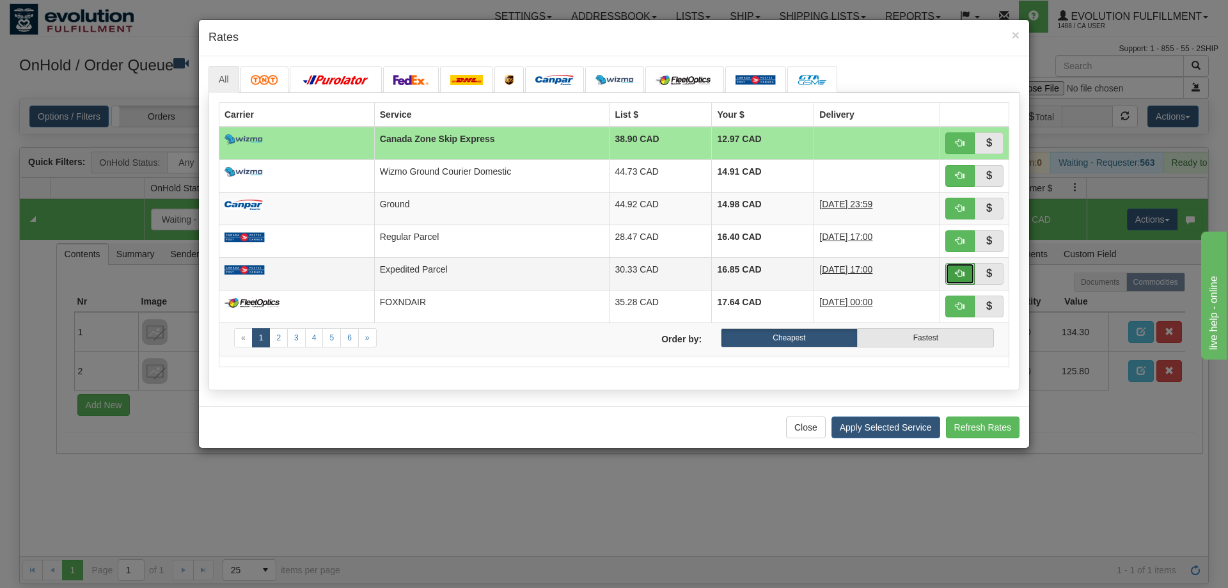
click at [957, 276] on span "button" at bounding box center [960, 273] width 9 height 9
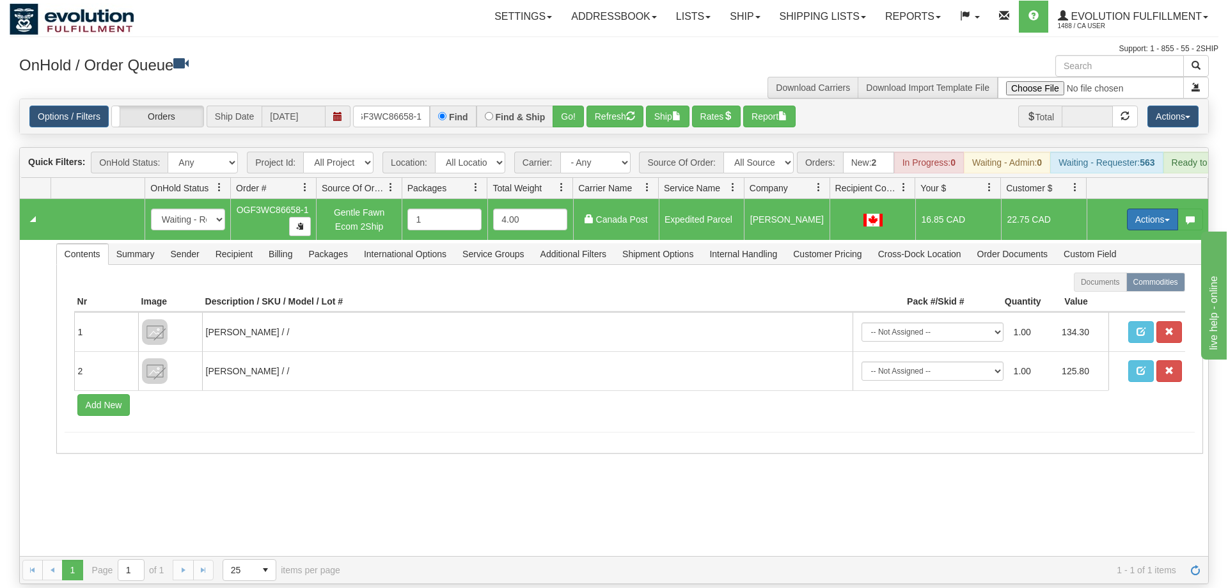
click at [1134, 209] on button "Actions" at bounding box center [1152, 220] width 51 height 22
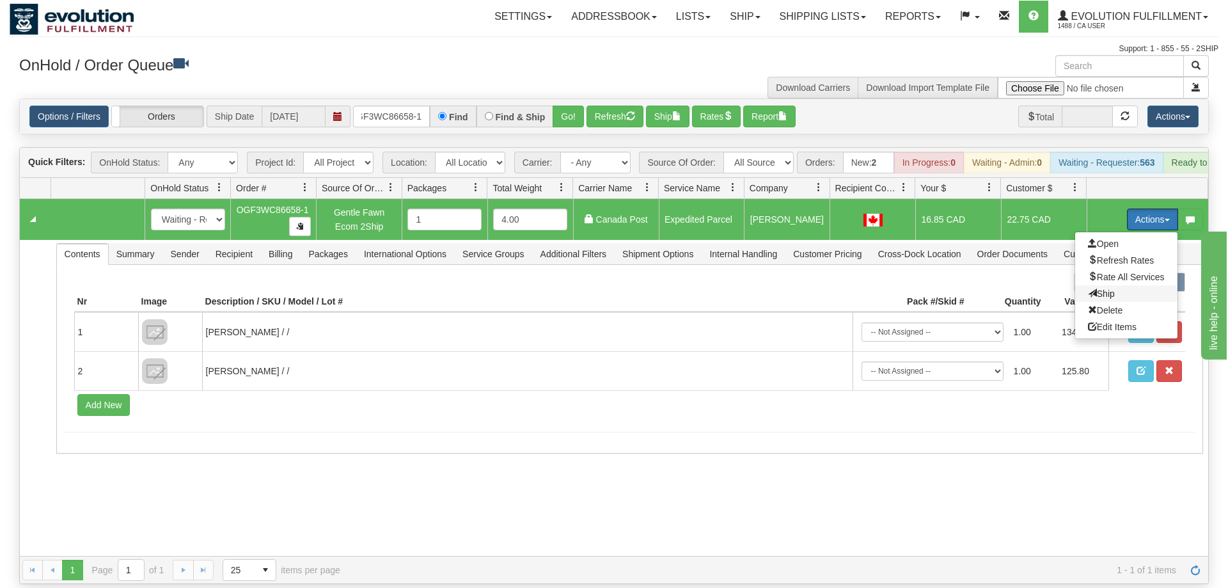
click at [1099, 288] on span "Ship" at bounding box center [1101, 293] width 27 height 10
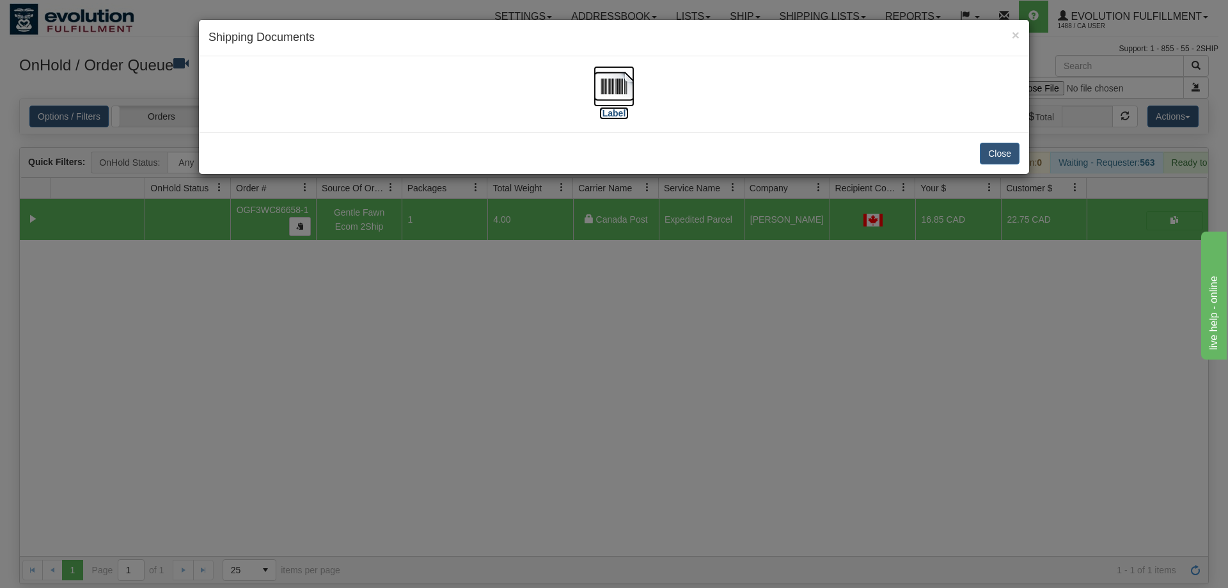
click at [622, 93] on img at bounding box center [614, 86] width 41 height 41
drag, startPoint x: 387, startPoint y: 306, endPoint x: 441, endPoint y: 85, distance: 227.7
click at [388, 305] on div "× Shipping Documents [Label] Close" at bounding box center [614, 294] width 1228 height 588
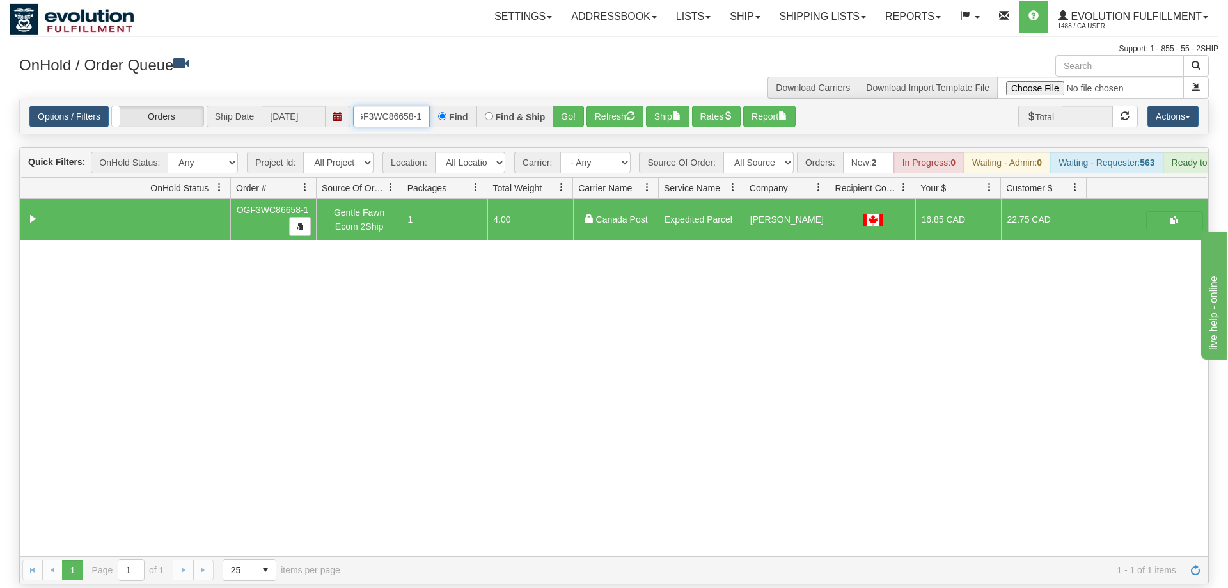
click at [381, 106] on input "OGF3WC86658-1" at bounding box center [391, 117] width 77 height 22
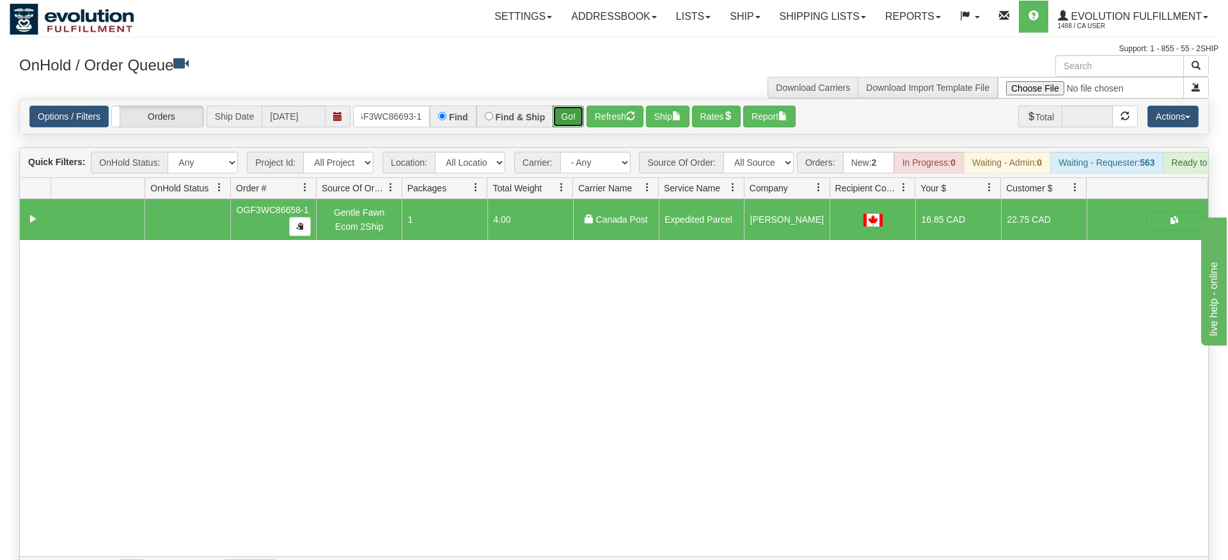
click at [560, 119] on div "Is equal to Is not equal to Contains Does not contains CAD USD EUR ZAR [PERSON_…" at bounding box center [614, 341] width 1209 height 485
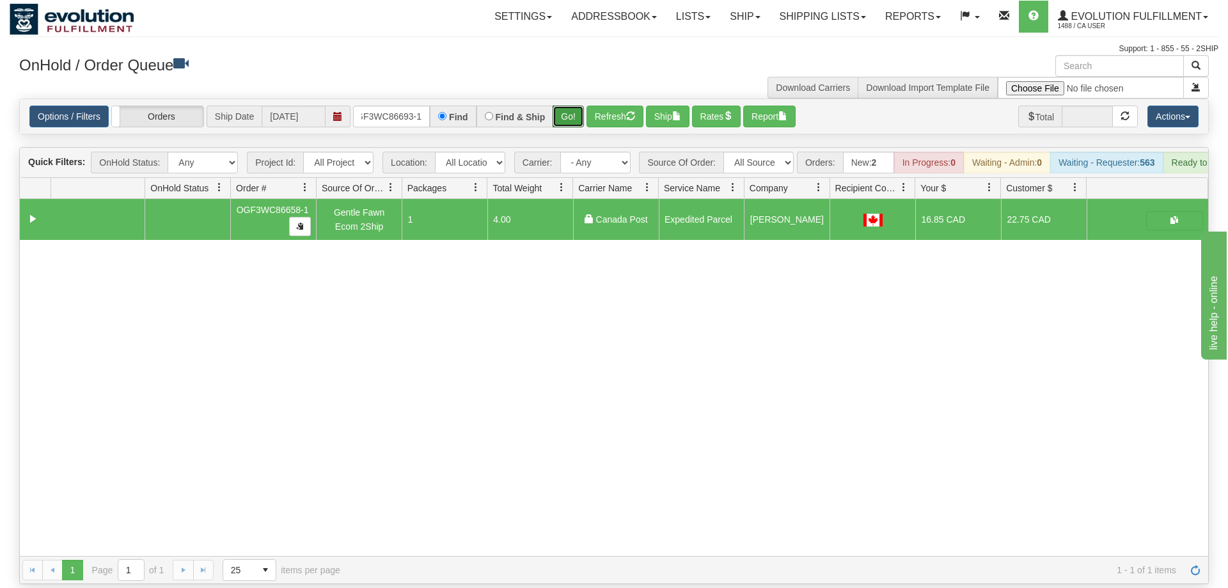
drag, startPoint x: 567, startPoint y: 104, endPoint x: 528, endPoint y: 176, distance: 81.8
click at [567, 106] on button "Go!" at bounding box center [568, 117] width 31 height 22
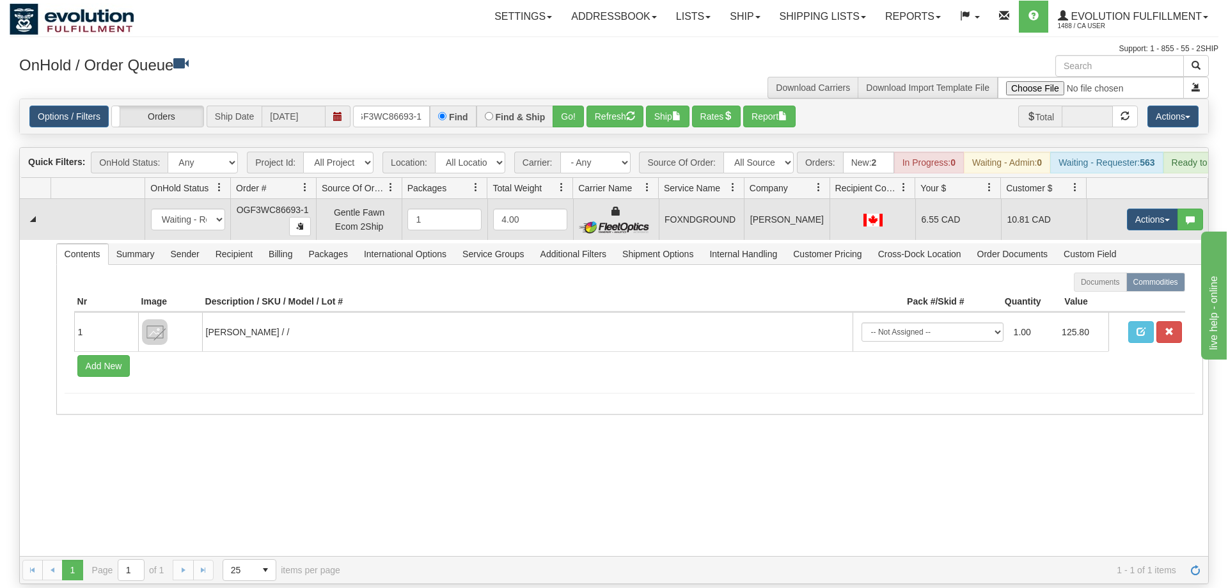
click at [1138, 215] on td "Actions Open Refresh Rates Rate All Services Ship Delete Edit Items" at bounding box center [1148, 219] width 122 height 41
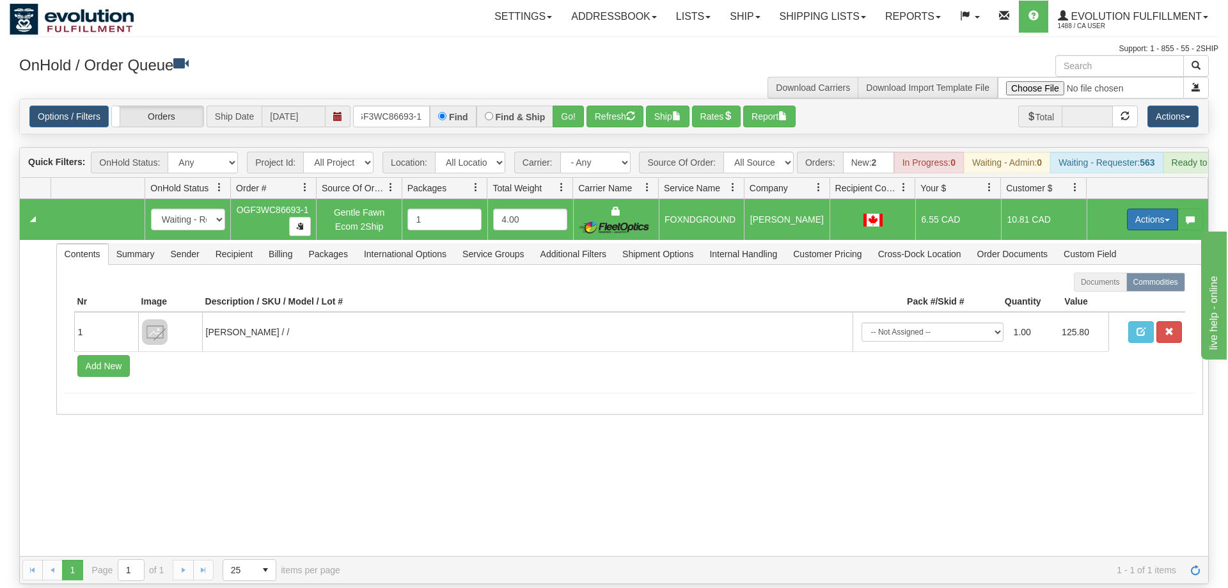
click at [1146, 209] on button "Actions" at bounding box center [1152, 220] width 51 height 22
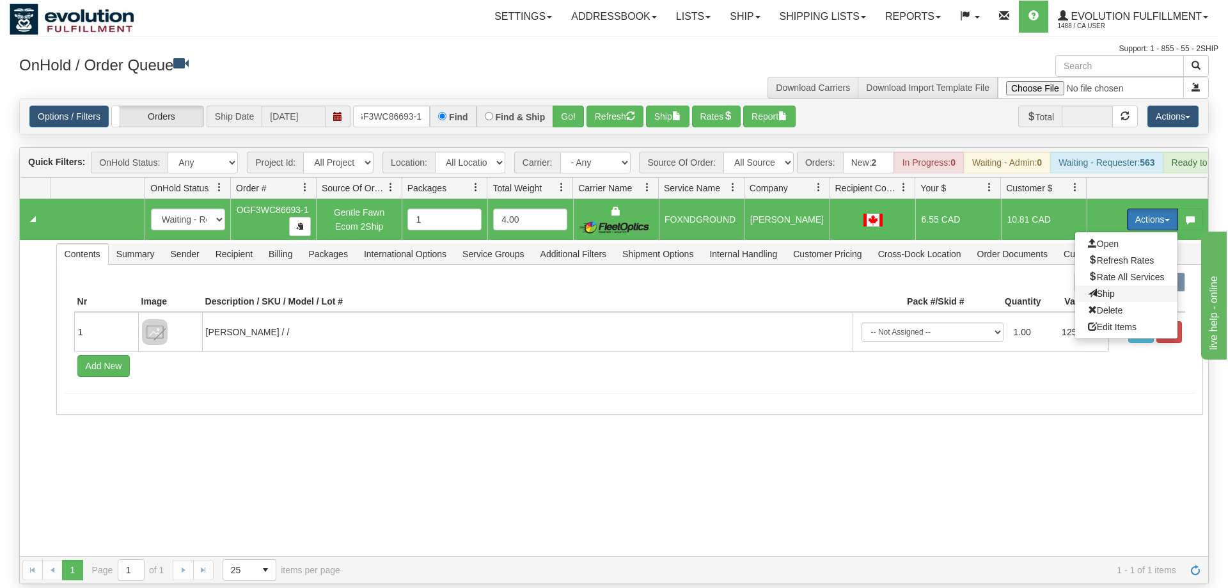
click at [1101, 288] on span "Ship" at bounding box center [1101, 293] width 27 height 10
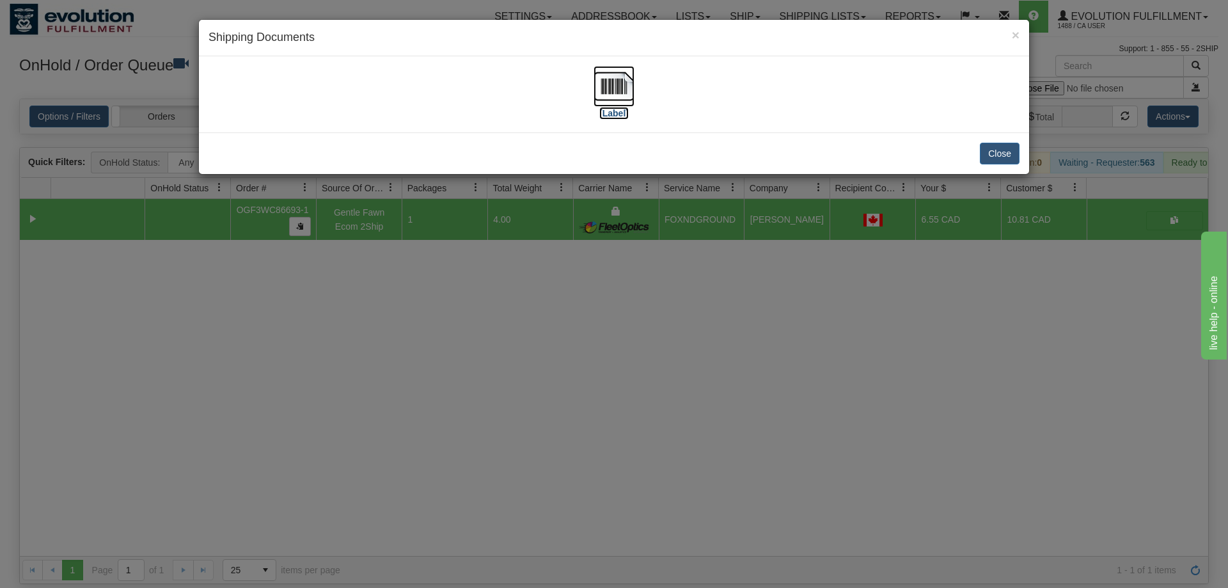
click at [609, 113] on label "[Label]" at bounding box center [613, 113] width 29 height 13
drag, startPoint x: 379, startPoint y: 372, endPoint x: 352, endPoint y: 4, distance: 369.4
click at [377, 339] on div "× Shipping Documents [Label] Close" at bounding box center [614, 294] width 1228 height 588
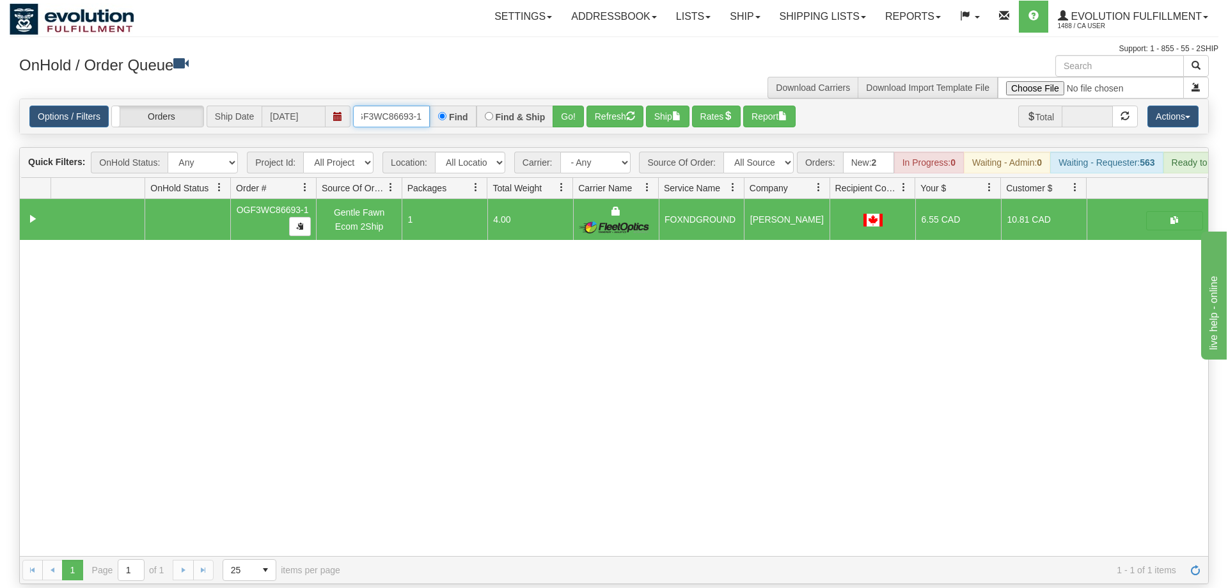
click at [374, 106] on input "OGF3WC86693-1" at bounding box center [391, 117] width 77 height 22
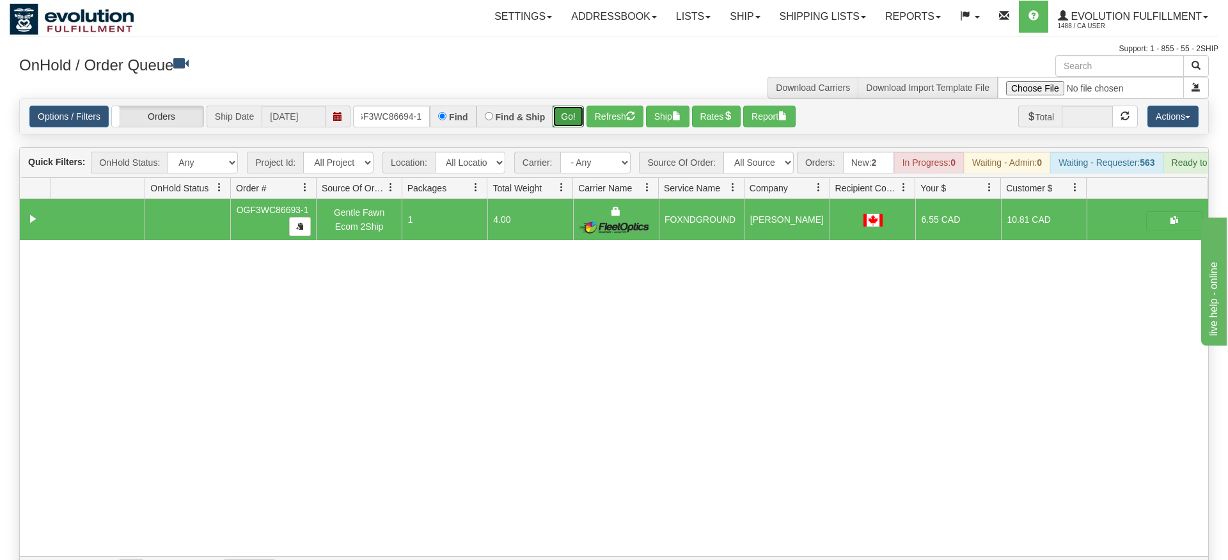
drag, startPoint x: 576, startPoint y: 105, endPoint x: 576, endPoint y: 132, distance: 27.5
click at [576, 132] on div "Is equal to Is not equal to Contains Does not contains CAD USD EUR ZAR [PERSON_…" at bounding box center [614, 341] width 1209 height 485
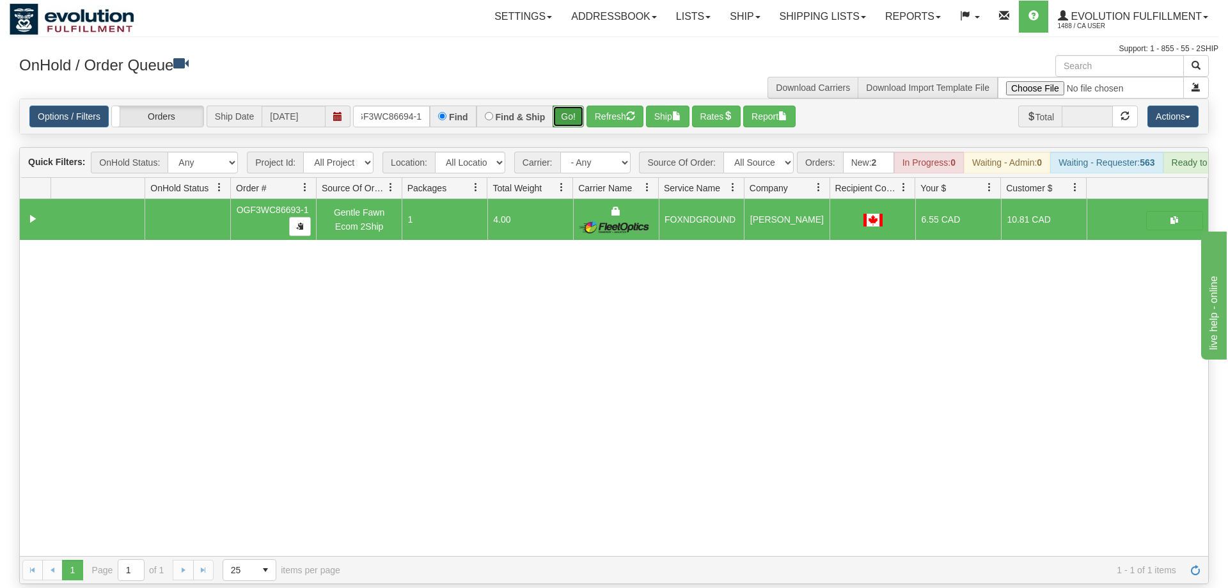
click at [578, 106] on button "Go!" at bounding box center [568, 117] width 31 height 22
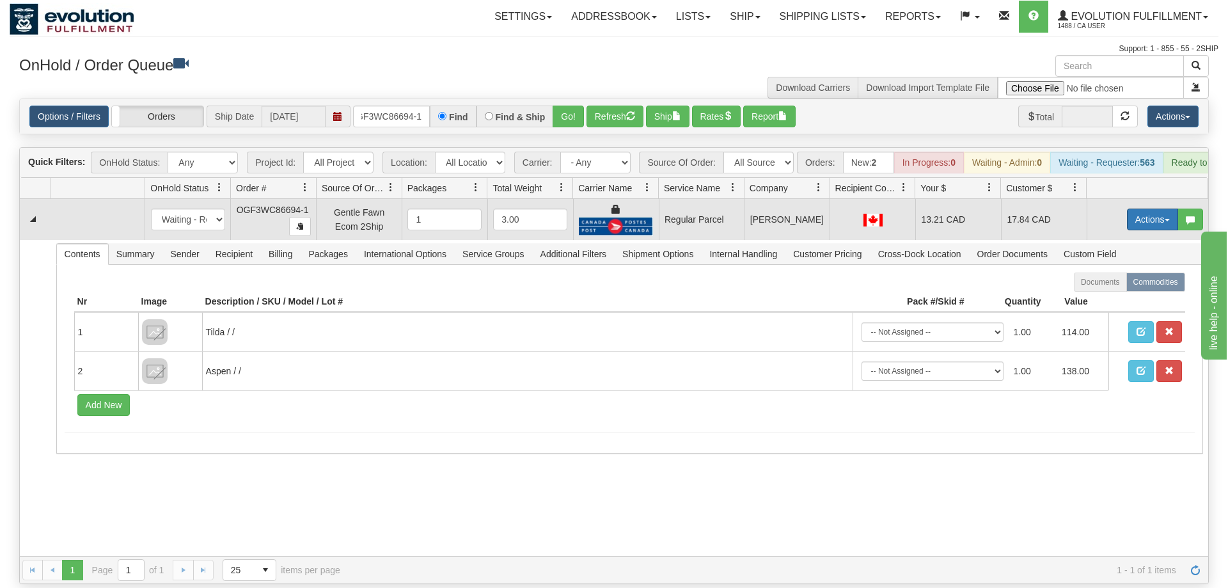
click at [1140, 209] on button "Actions" at bounding box center [1152, 220] width 51 height 22
click at [1121, 272] on span "Rate All Services" at bounding box center [1126, 277] width 77 height 10
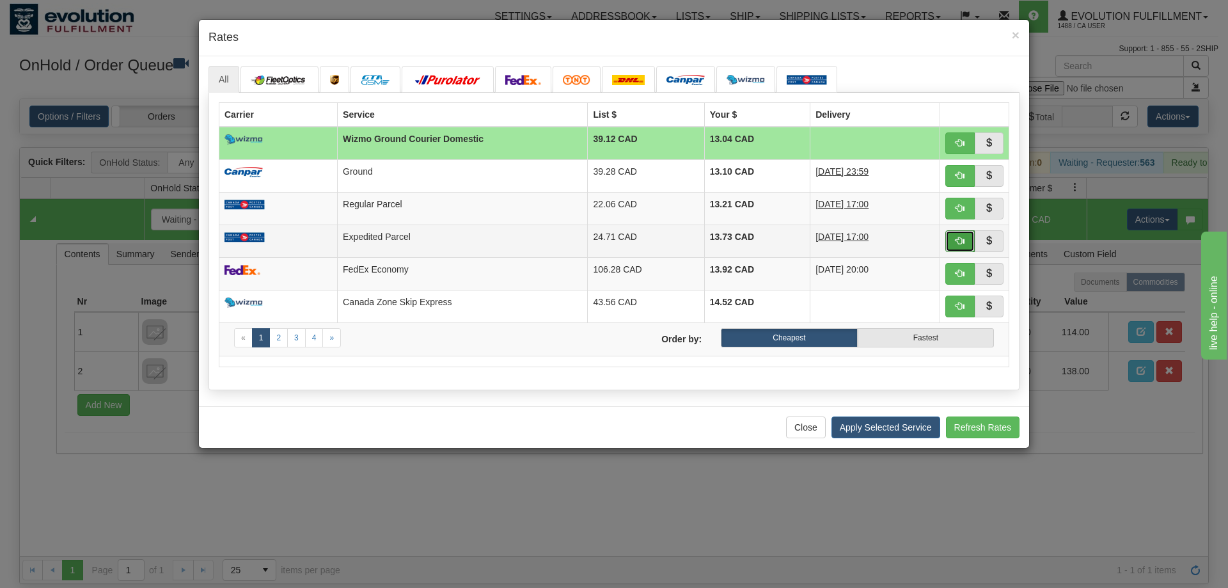
click at [956, 235] on button "button" at bounding box center [959, 241] width 29 height 22
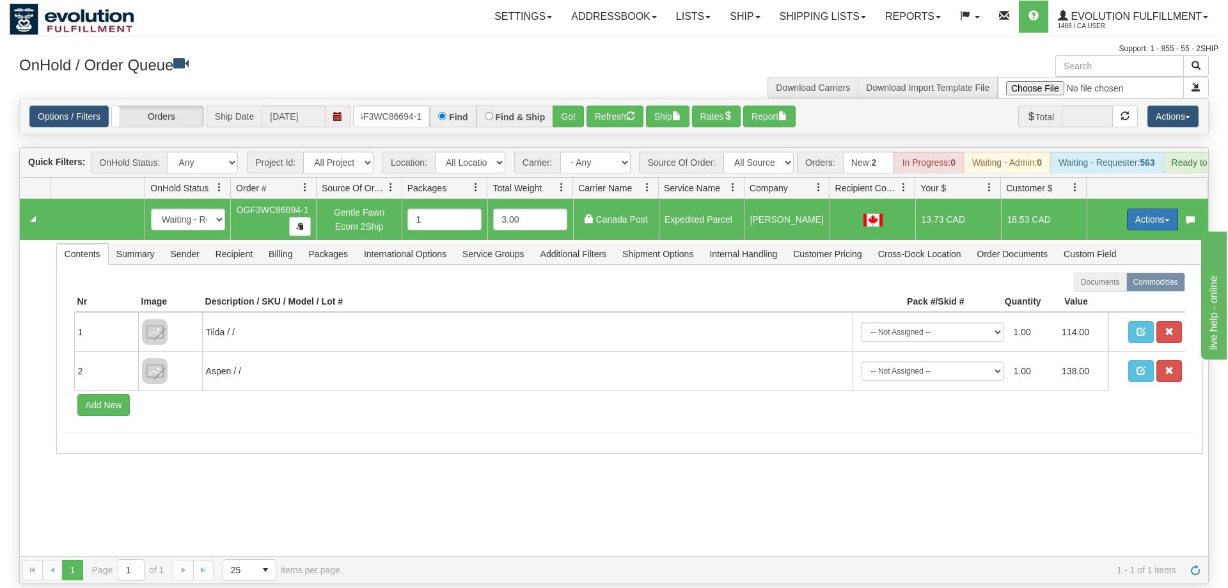
click at [1147, 209] on button "Actions" at bounding box center [1152, 220] width 51 height 22
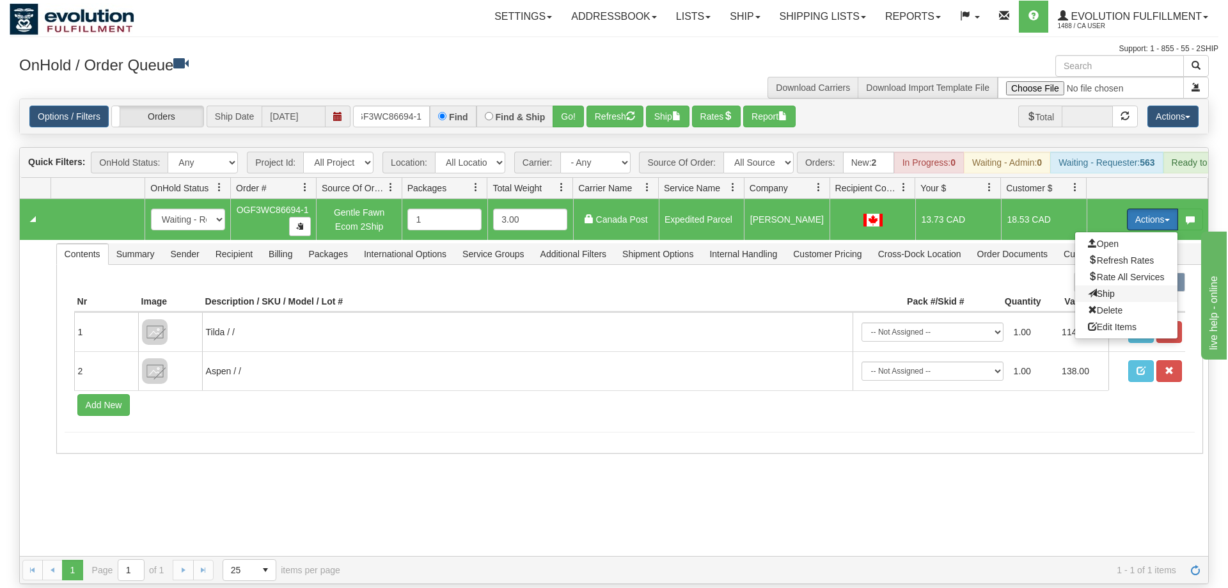
click at [1091, 288] on span "Ship" at bounding box center [1101, 293] width 27 height 10
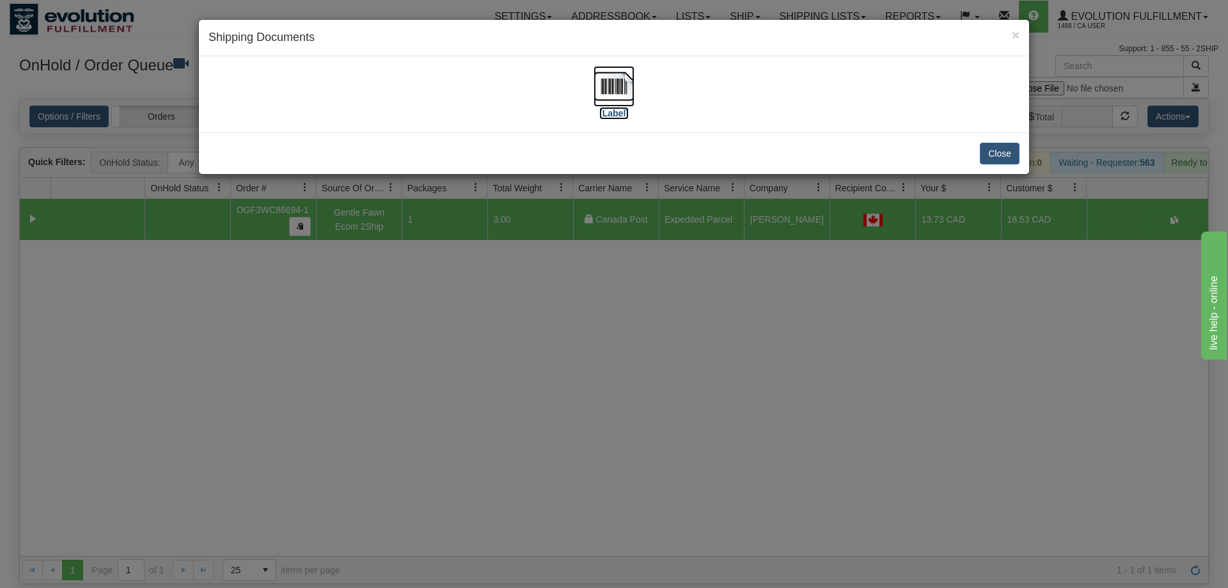
click at [619, 94] on img at bounding box center [614, 86] width 41 height 41
drag, startPoint x: 538, startPoint y: 340, endPoint x: 386, endPoint y: 68, distance: 311.8
click at [530, 329] on div "× Shipping Documents [Label] Close" at bounding box center [614, 294] width 1228 height 588
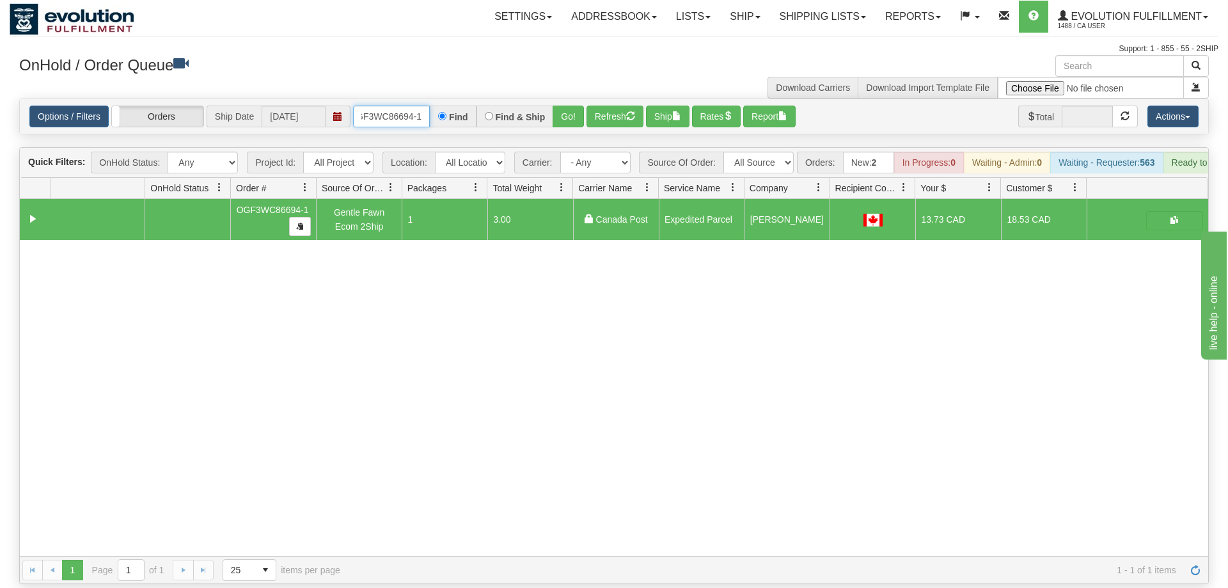
click at [408, 106] on input "OGF3WC86694-1" at bounding box center [391, 117] width 77 height 22
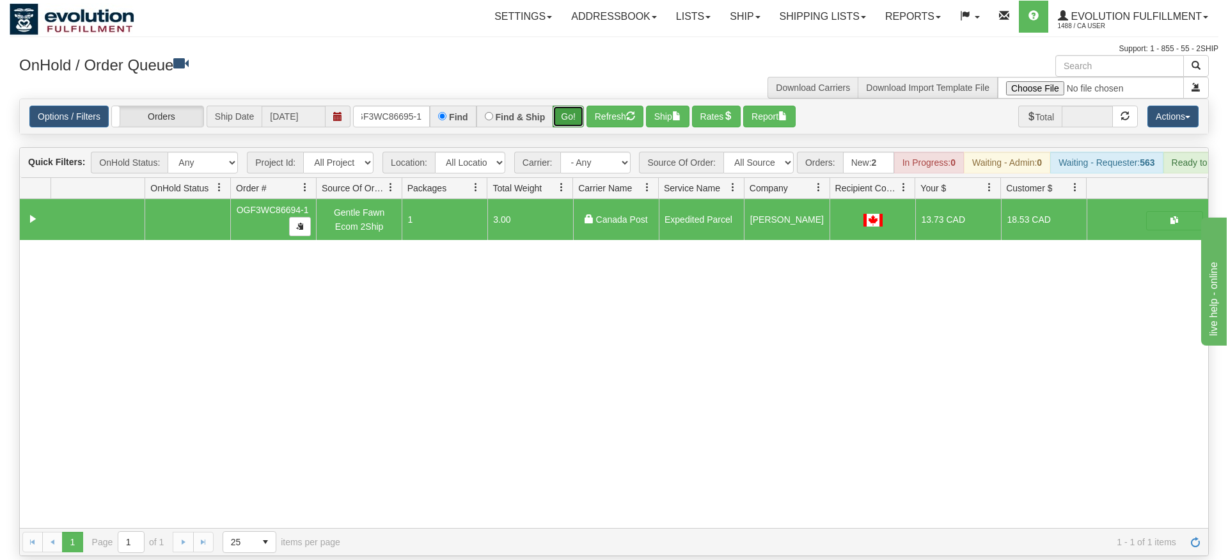
click at [564, 123] on div "Is equal to Is not equal to Contains Does not contains CAD USD EUR ZAR [PERSON_…" at bounding box center [614, 327] width 1209 height 457
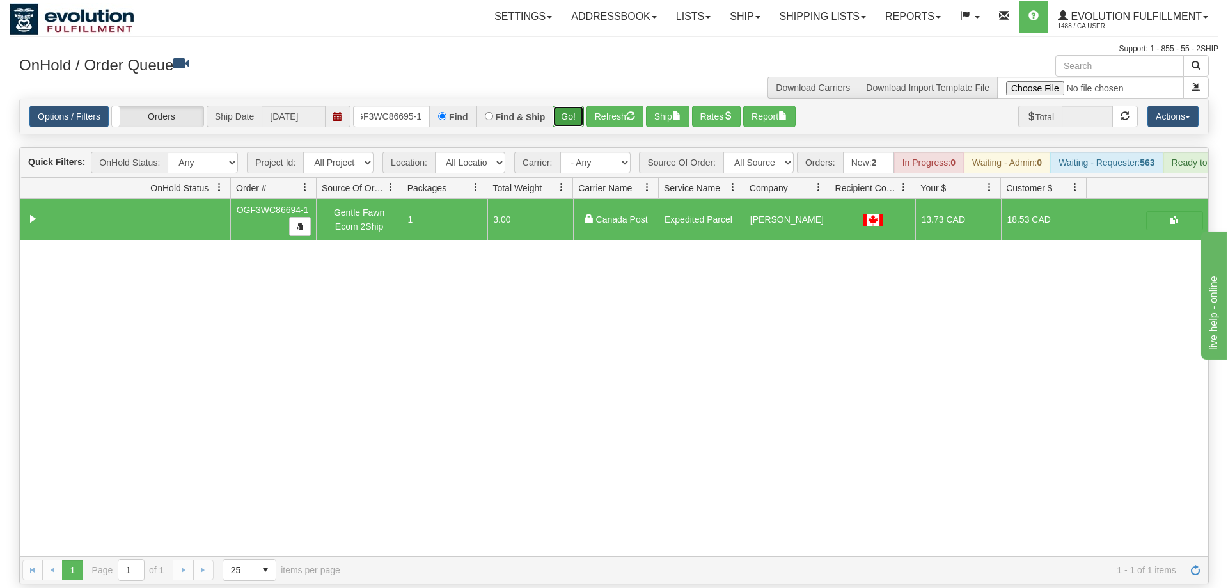
click at [570, 106] on button "Go!" at bounding box center [568, 117] width 31 height 22
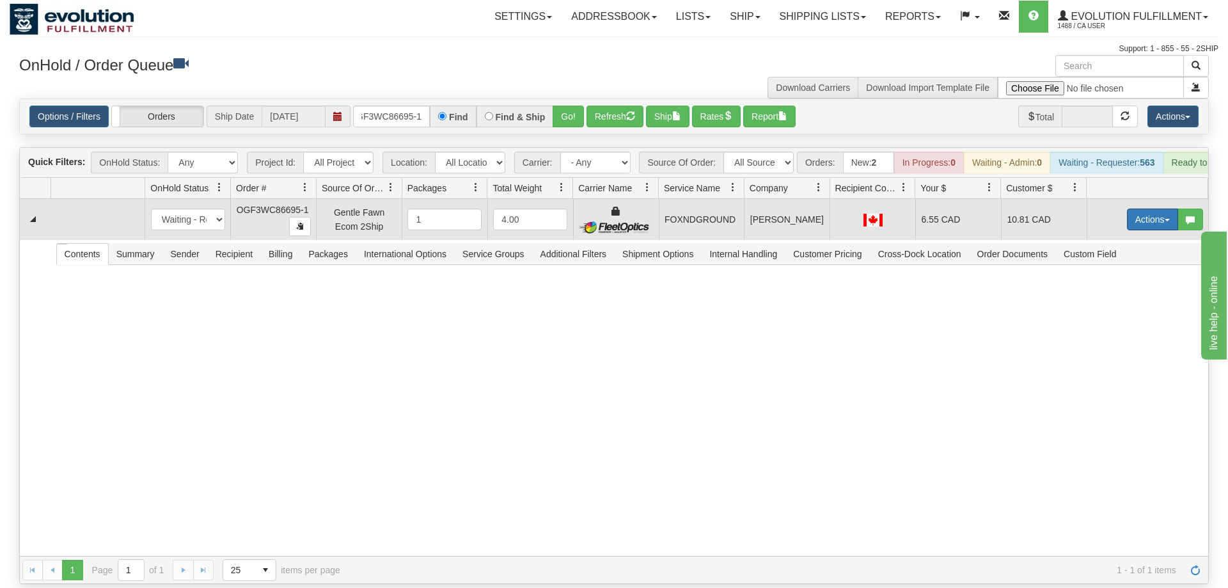
click at [1131, 209] on button "Actions" at bounding box center [1152, 220] width 51 height 22
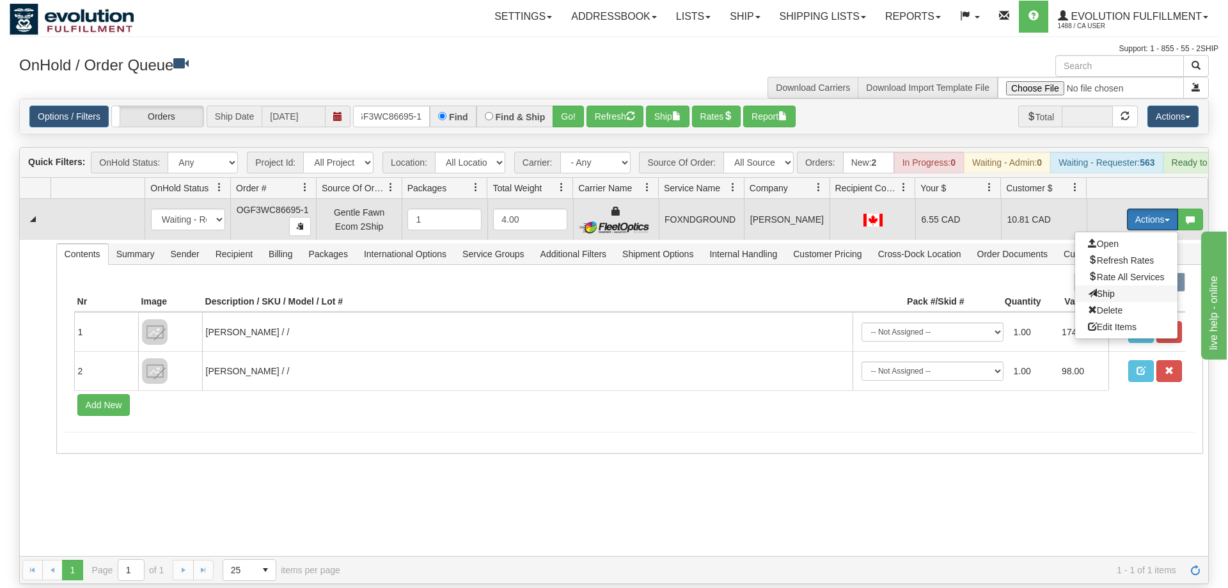
click at [1101, 288] on span "Ship" at bounding box center [1101, 293] width 27 height 10
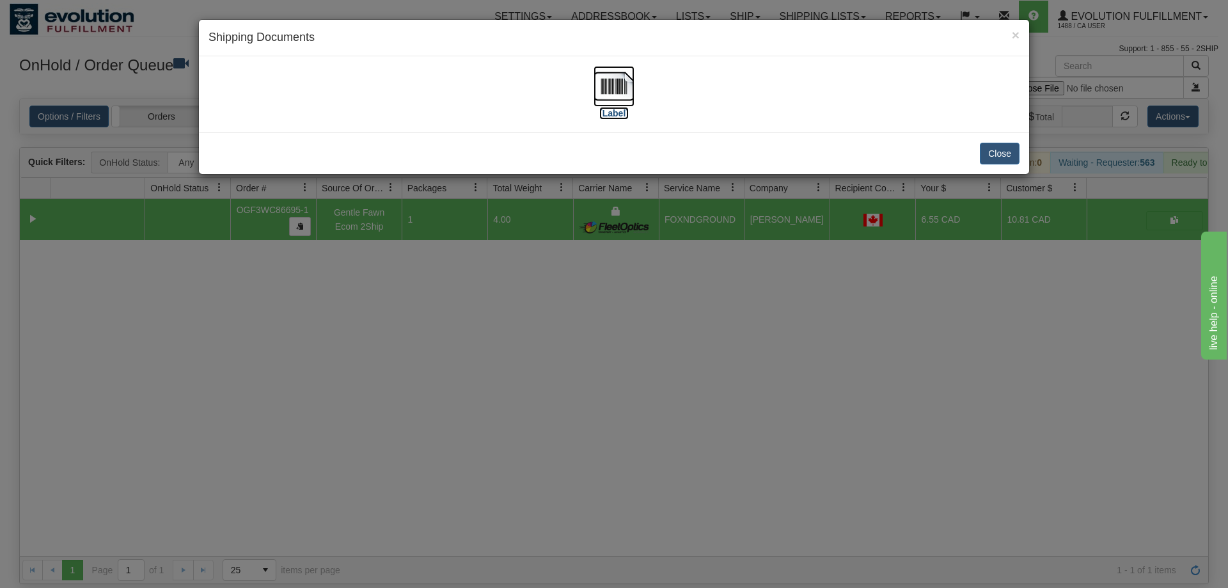
click at [608, 79] on img at bounding box center [614, 86] width 41 height 41
drag, startPoint x: 301, startPoint y: 423, endPoint x: 337, endPoint y: 12, distance: 413.5
click at [307, 406] on div "× Shipping Documents [Label] Close" at bounding box center [614, 294] width 1228 height 588
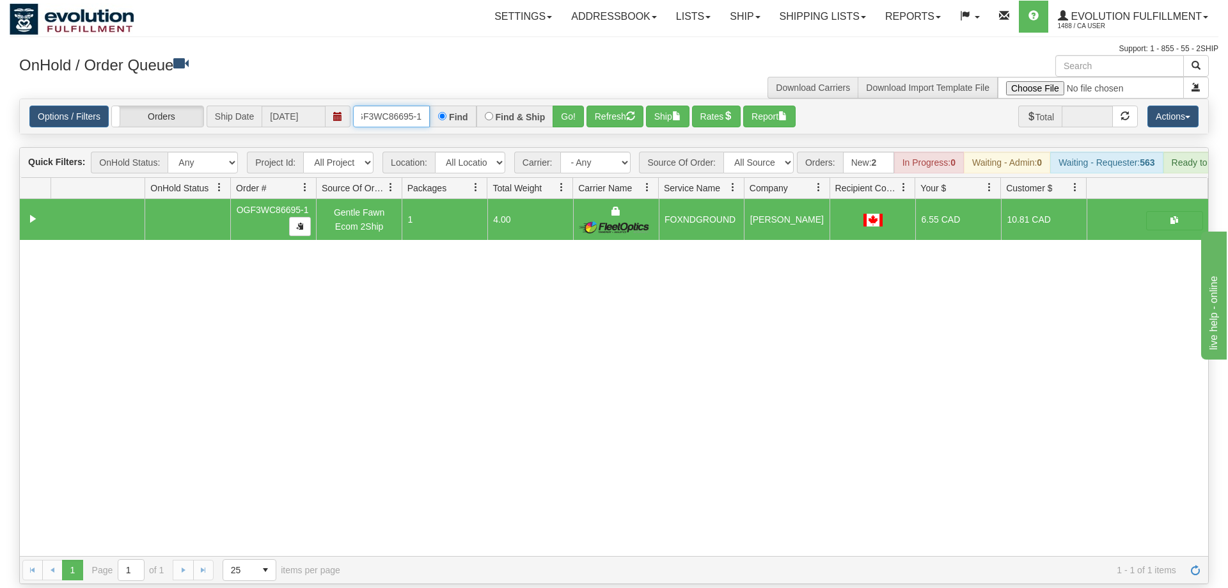
click at [385, 106] on input "OGF3WC86695-1" at bounding box center [391, 117] width 77 height 22
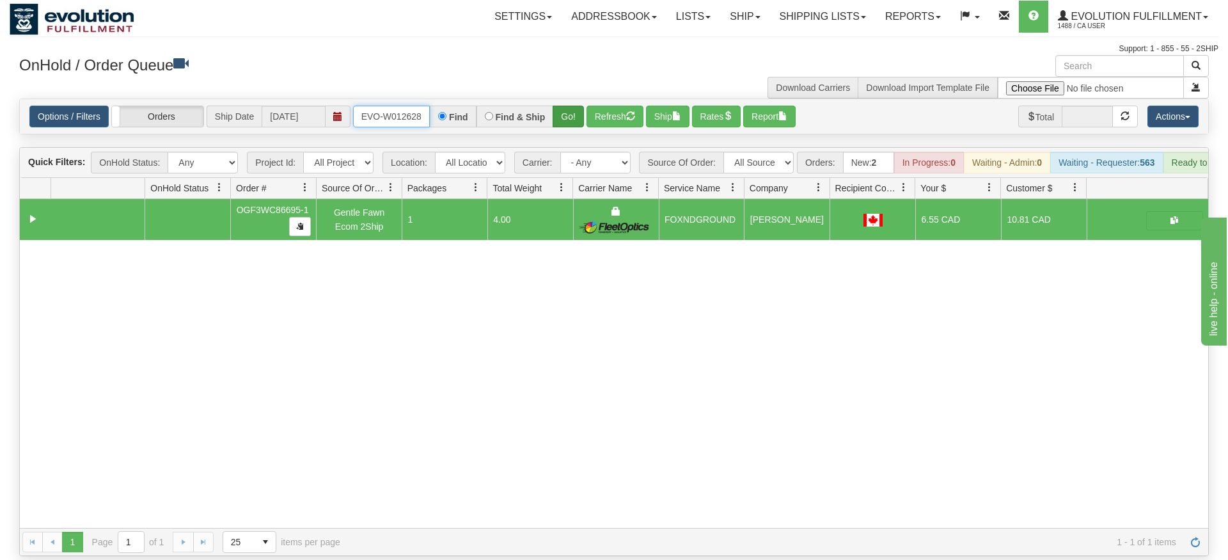
type input "ORSCEVO-W012628"
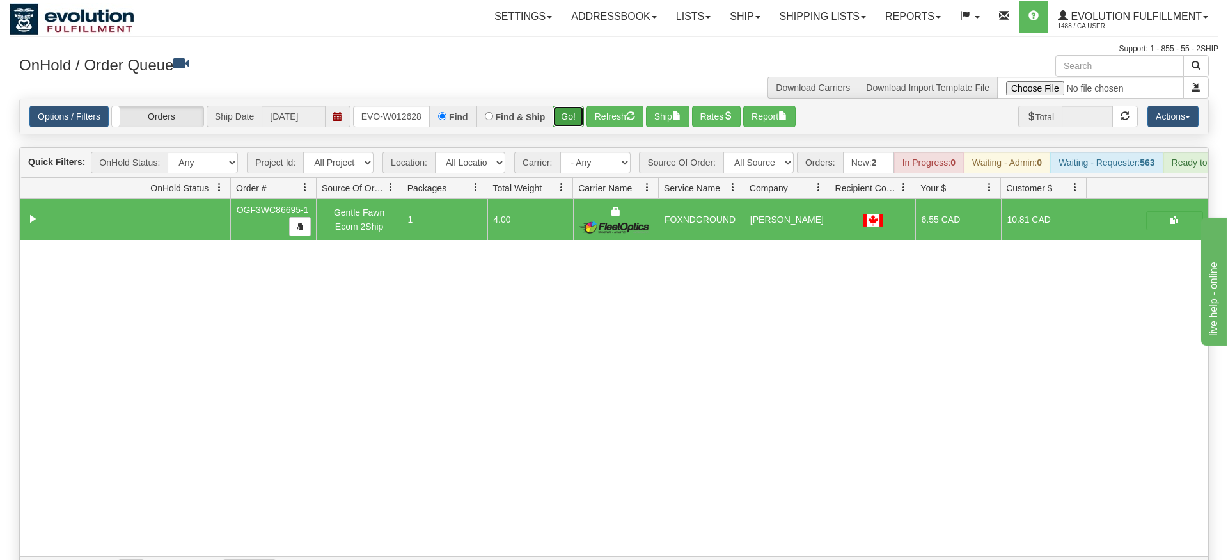
click at [562, 121] on div "Is equal to Is not equal to Contains Does not contains CAD USD EUR ZAR [PERSON_…" at bounding box center [614, 341] width 1209 height 485
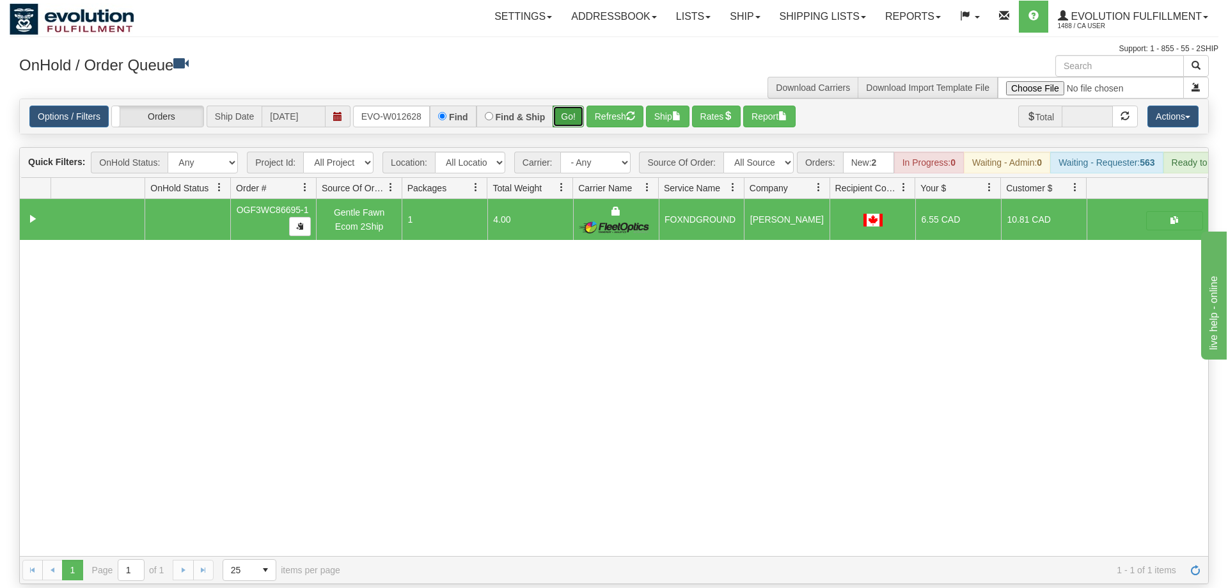
click at [573, 106] on button "Go!" at bounding box center [568, 117] width 31 height 22
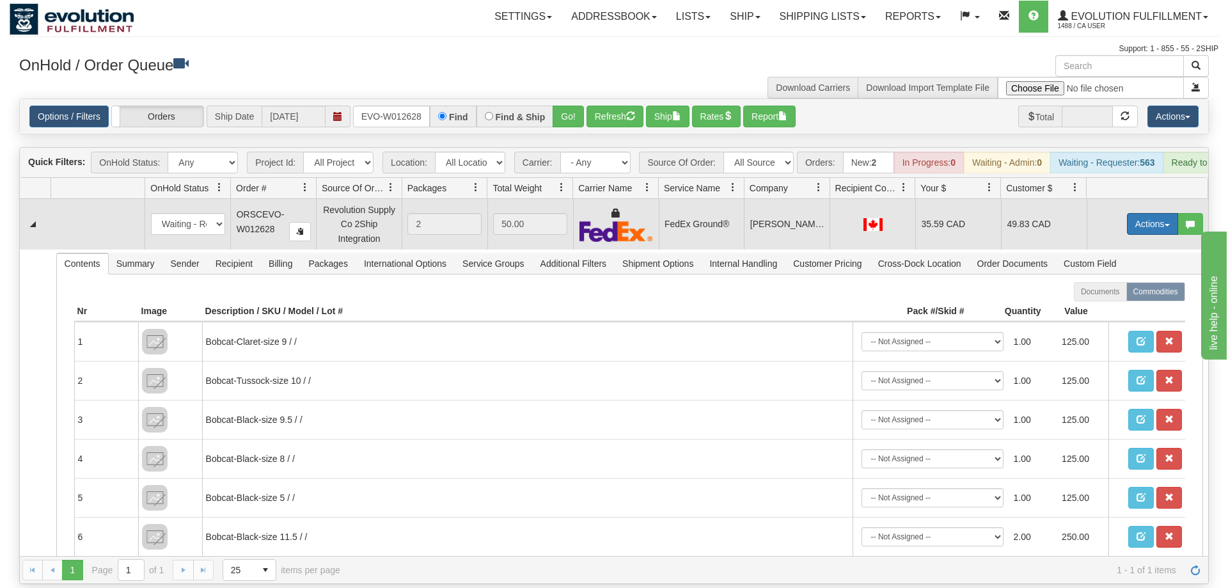
click at [1146, 213] on button "Actions" at bounding box center [1152, 224] width 51 height 22
click at [1105, 290] on link "Ship" at bounding box center [1126, 298] width 102 height 17
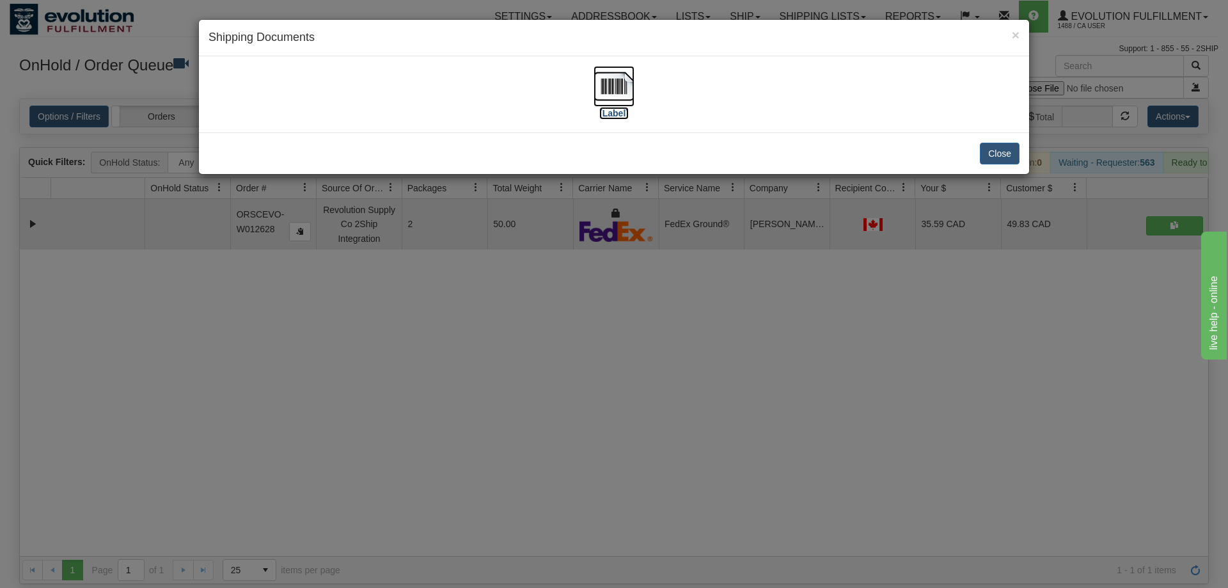
click at [609, 86] on img at bounding box center [614, 86] width 41 height 41
